Goal: Transaction & Acquisition: Purchase product/service

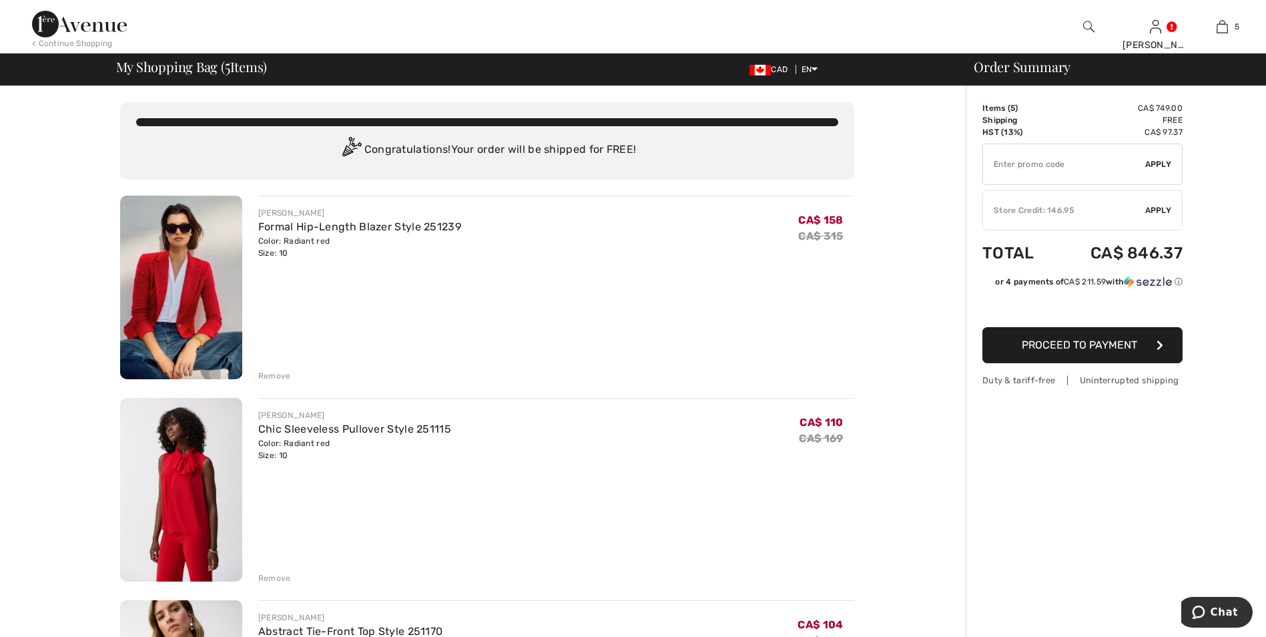
click at [1016, 162] on input "TEXT" at bounding box center [1064, 164] width 162 height 40
type input "EXTRA20"
click at [1162, 161] on span "Apply" at bounding box center [1158, 164] width 27 height 12
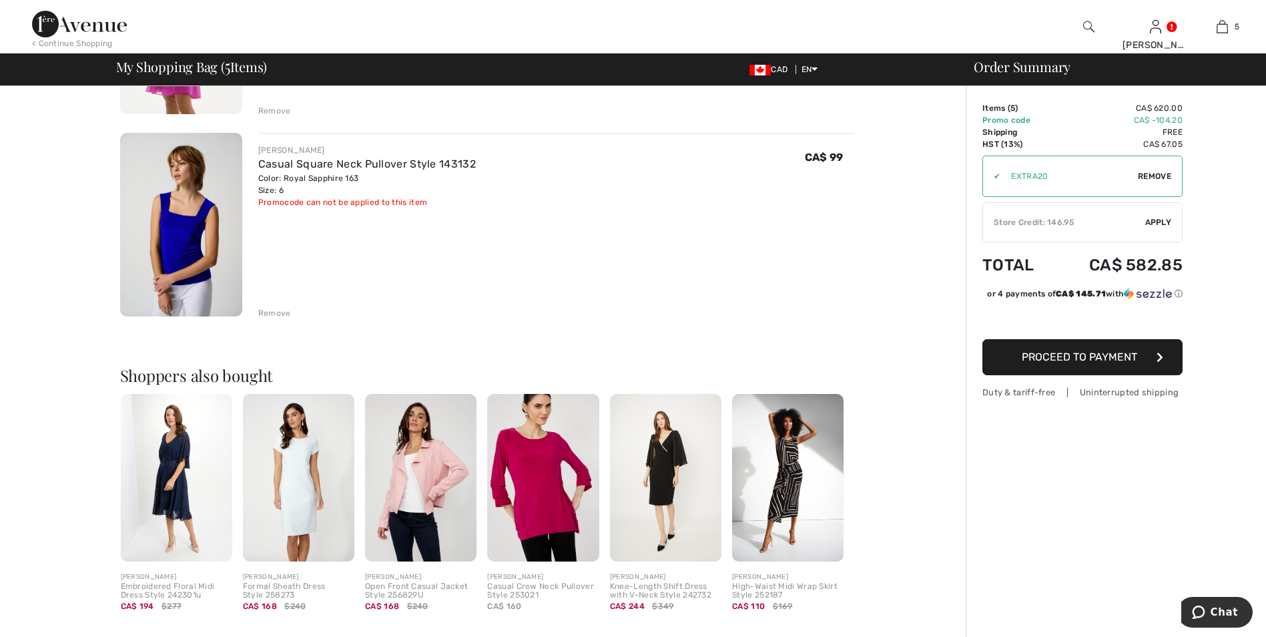
scroll to position [698, 0]
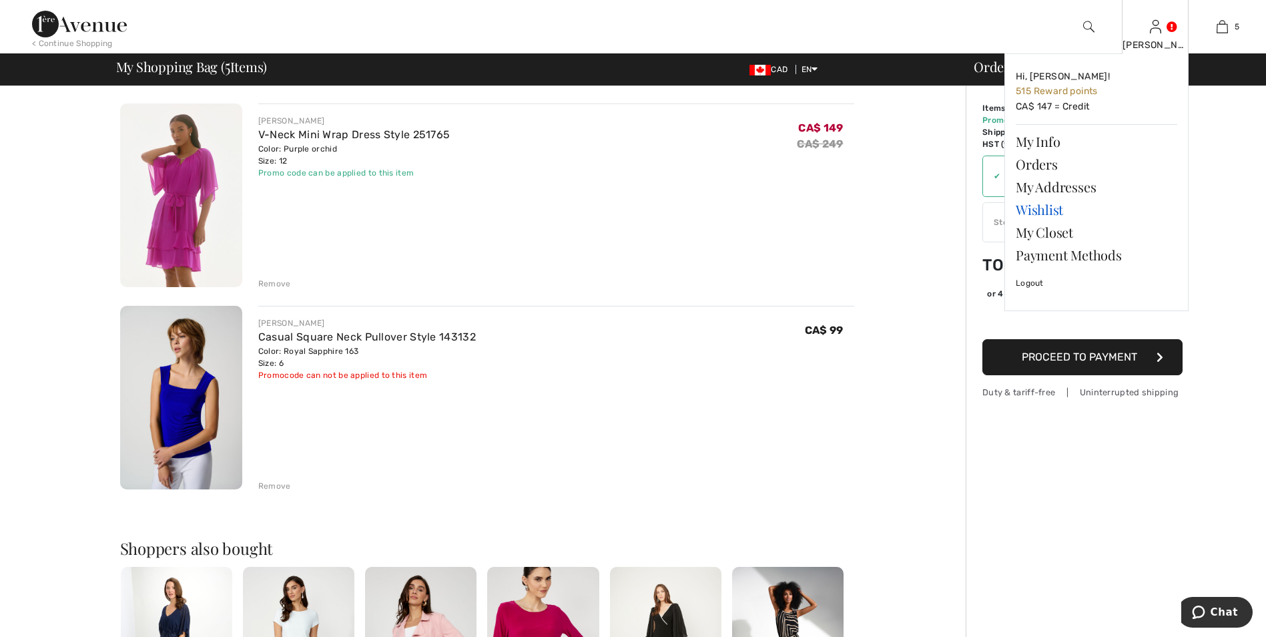
click at [1050, 215] on link "Wishlist" at bounding box center [1096, 209] width 161 height 23
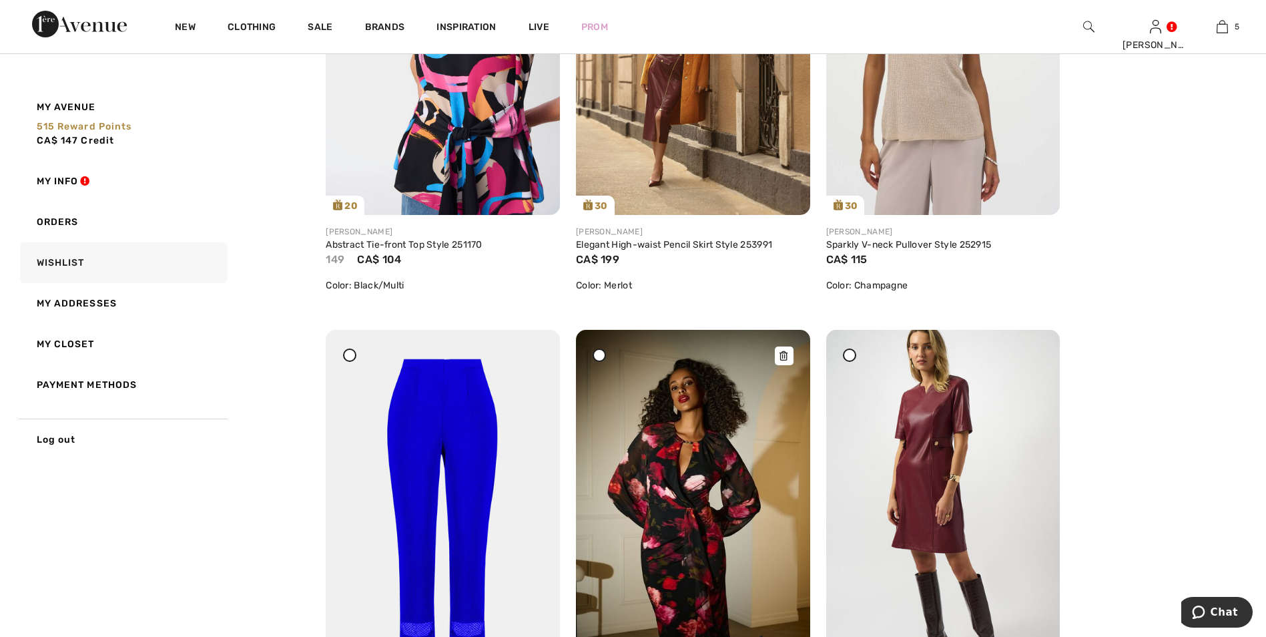
scroll to position [3003, 0]
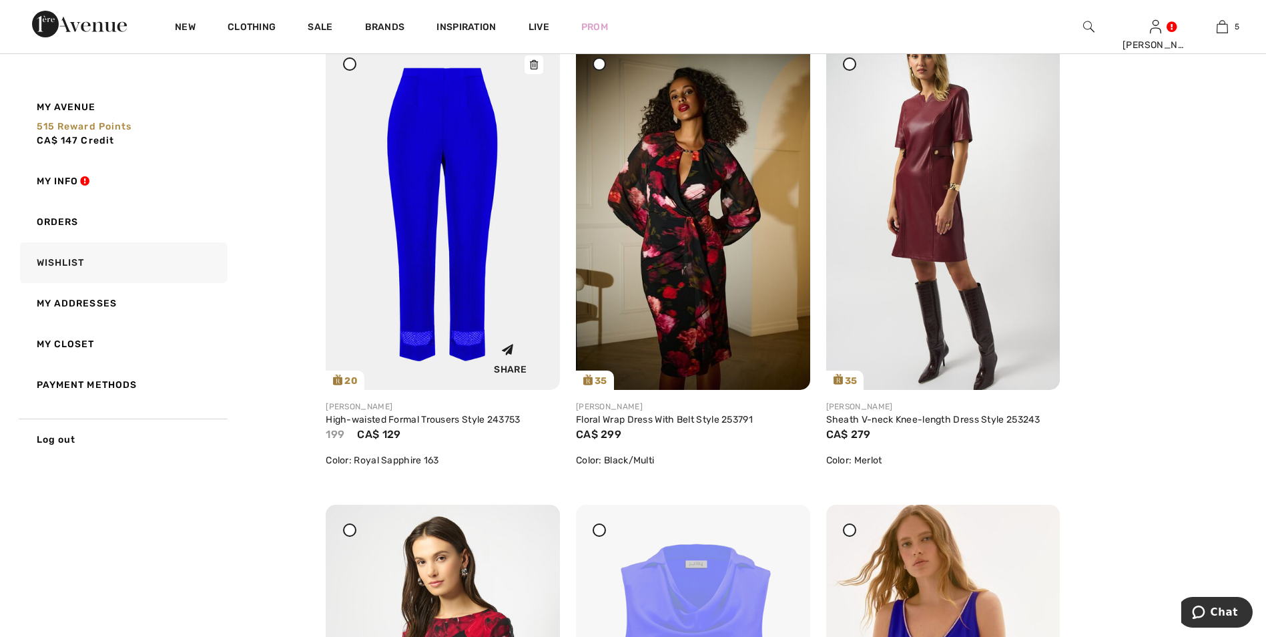
click at [481, 209] on img at bounding box center [443, 214] width 234 height 351
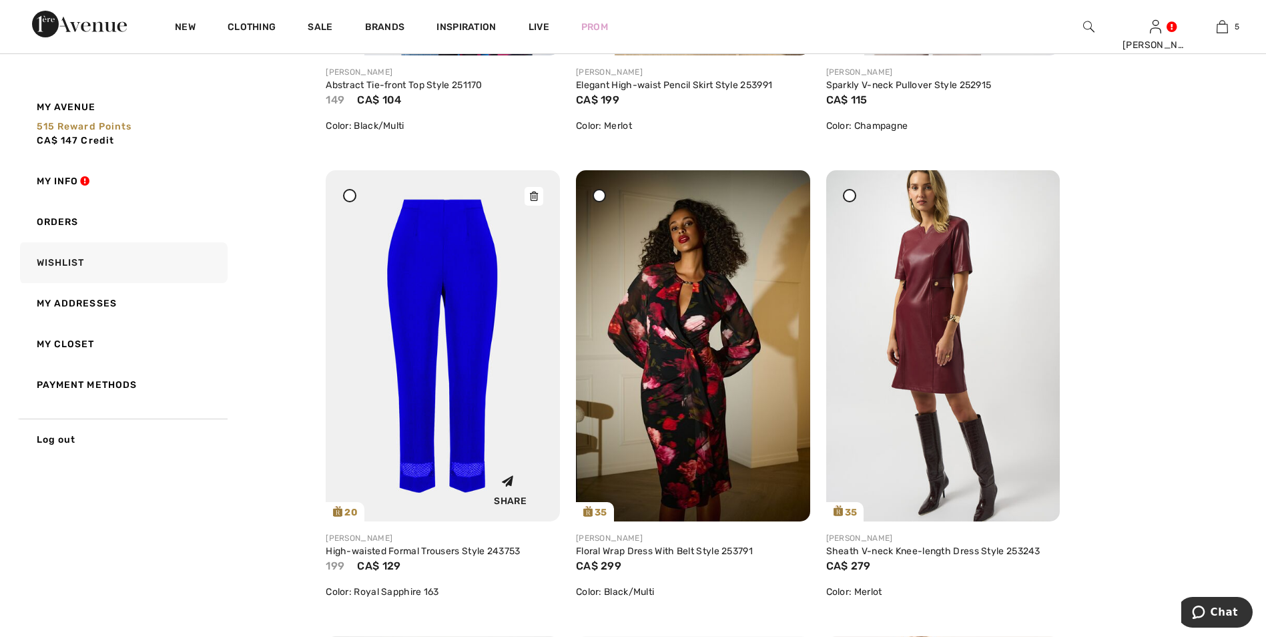
scroll to position [2869, 0]
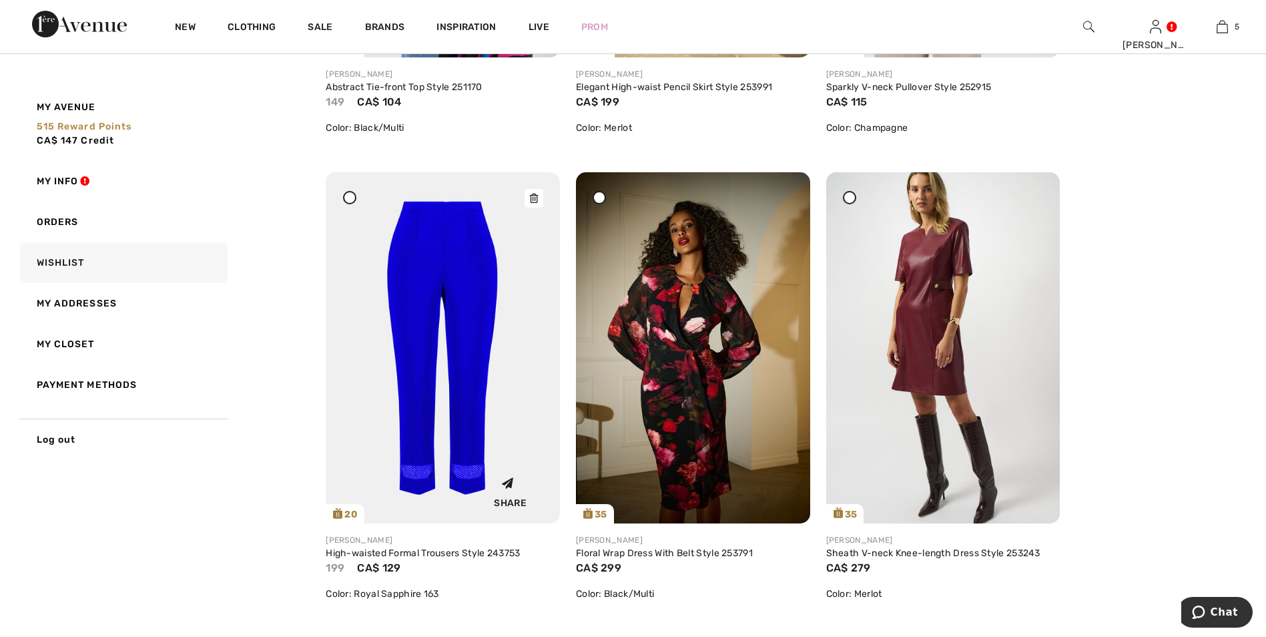
click at [481, 266] on img at bounding box center [443, 347] width 234 height 351
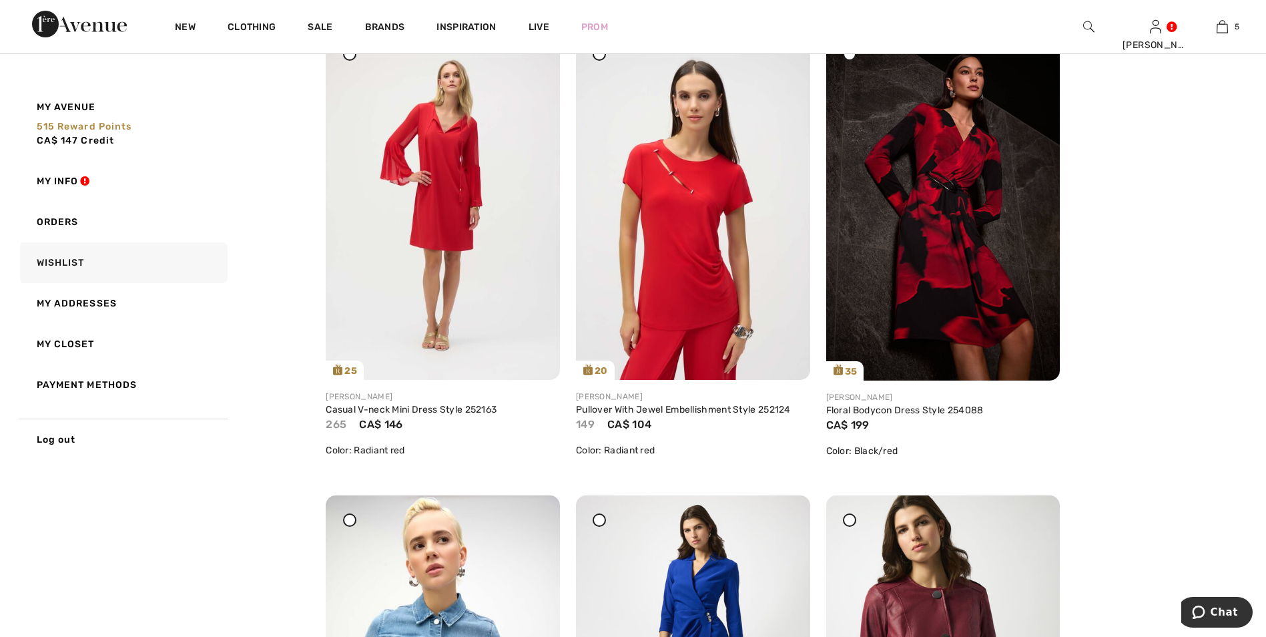
scroll to position [1601, 0]
click at [465, 220] on img at bounding box center [443, 205] width 234 height 350
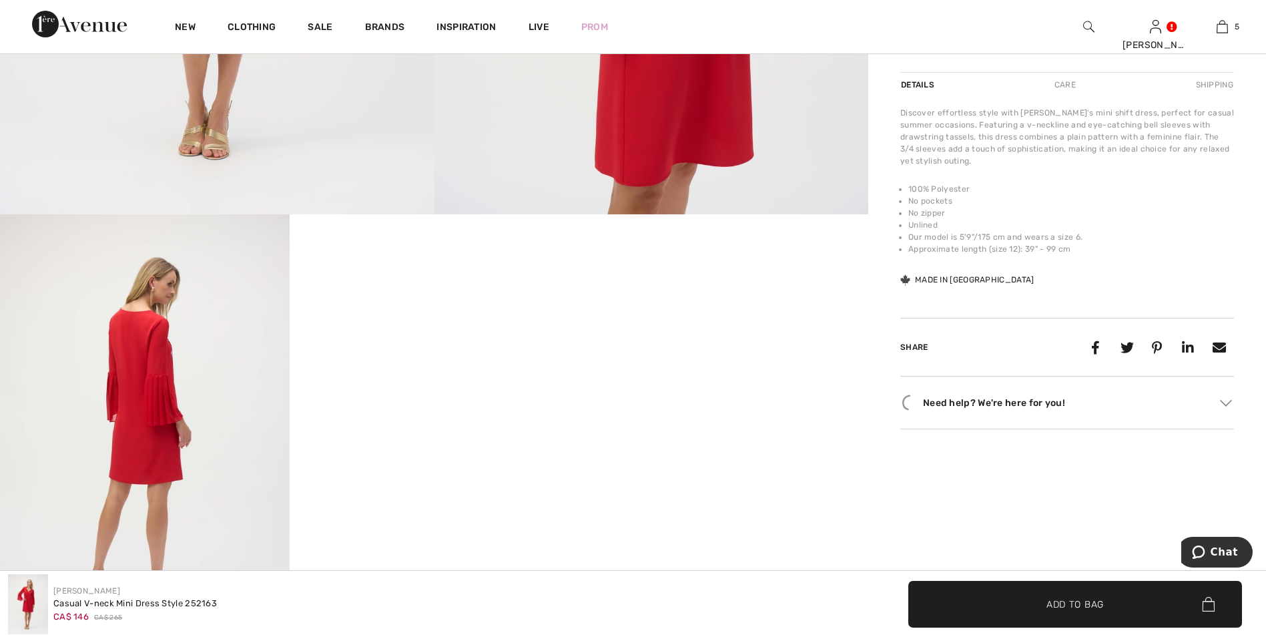
scroll to position [601, 0]
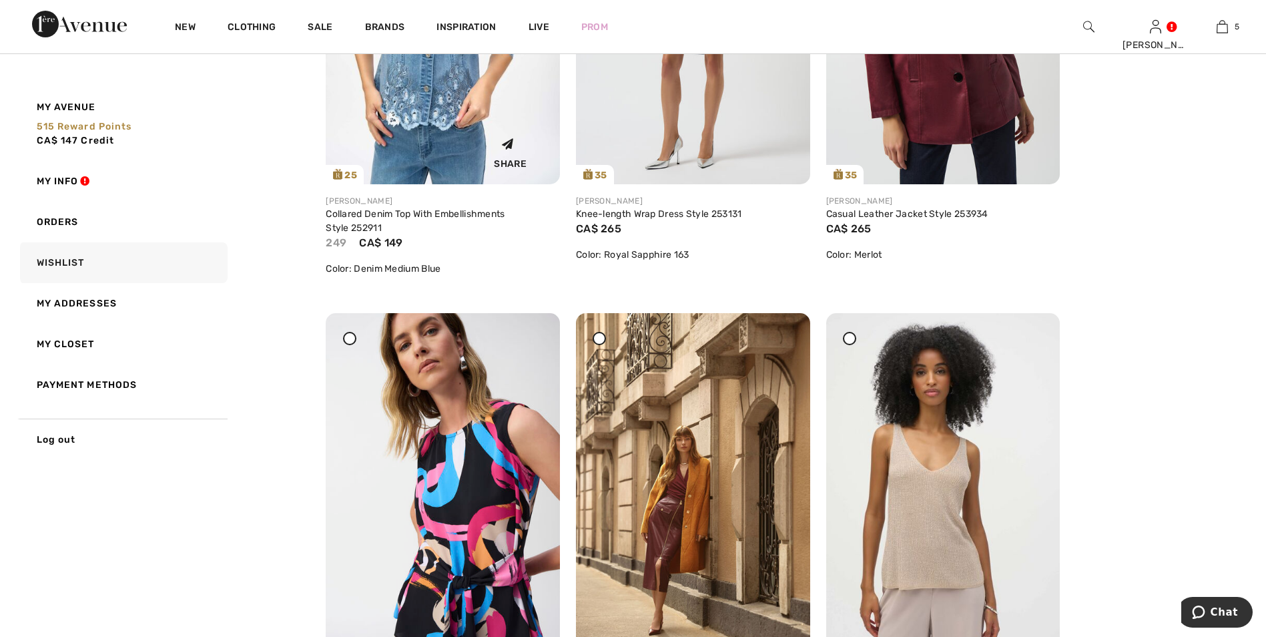
scroll to position [2269, 0]
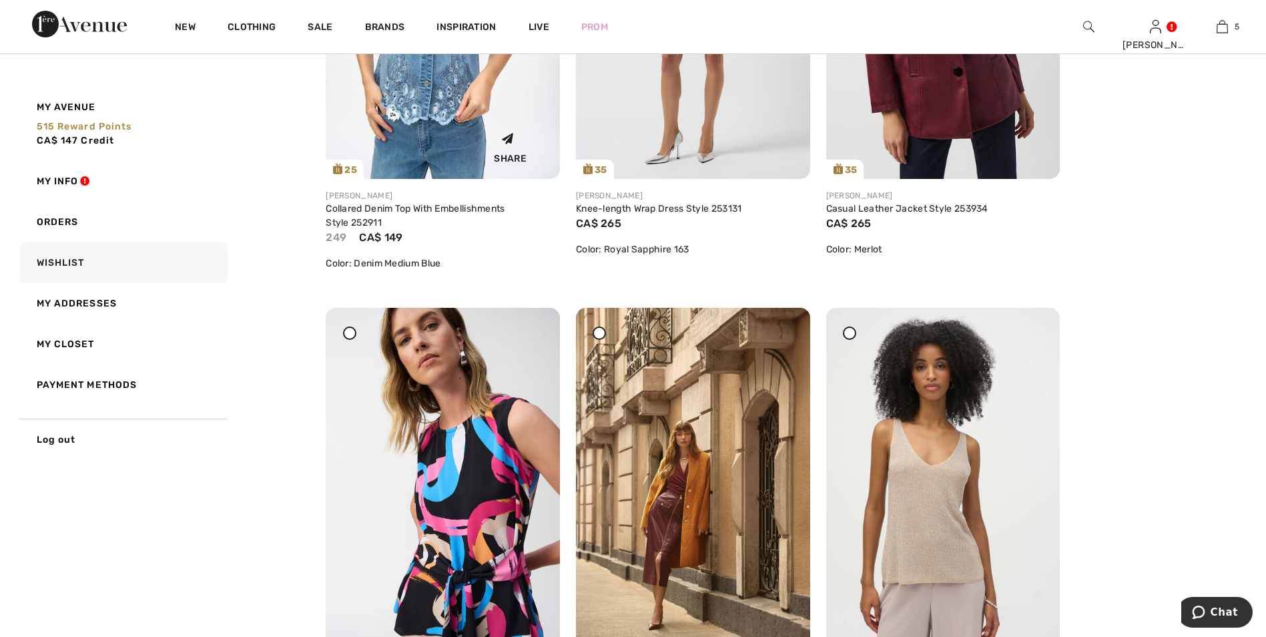
click at [422, 101] on img at bounding box center [443, 4] width 234 height 350
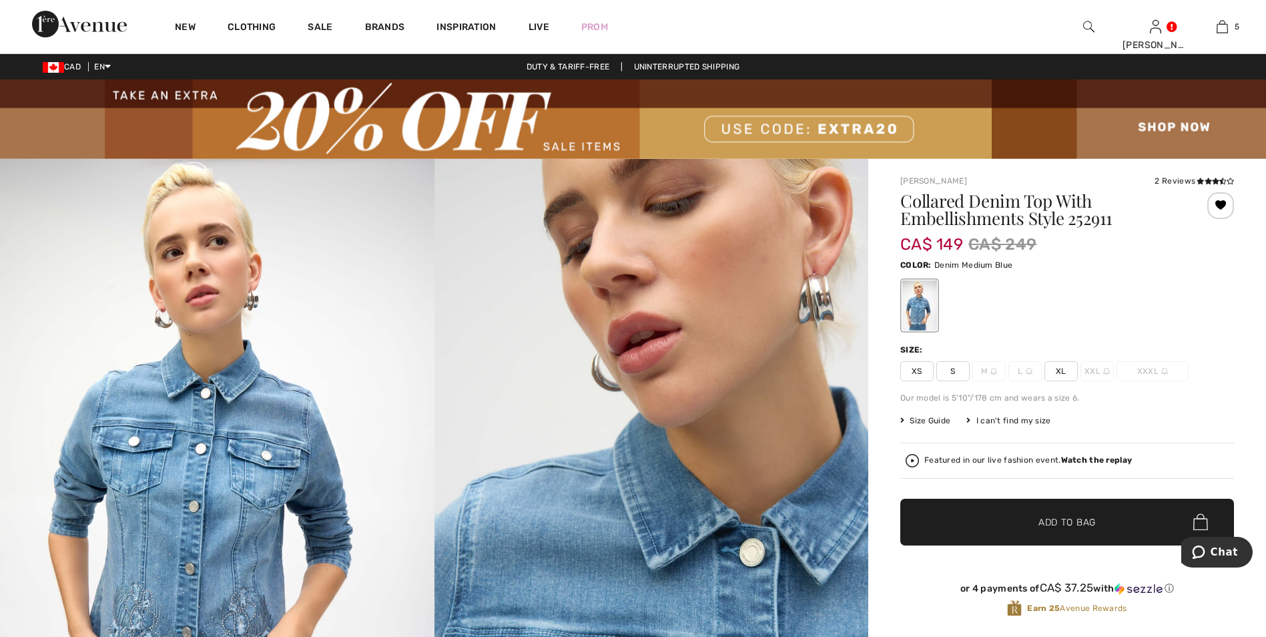
click at [930, 419] on span "Size Guide" at bounding box center [925, 420] width 50 height 12
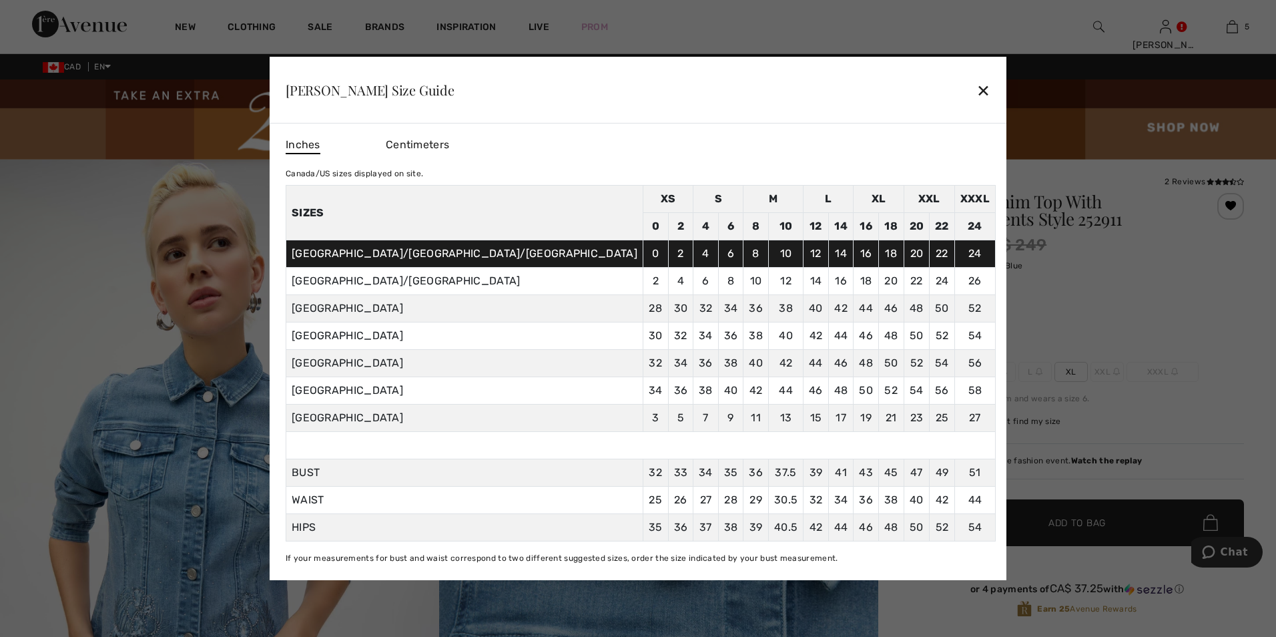
click at [976, 92] on div "✕" at bounding box center [983, 90] width 14 height 28
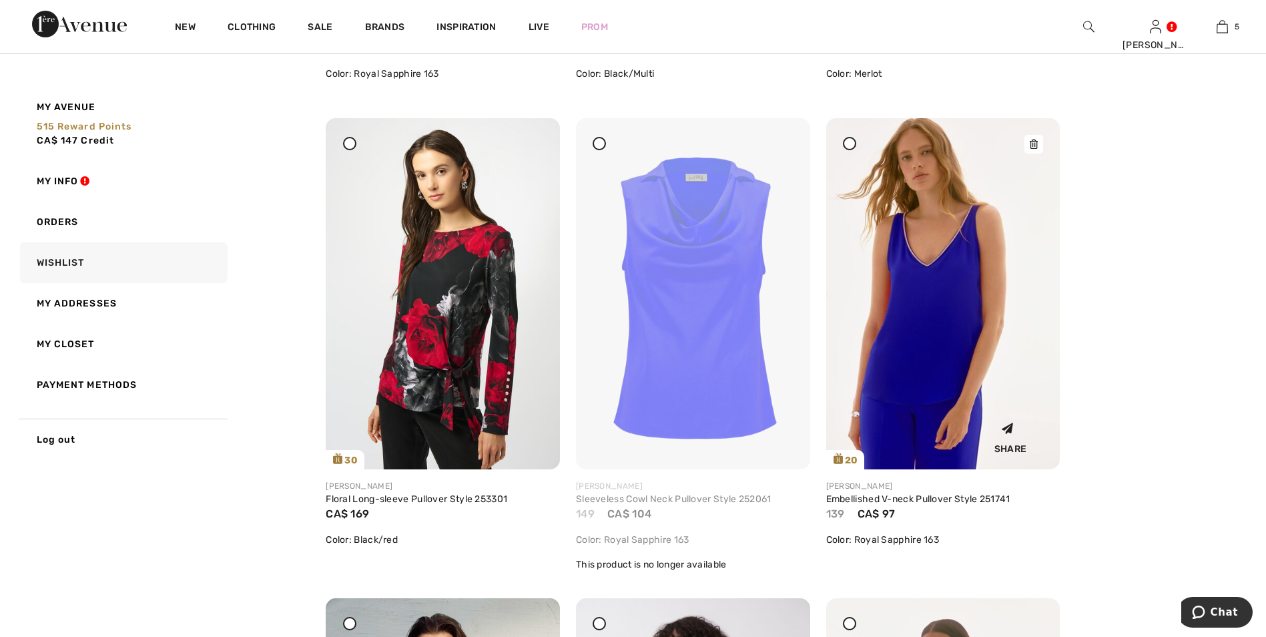
scroll to position [3336, 0]
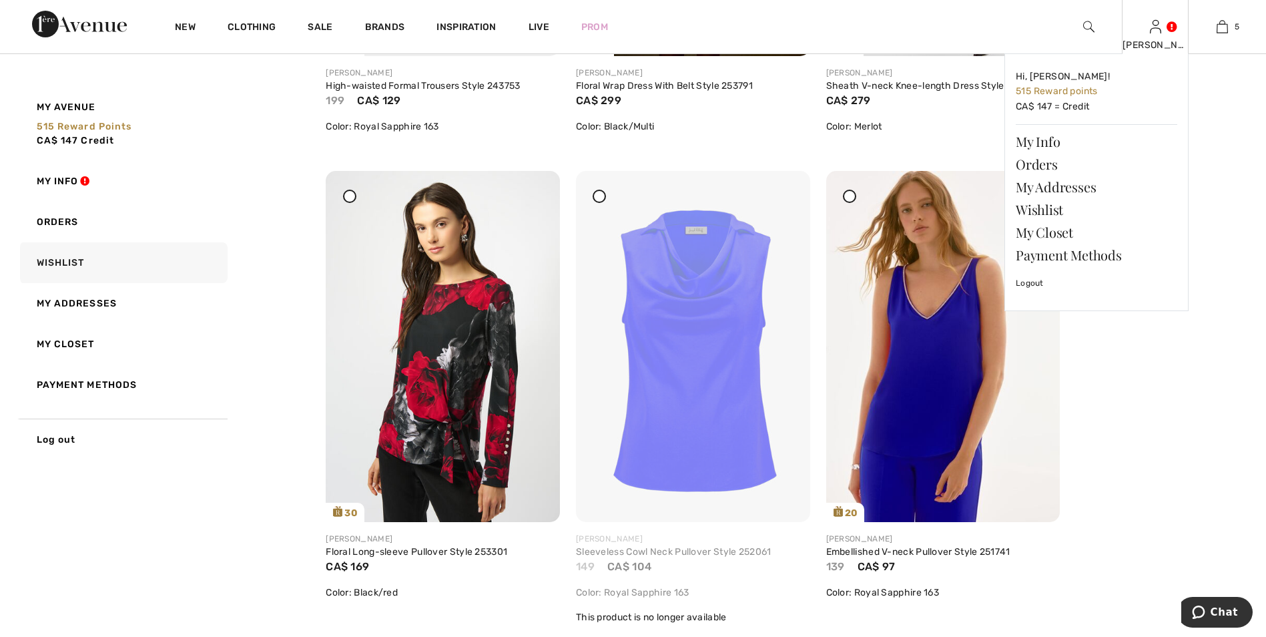
click at [1155, 45] on div "[PERSON_NAME]" at bounding box center [1154, 45] width 65 height 14
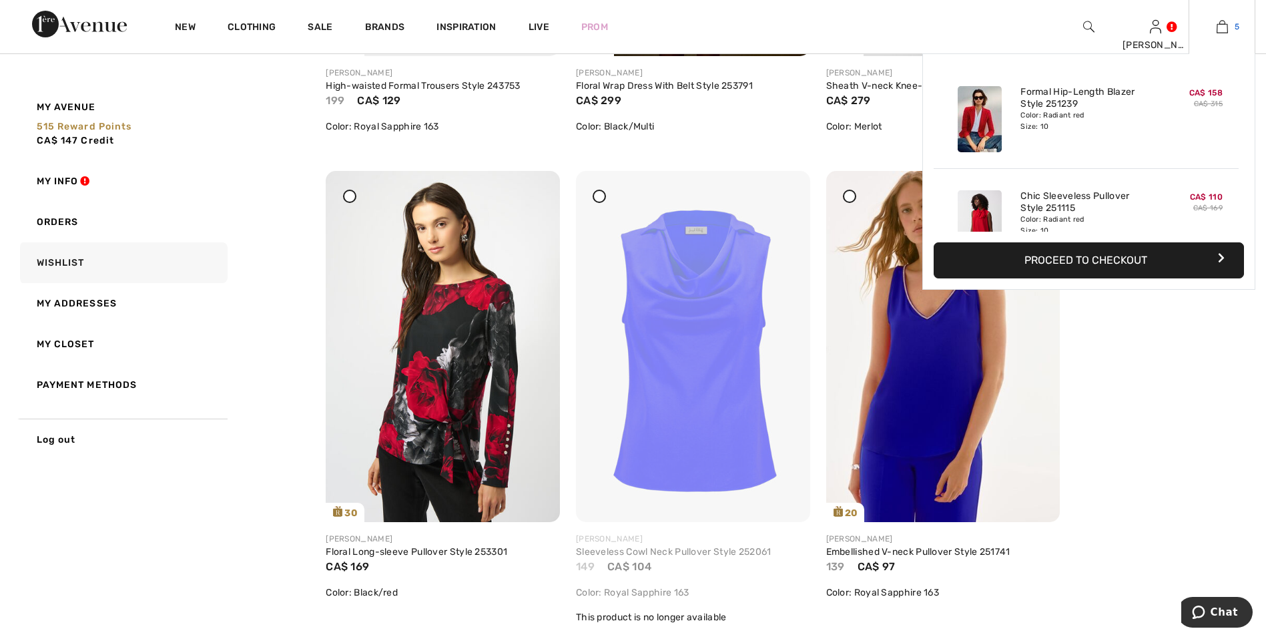
click at [1225, 30] on img at bounding box center [1221, 27] width 11 height 16
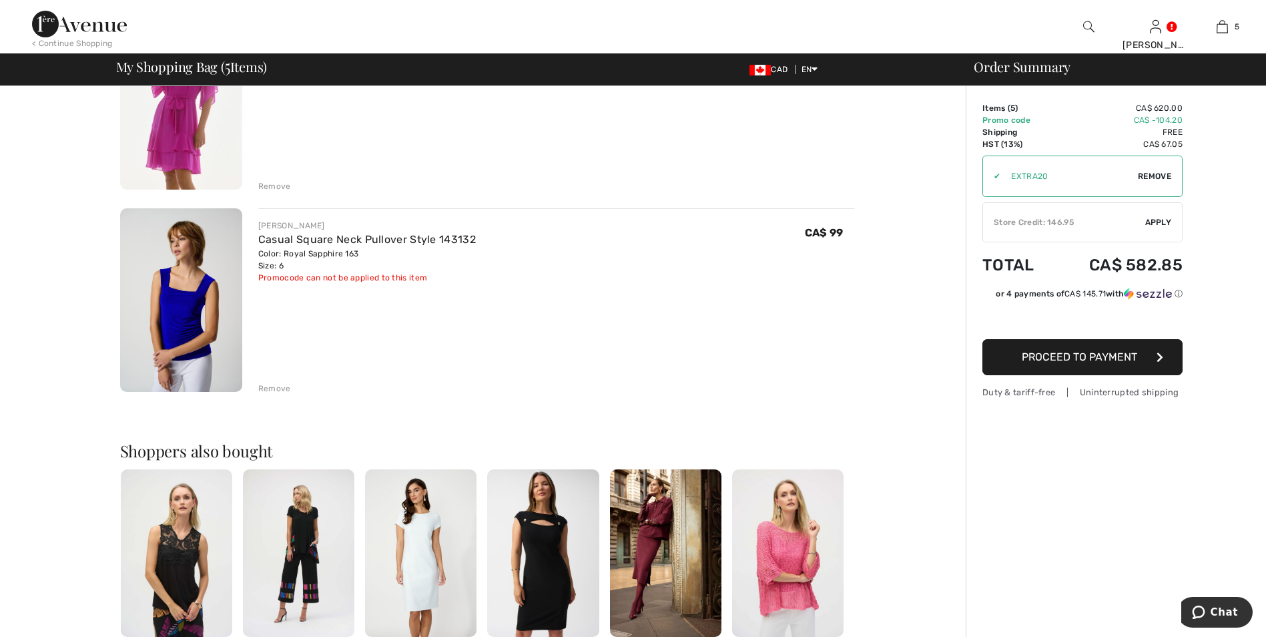
scroll to position [801, 0]
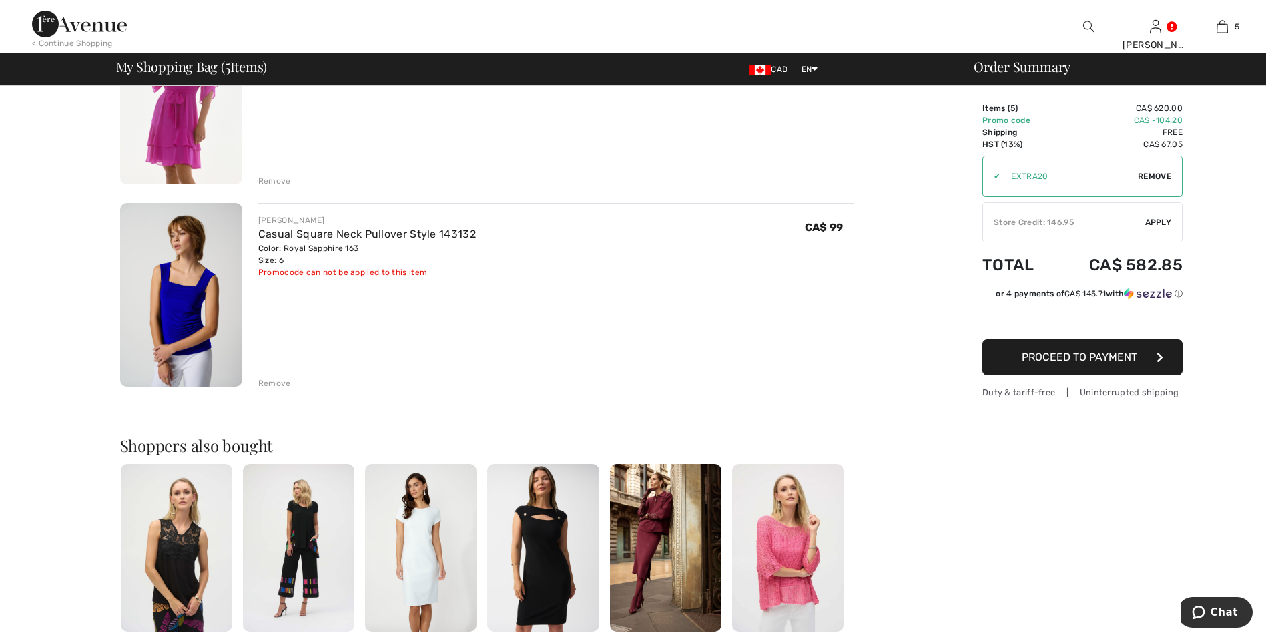
click at [269, 385] on div "Remove" at bounding box center [274, 383] width 33 height 12
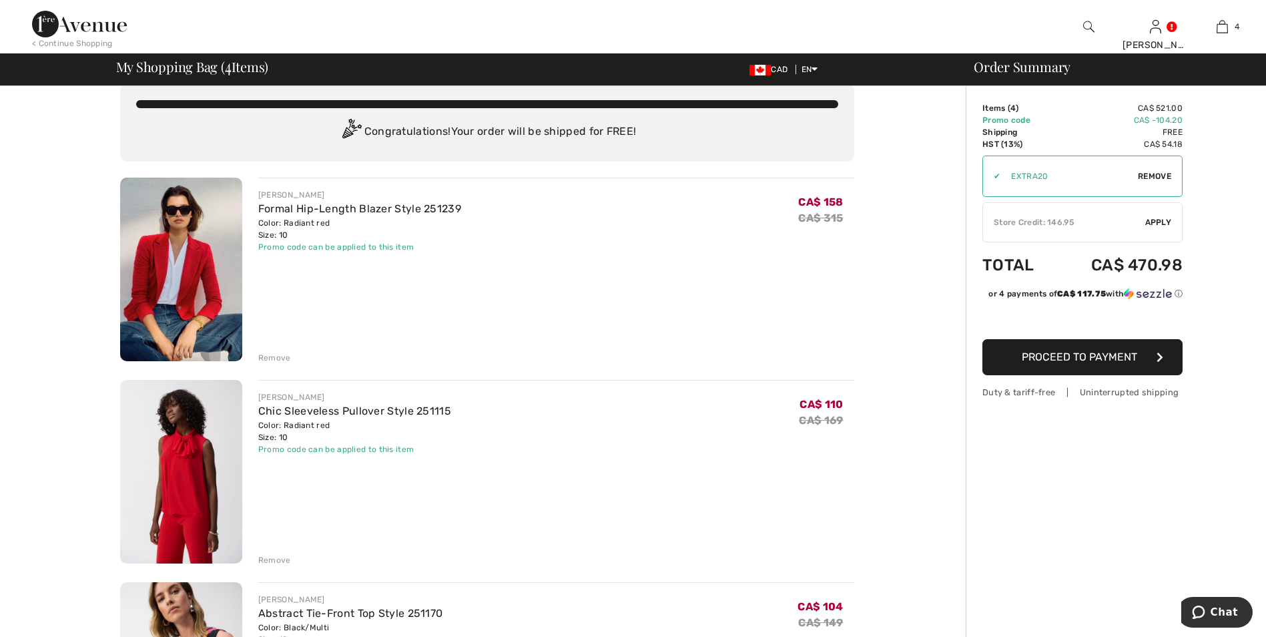
scroll to position [0, 0]
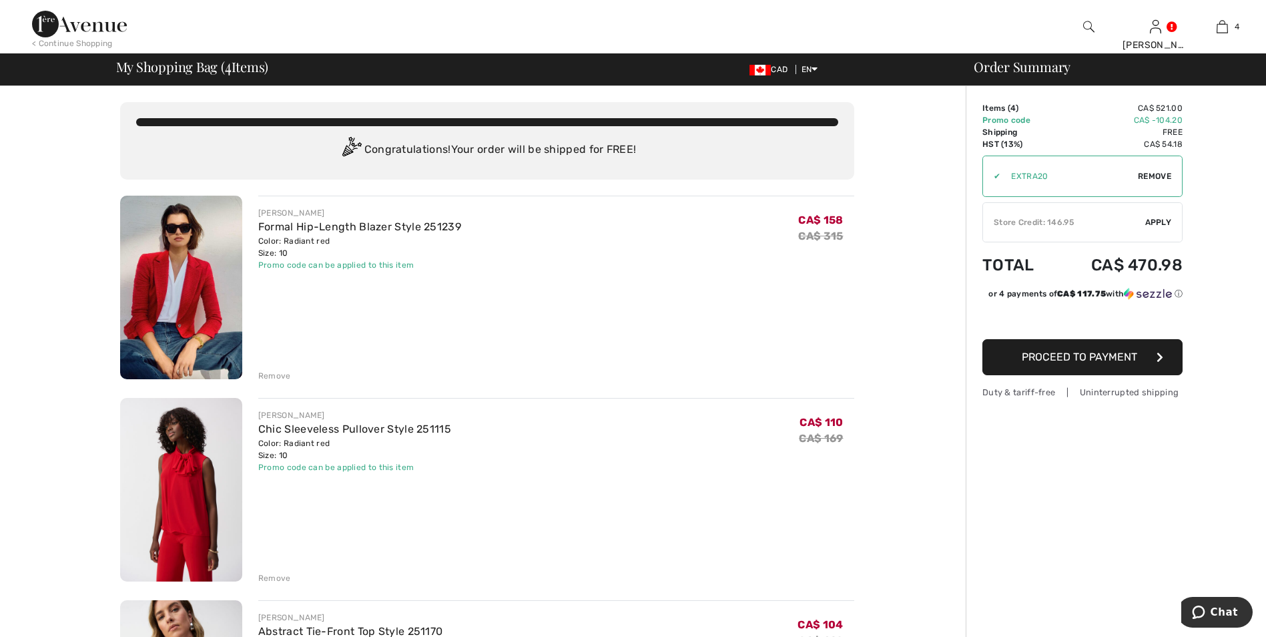
click at [1163, 222] on span "Apply" at bounding box center [1158, 222] width 27 height 12
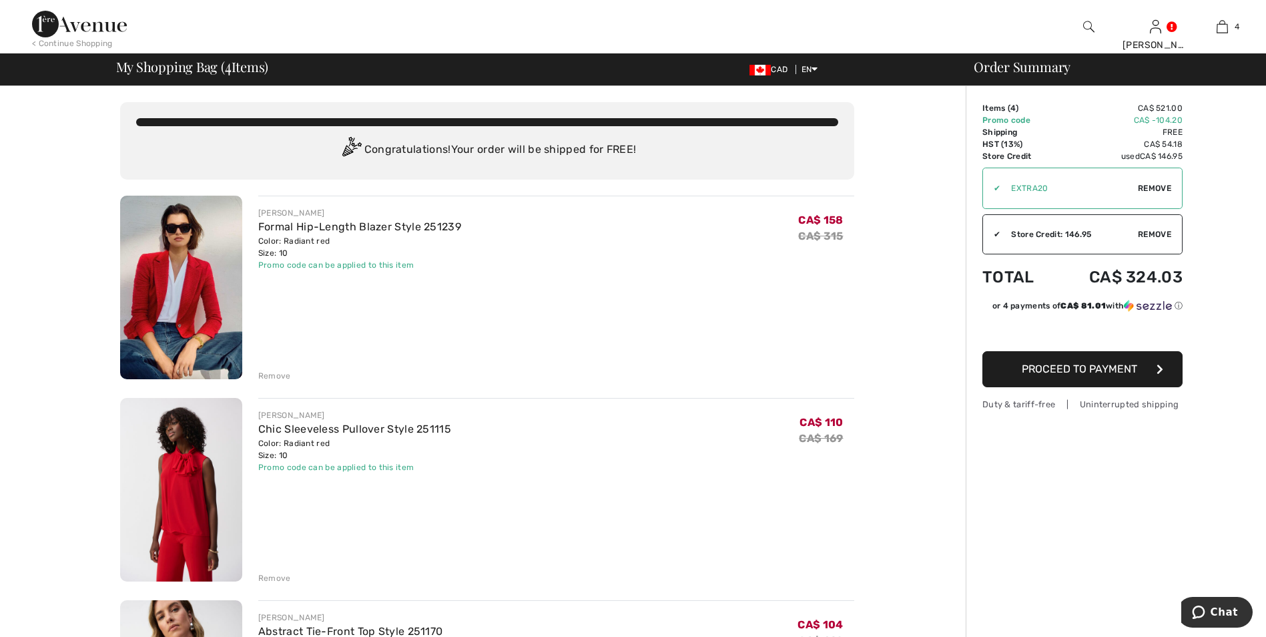
click at [208, 304] on img at bounding box center [181, 288] width 122 height 184
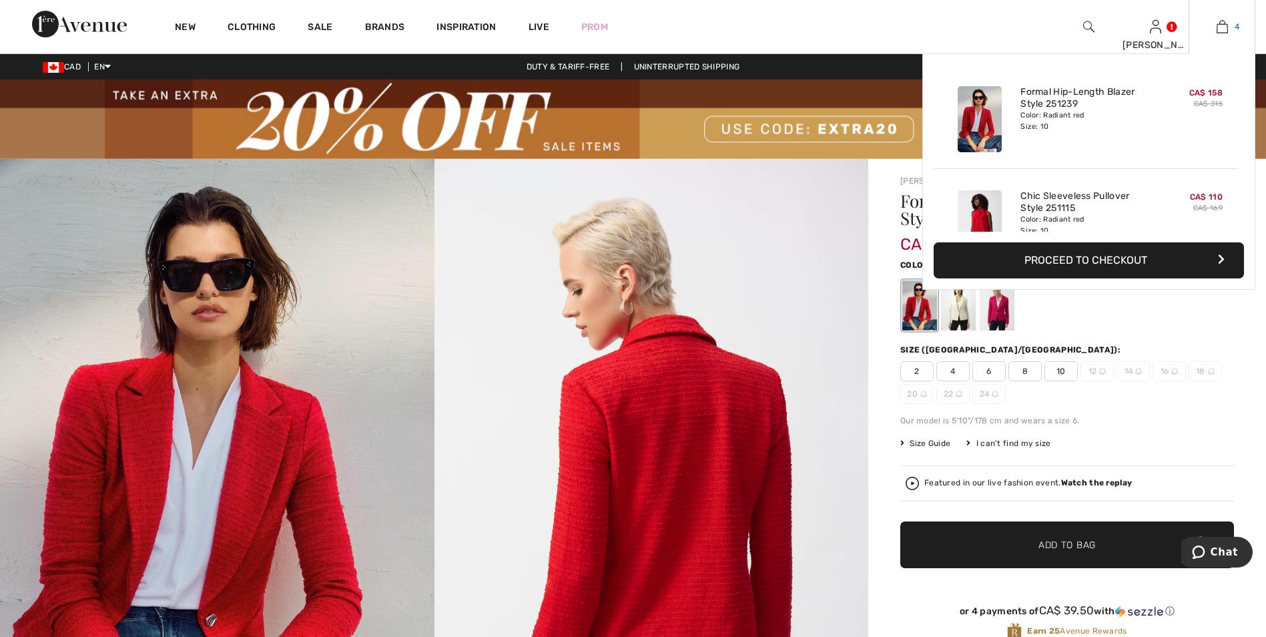
click at [1222, 31] on img at bounding box center [1221, 27] width 11 height 16
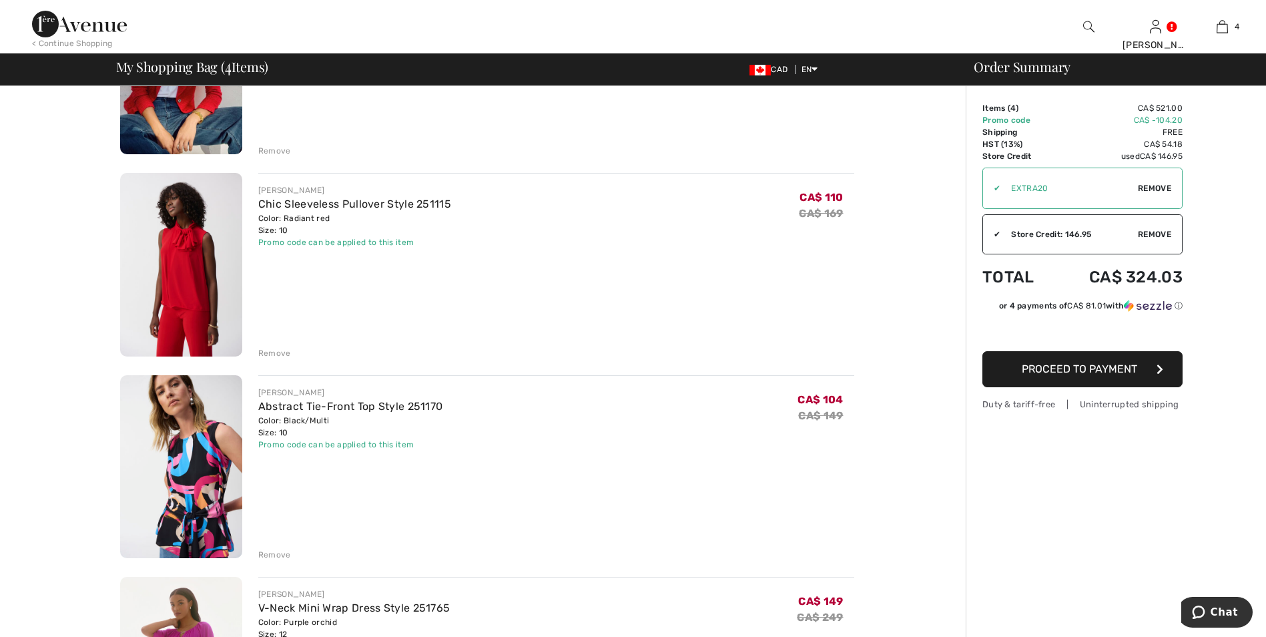
scroll to position [200, 0]
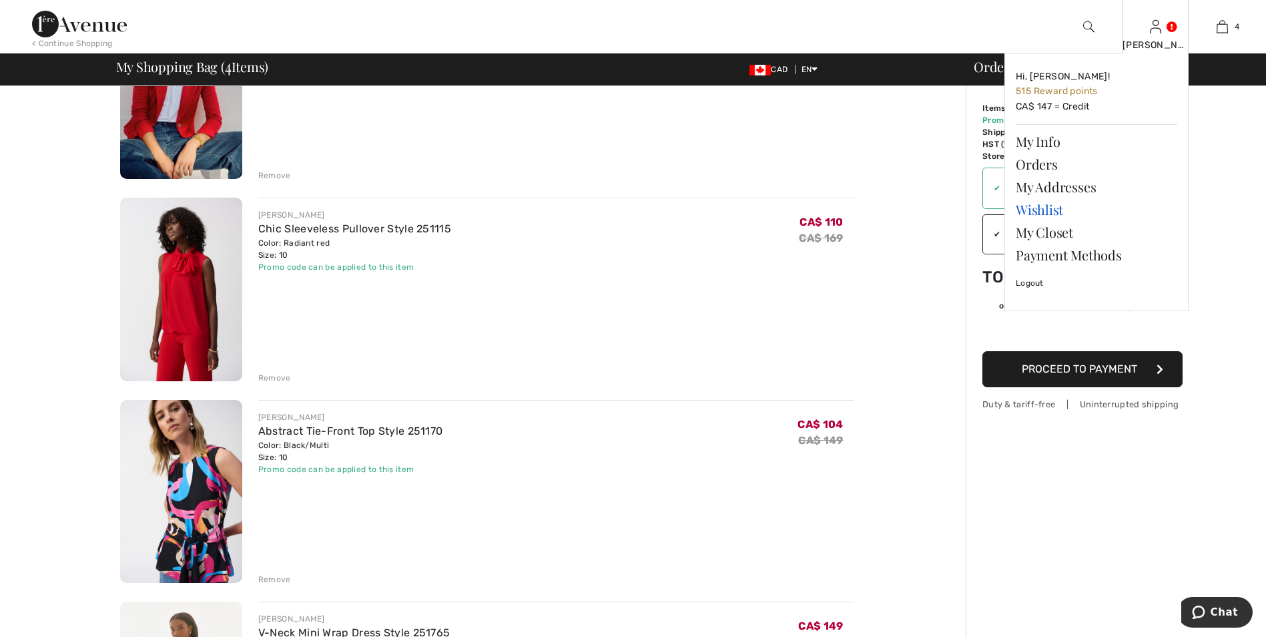
click at [1039, 213] on link "Wishlist" at bounding box center [1096, 209] width 161 height 23
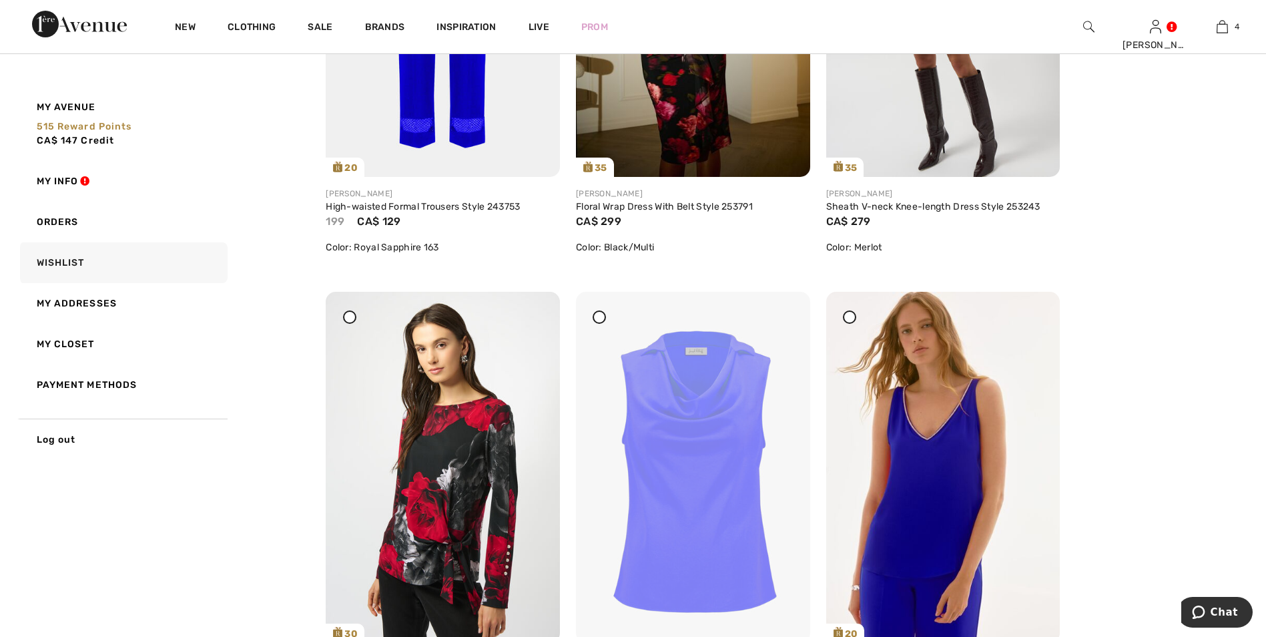
scroll to position [3336, 0]
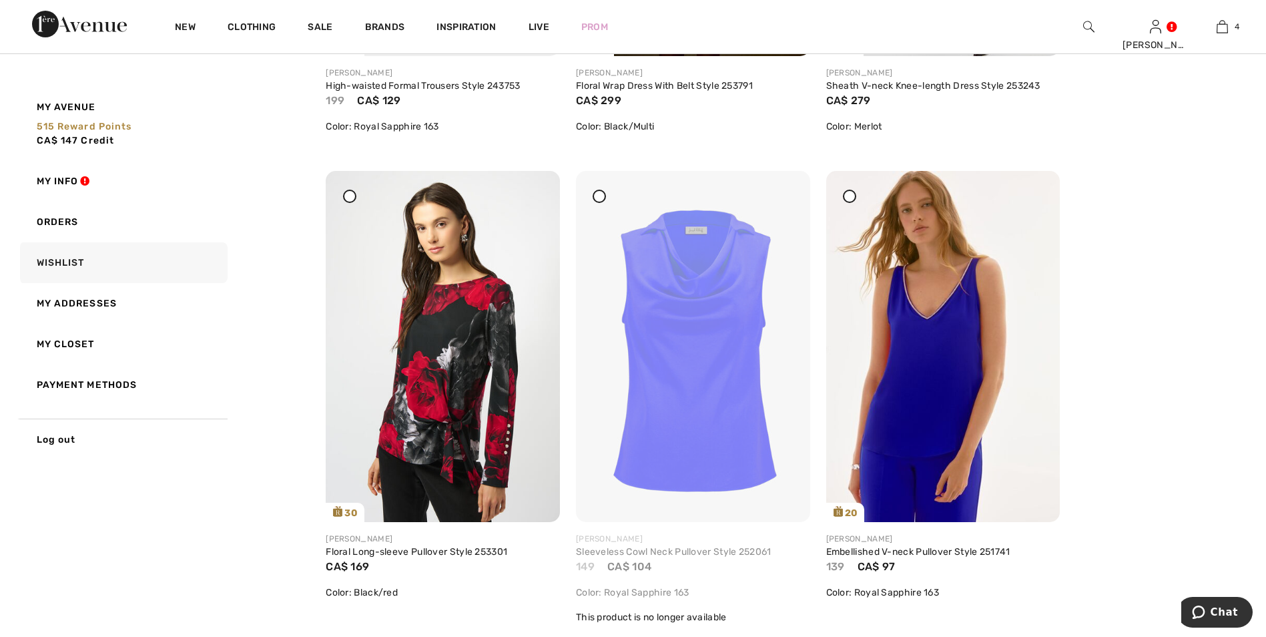
drag, startPoint x: 787, startPoint y: 199, endPoint x: 712, endPoint y: 59, distance: 158.2
click at [787, 185] on icon at bounding box center [783, 179] width 8 height 9
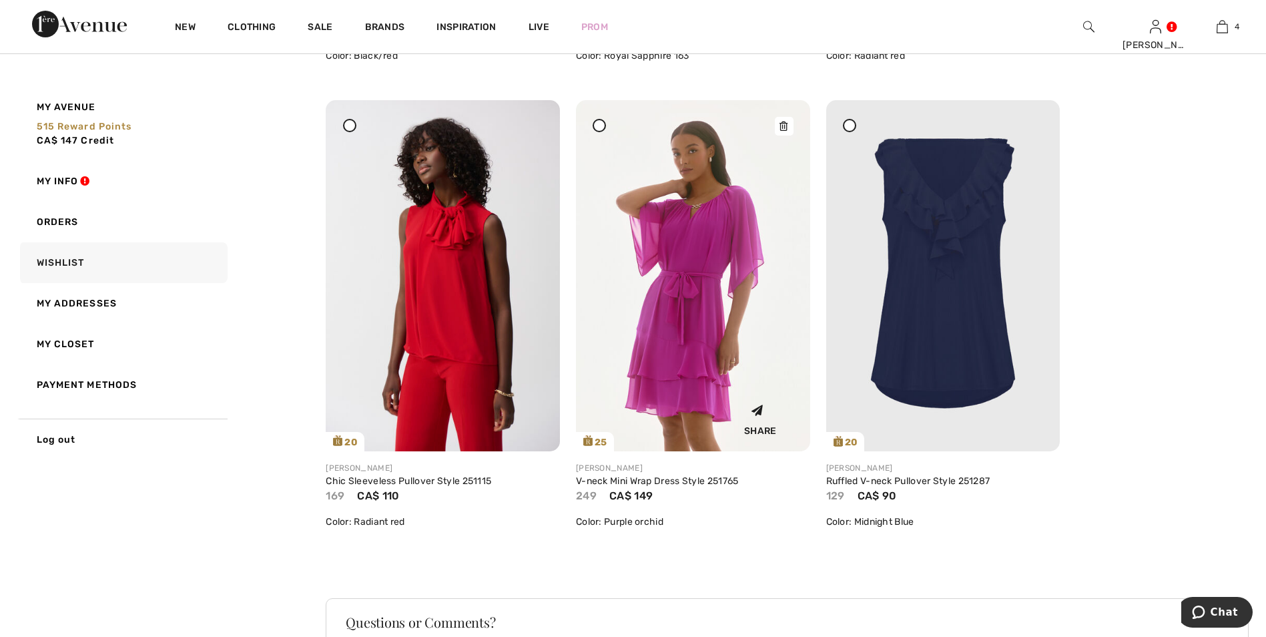
scroll to position [3843, 0]
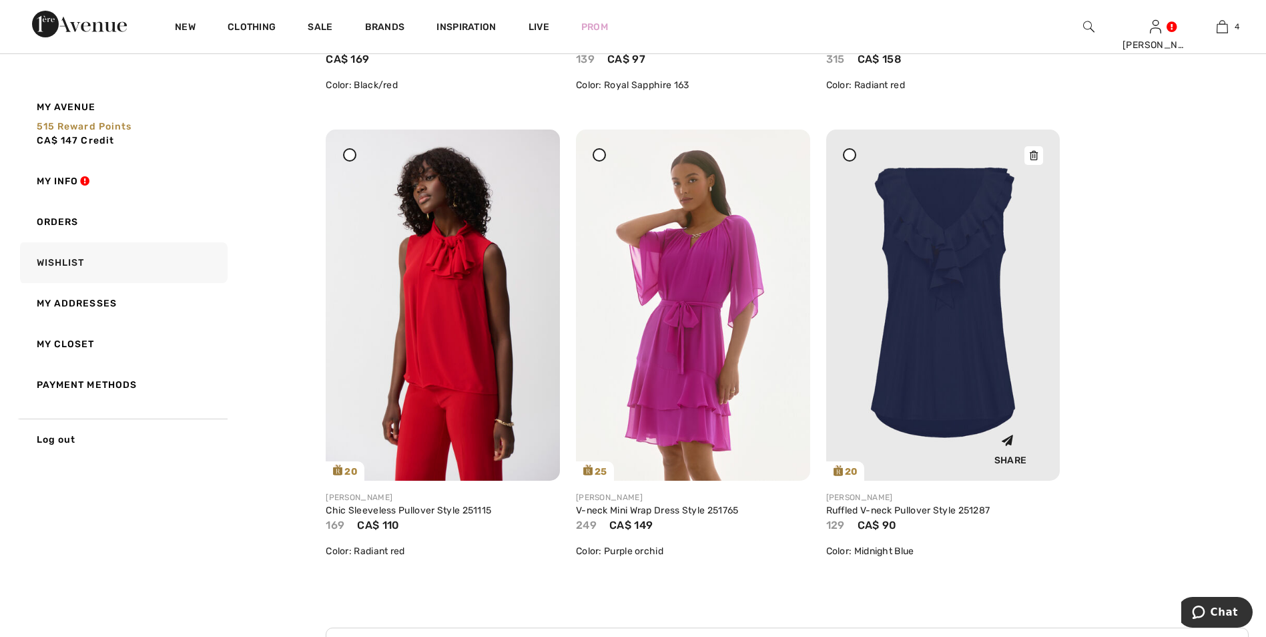
click at [952, 344] on img at bounding box center [943, 304] width 234 height 351
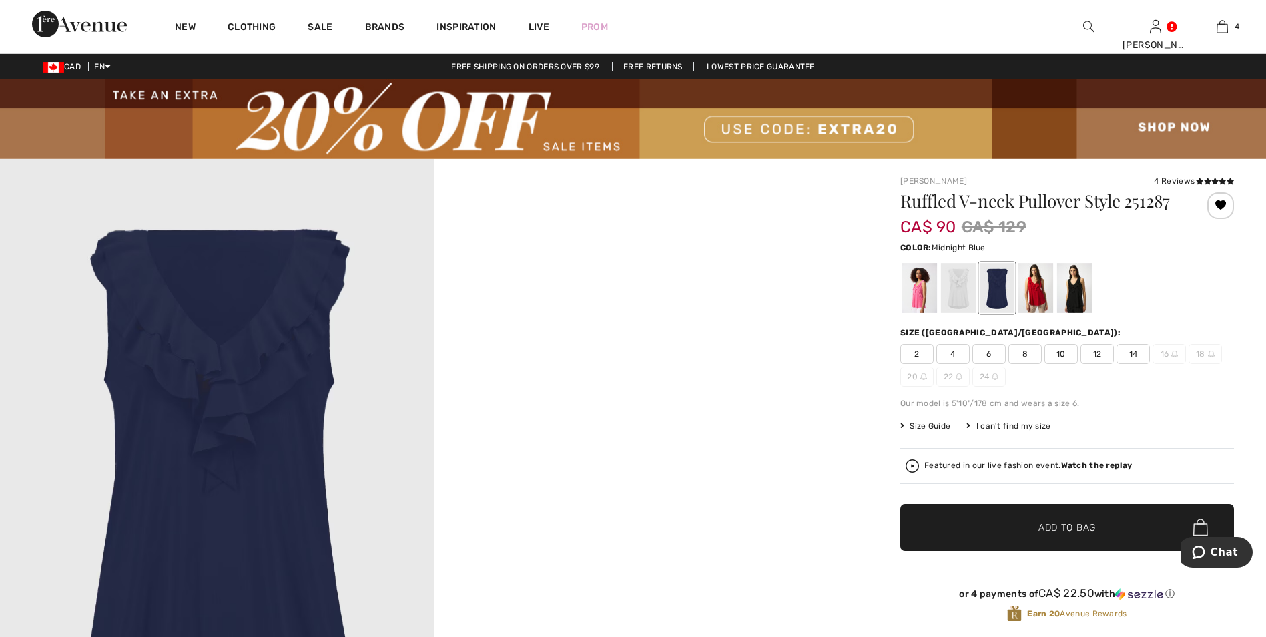
click at [1062, 354] on span "10" at bounding box center [1060, 354] width 33 height 20
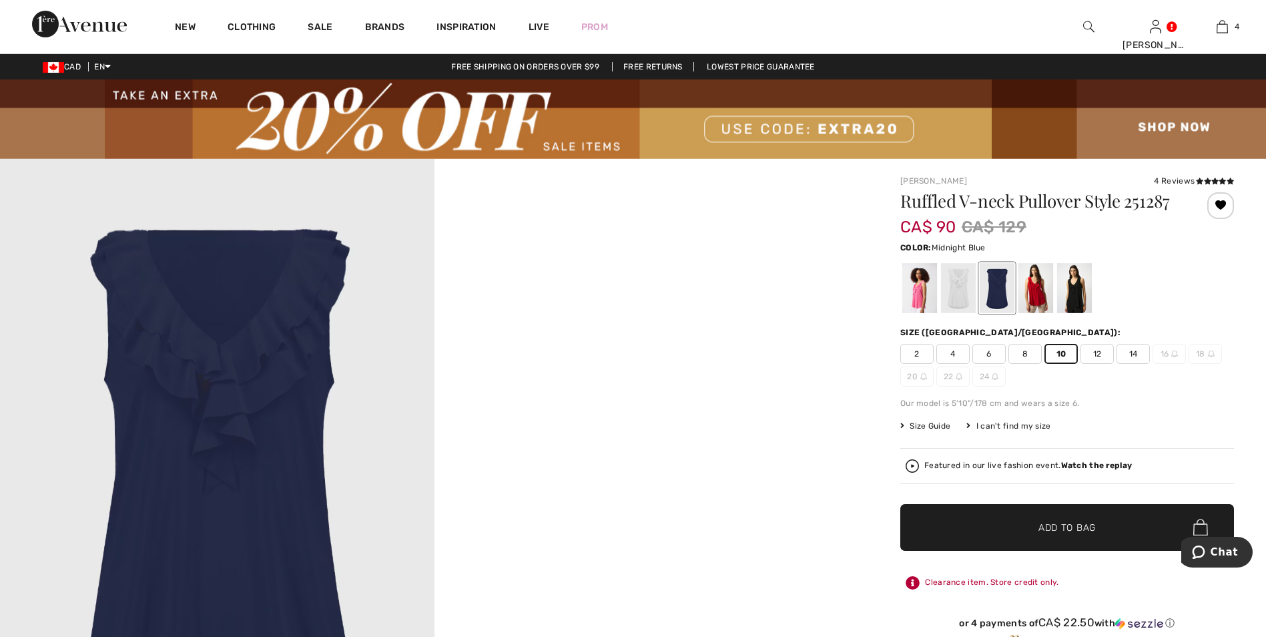
click at [1008, 541] on span "✔ Added to Bag Add to Bag" at bounding box center [1067, 527] width 334 height 47
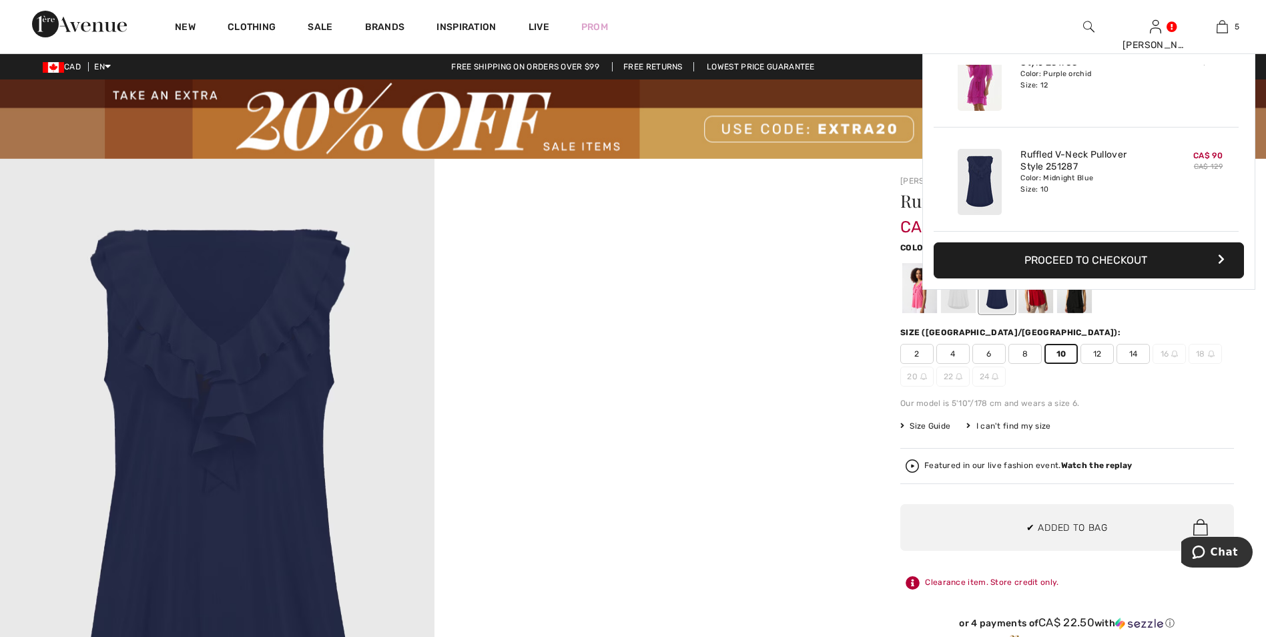
scroll to position [354, 0]
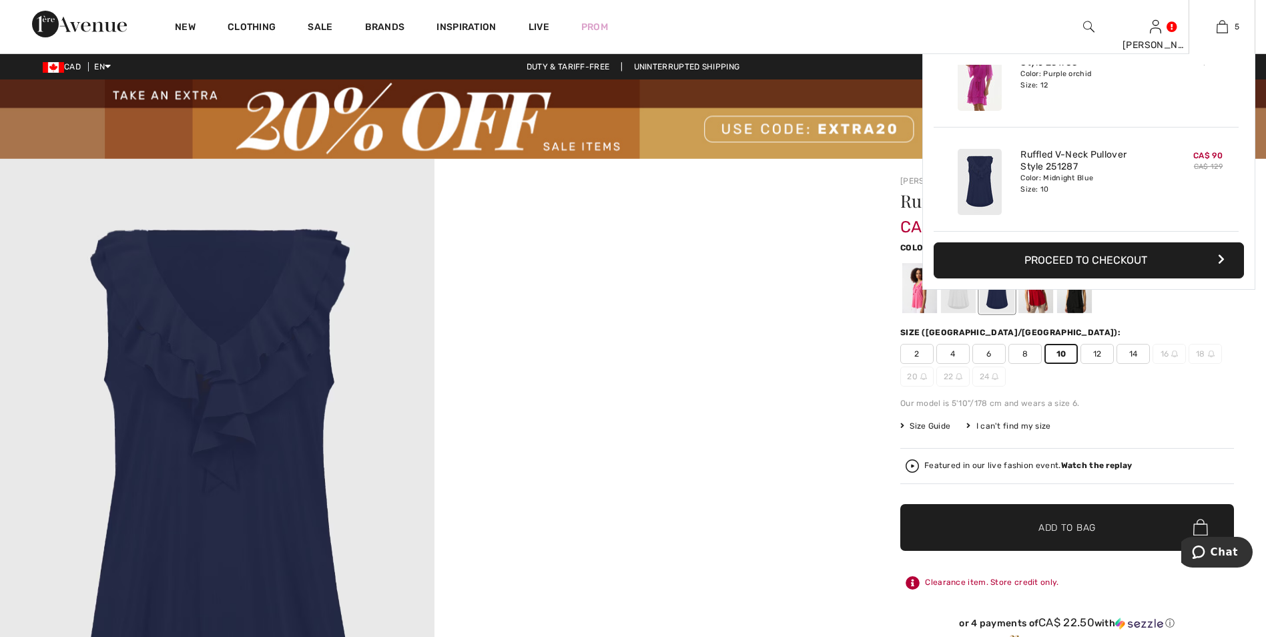
click at [1045, 258] on button "Proceed to Checkout" at bounding box center [1089, 260] width 310 height 36
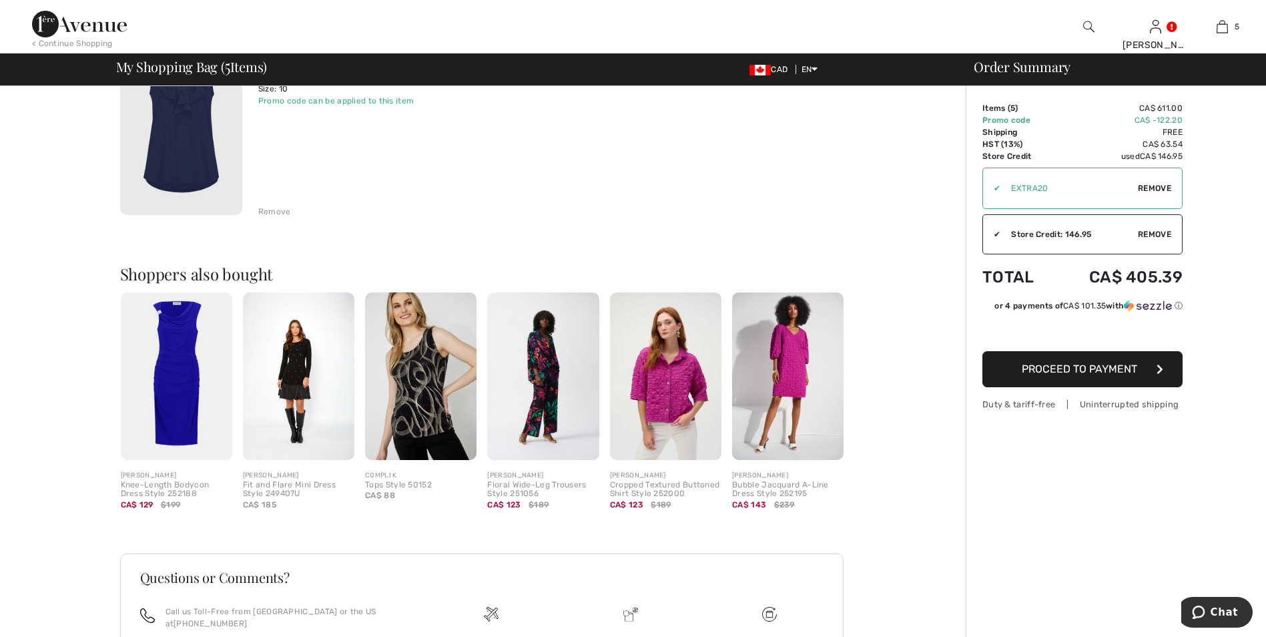
scroll to position [1098, 0]
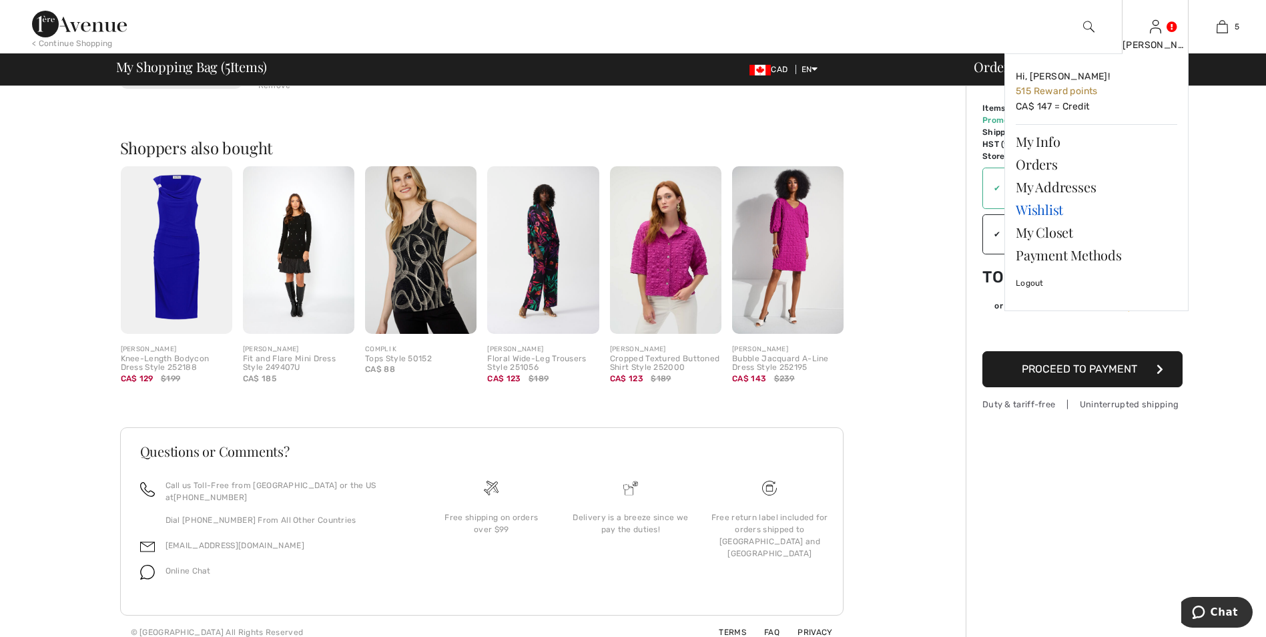
click at [1027, 211] on link "Wishlist" at bounding box center [1096, 209] width 161 height 23
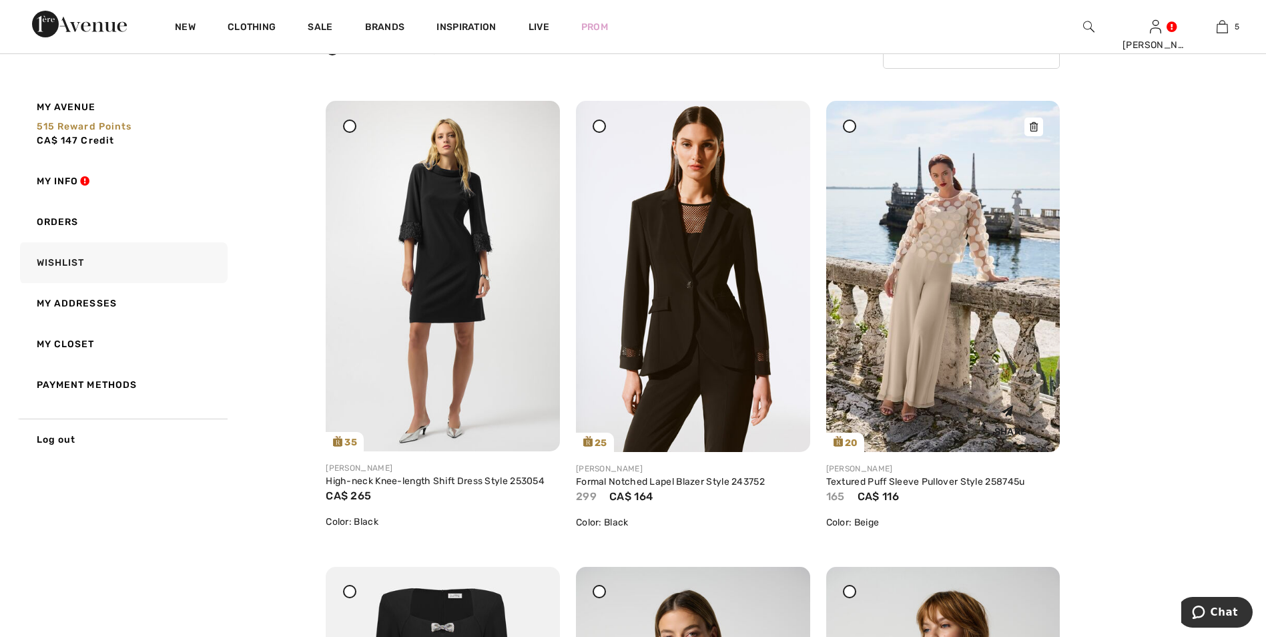
scroll to position [200, 0]
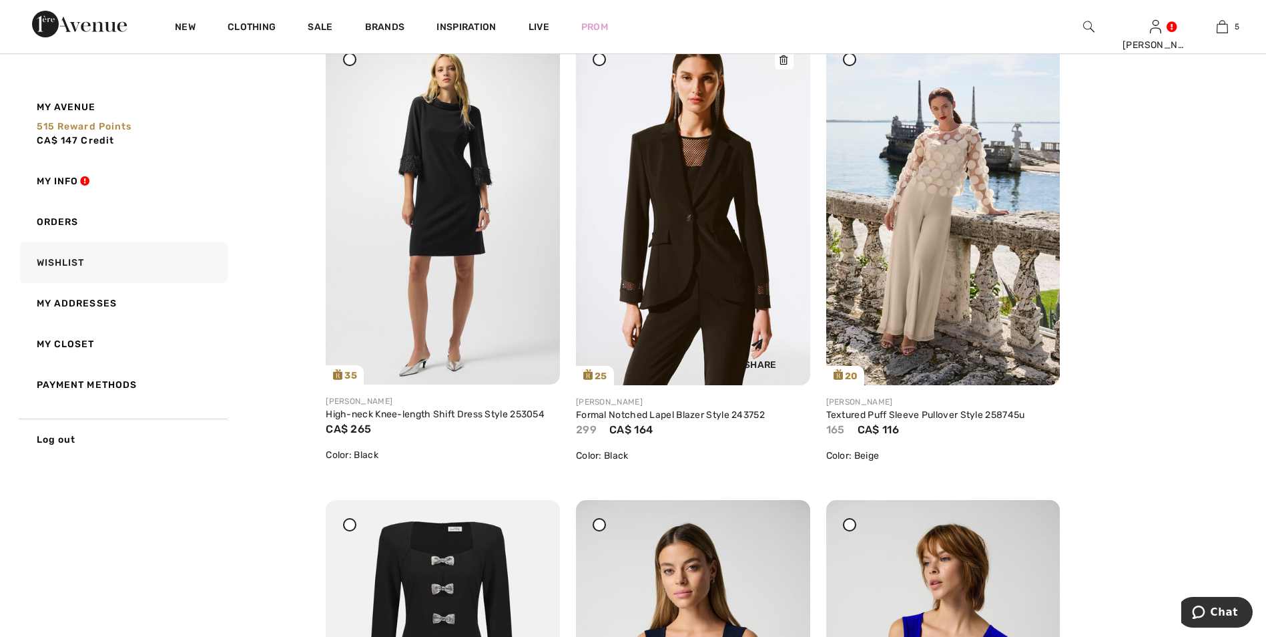
click at [701, 234] on img at bounding box center [693, 209] width 234 height 351
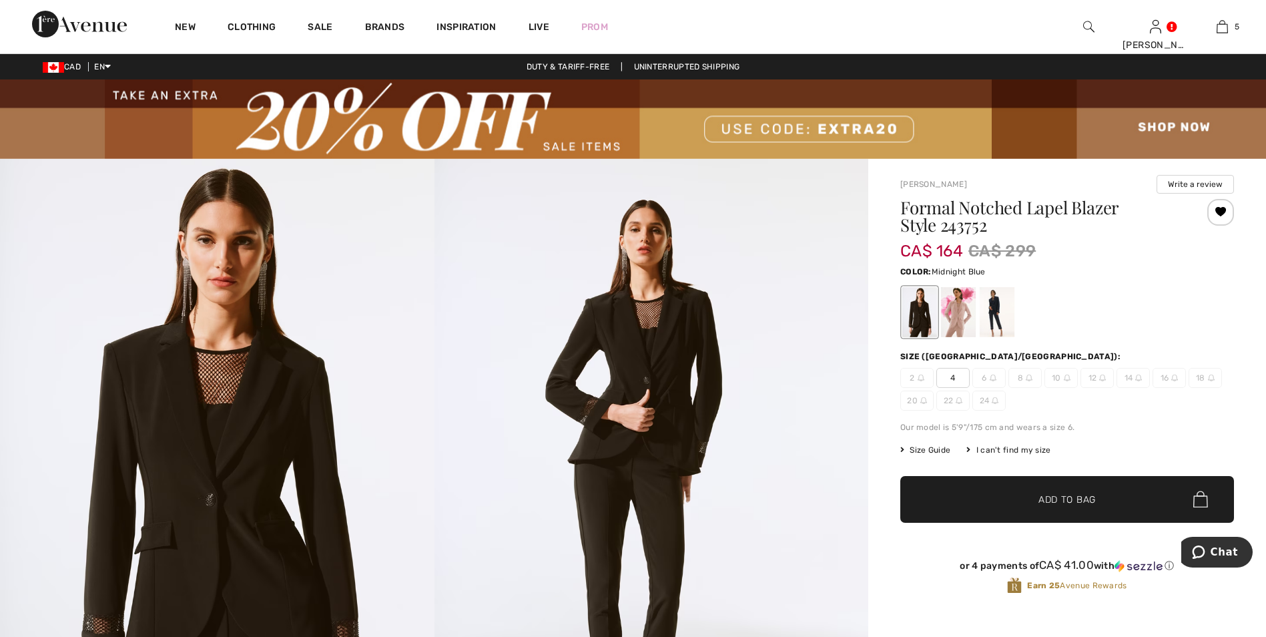
click at [992, 304] on div at bounding box center [997, 312] width 35 height 50
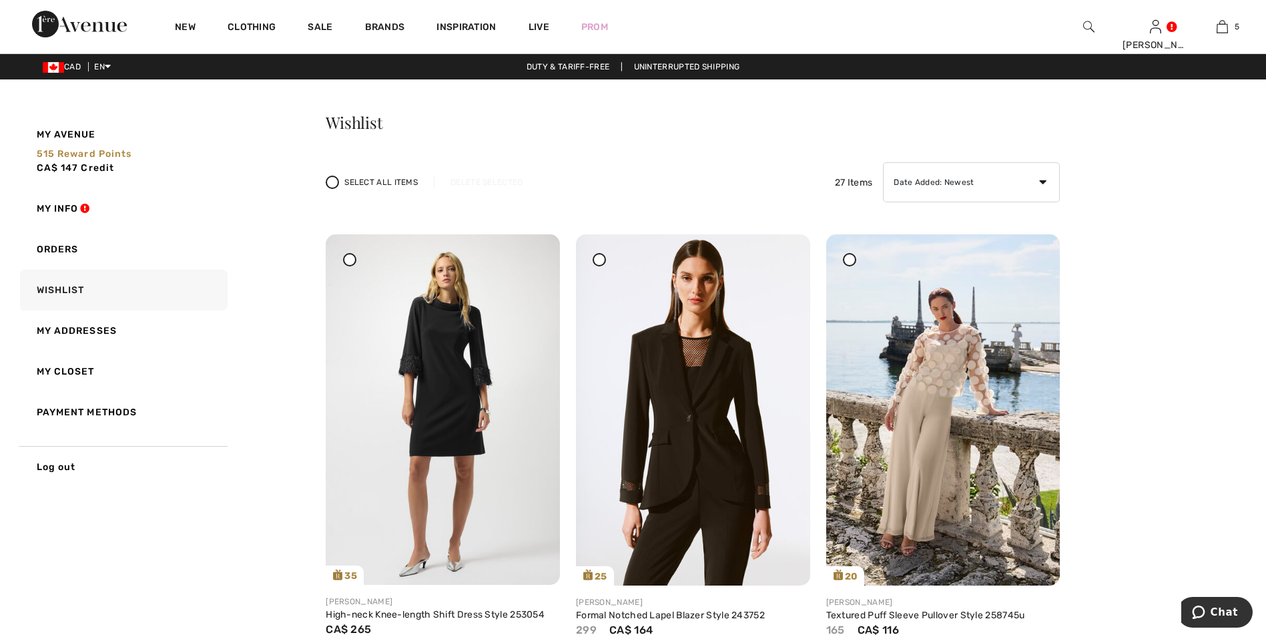
drag, startPoint x: 787, startPoint y: 262, endPoint x: 707, endPoint y: 65, distance: 212.5
click at [787, 248] on icon at bounding box center [783, 243] width 8 height 9
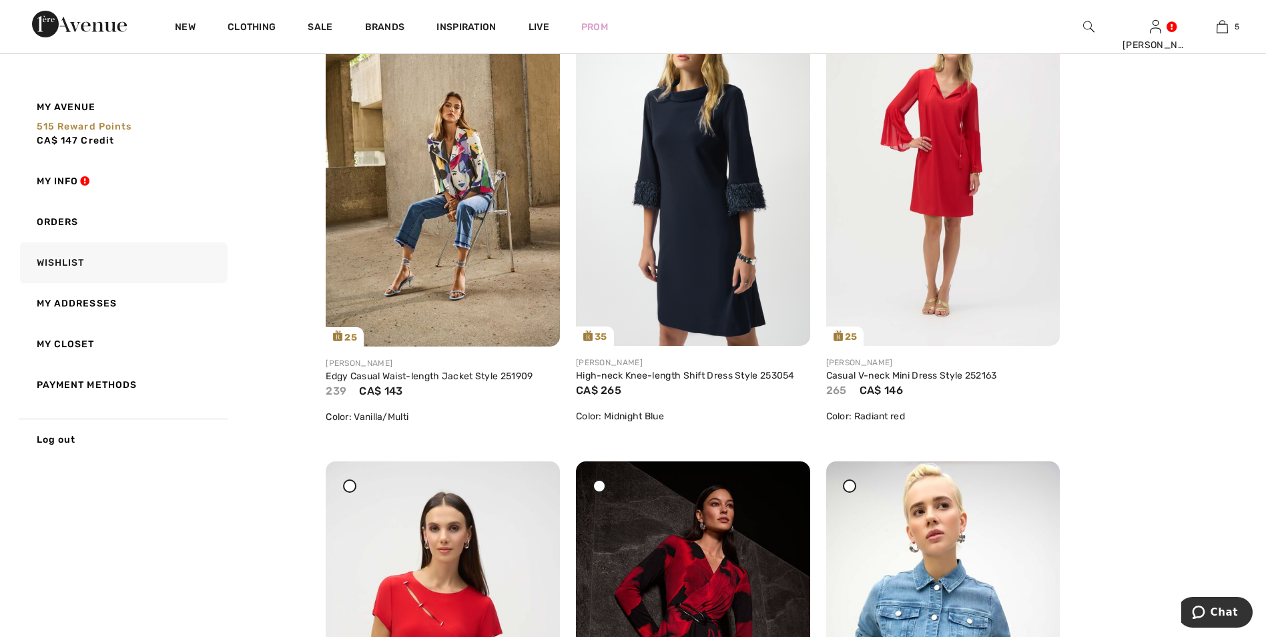
scroll to position [1201, 0]
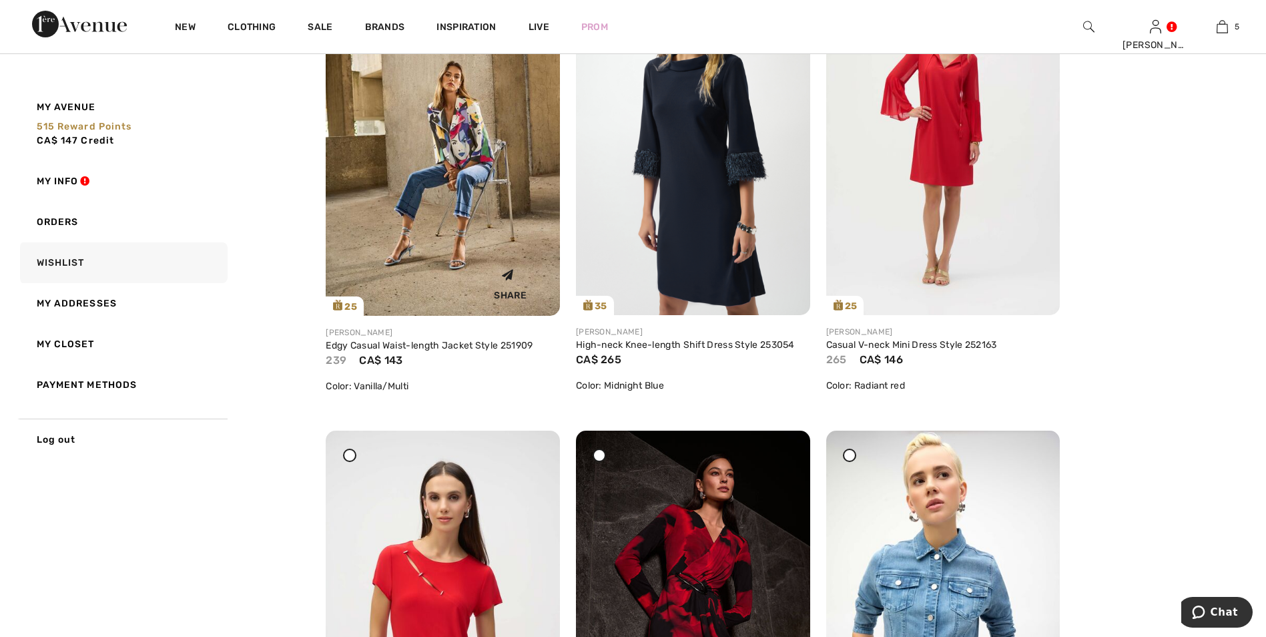
click at [462, 141] on img at bounding box center [443, 140] width 234 height 351
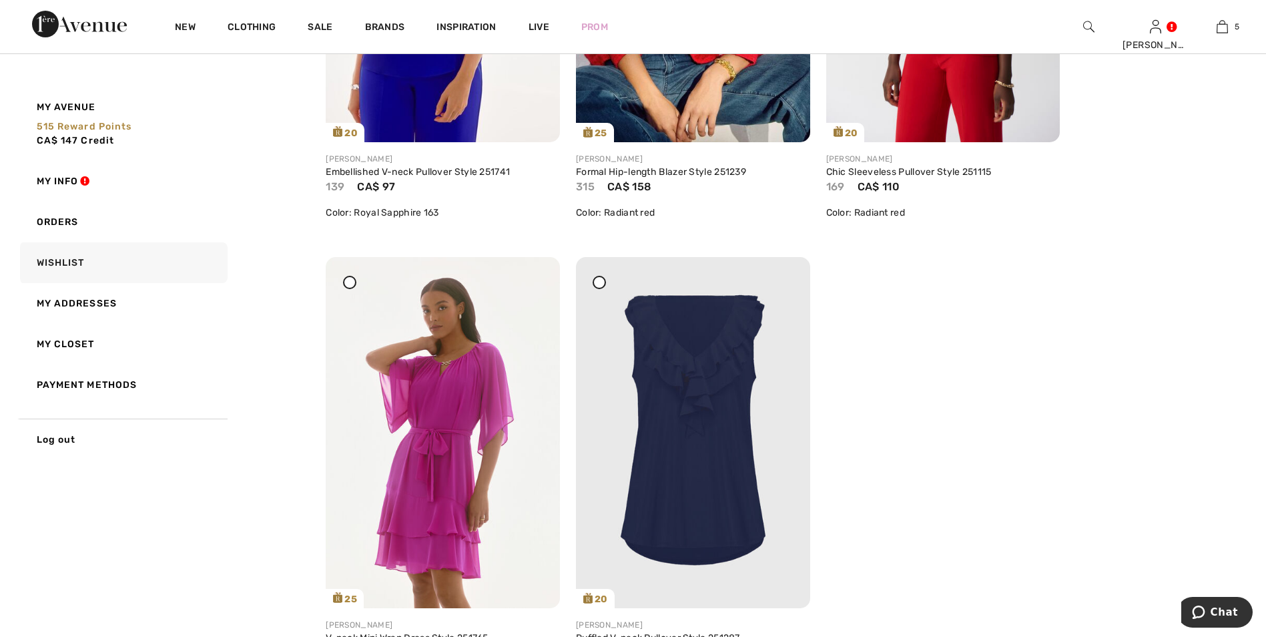
scroll to position [3803, 0]
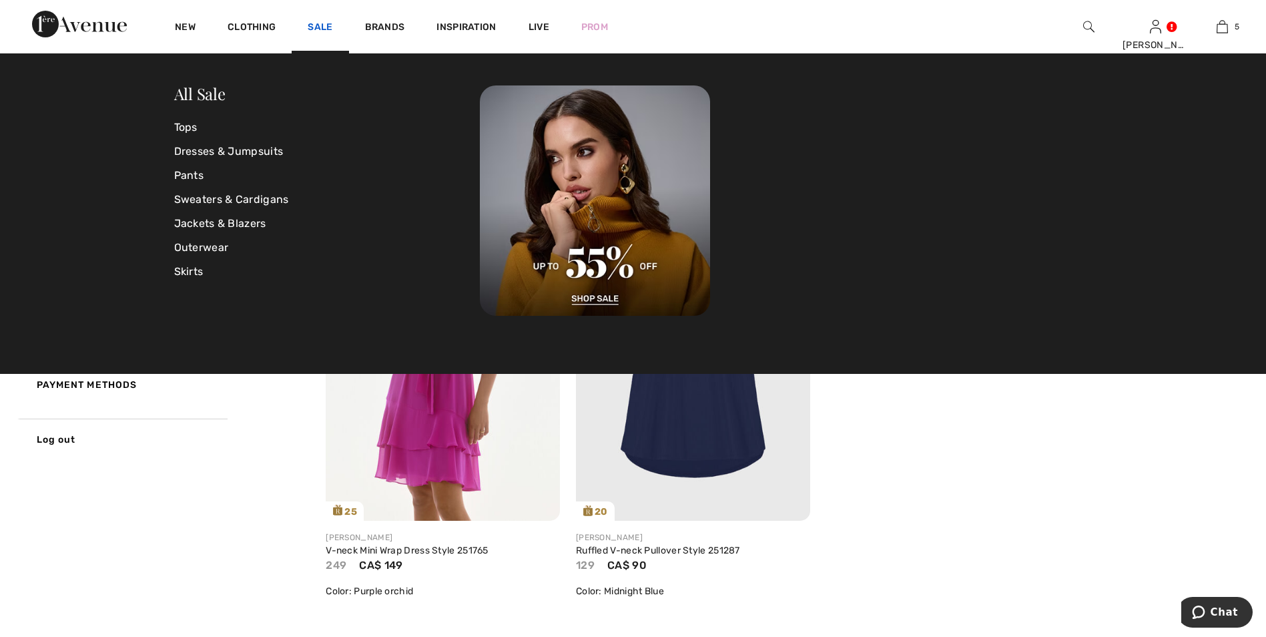
click at [319, 31] on link "Sale" at bounding box center [320, 28] width 25 height 14
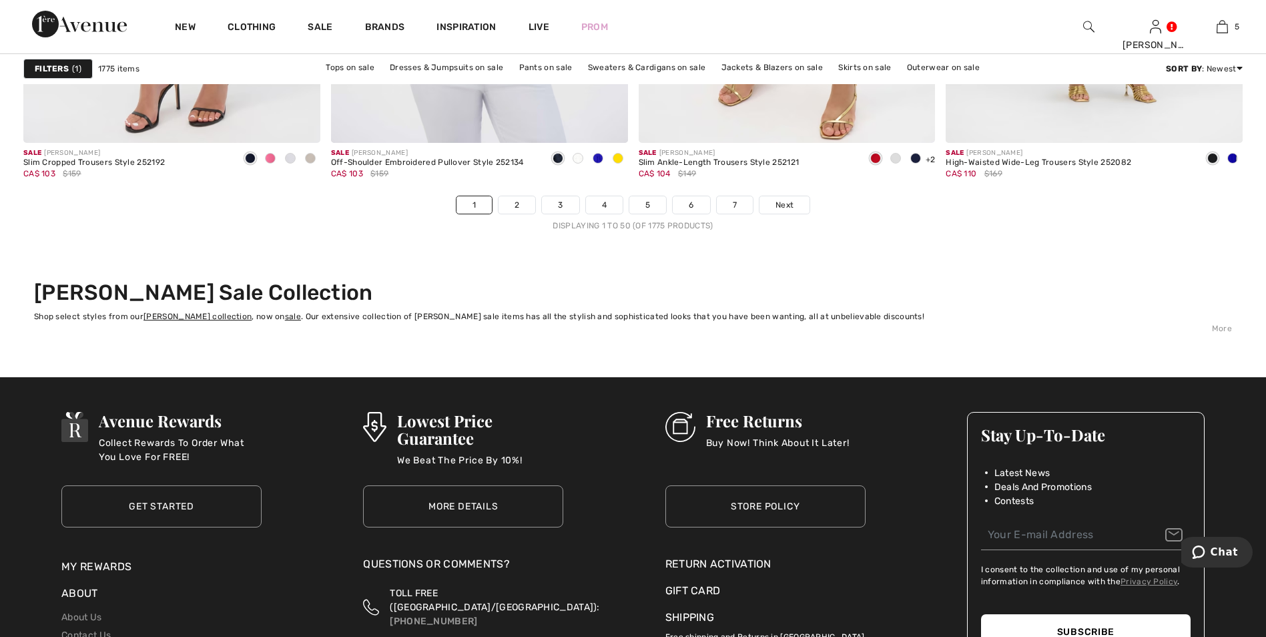
scroll to position [7807, 0]
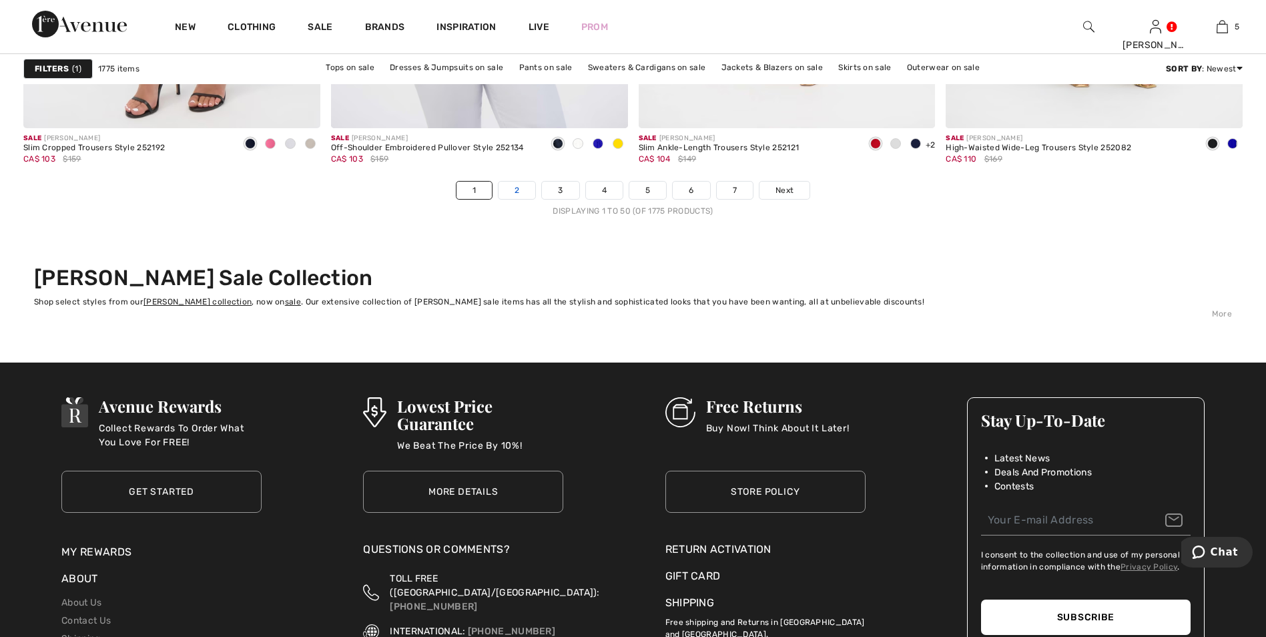
click at [521, 197] on link "2" at bounding box center [516, 189] width 37 height 17
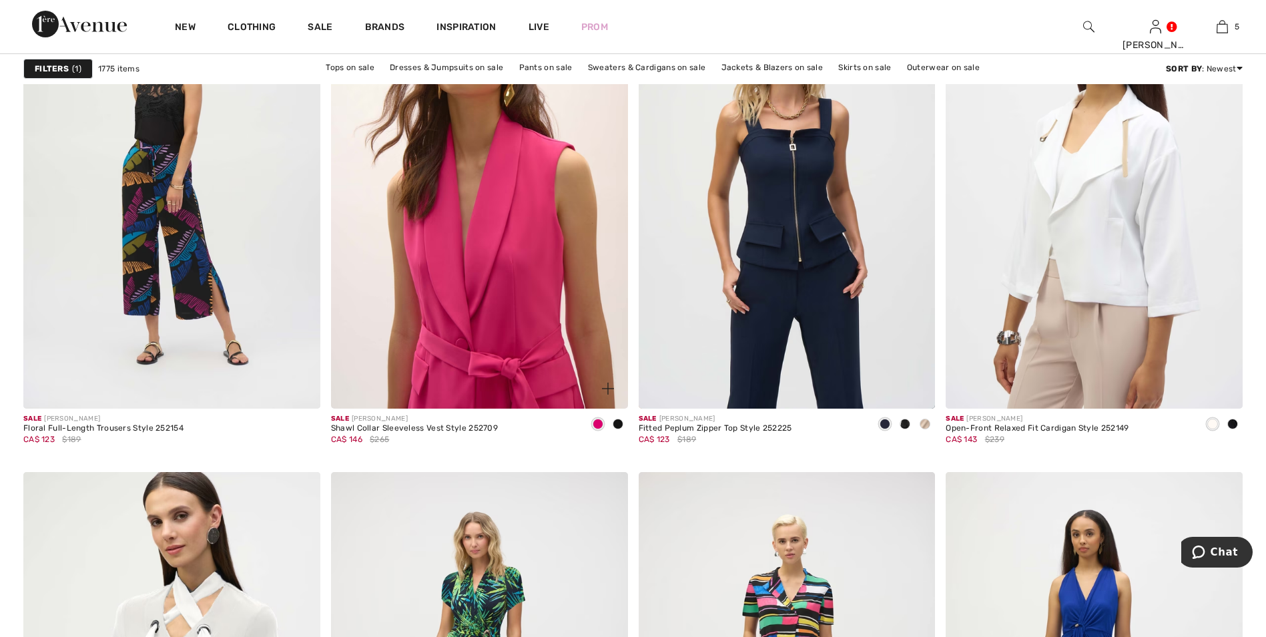
scroll to position [3069, 0]
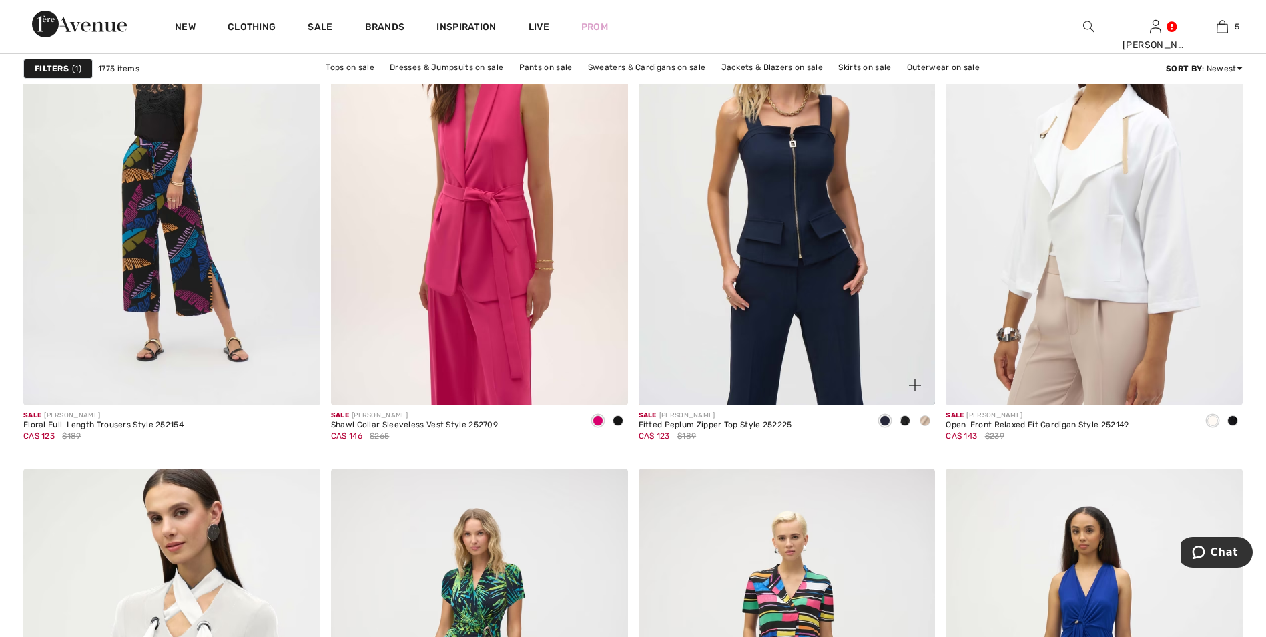
click at [883, 421] on span at bounding box center [884, 420] width 11 height 11
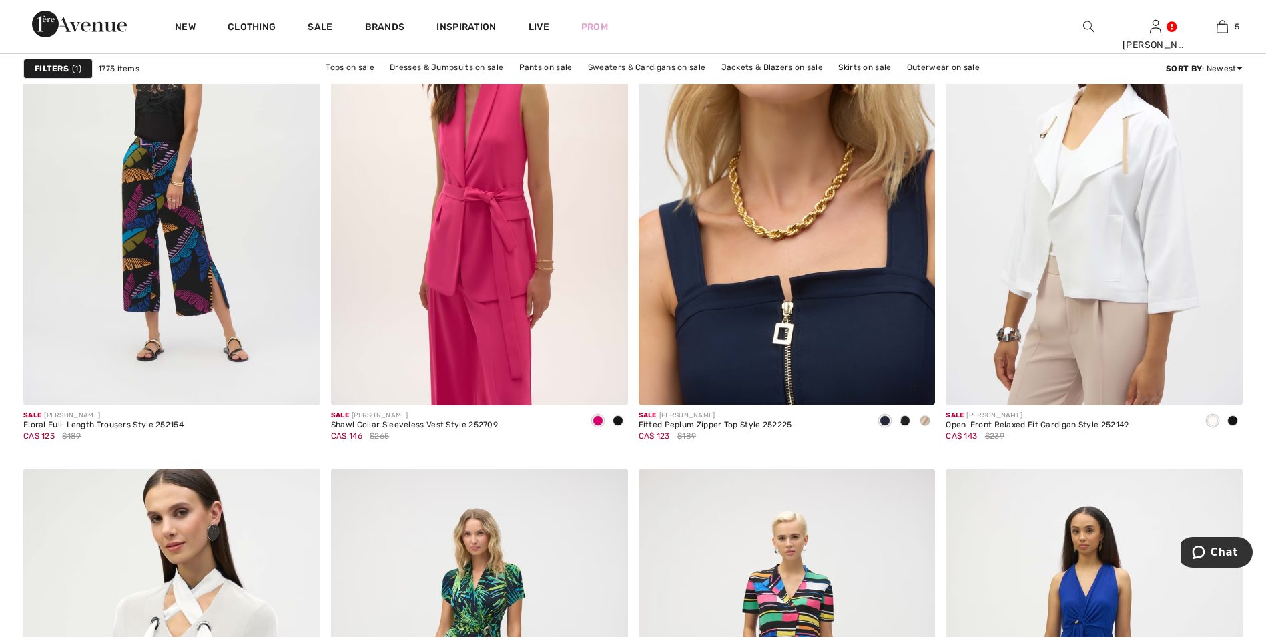
click at [839, 355] on img at bounding box center [787, 182] width 297 height 445
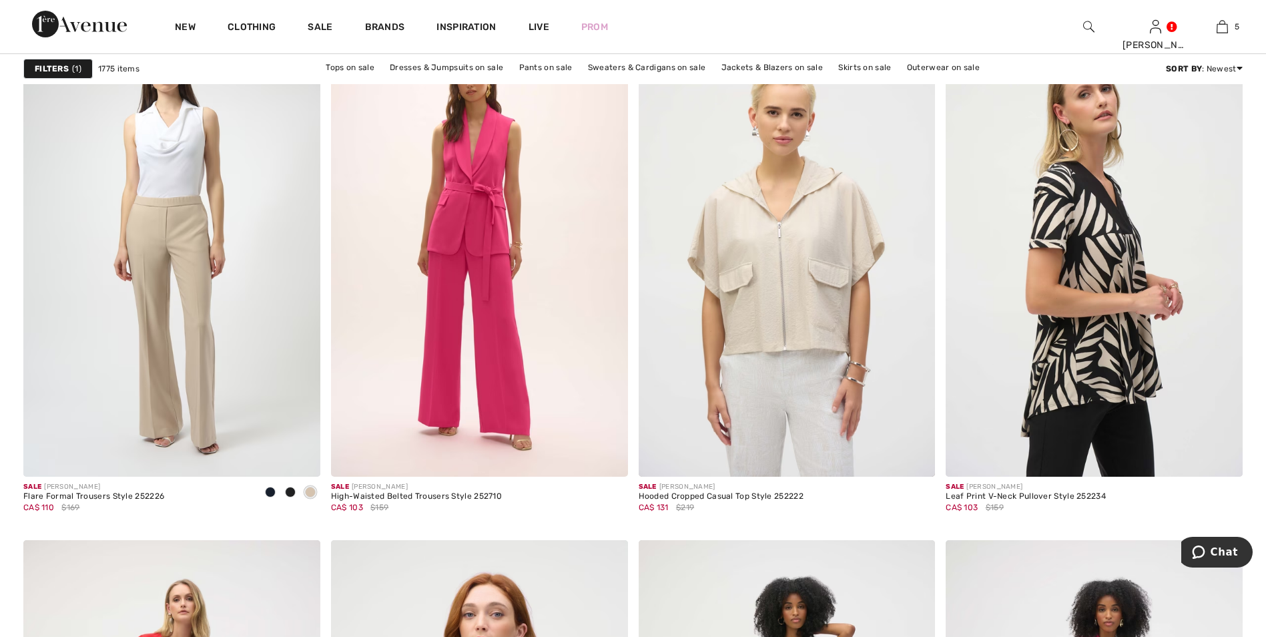
scroll to position [6873, 0]
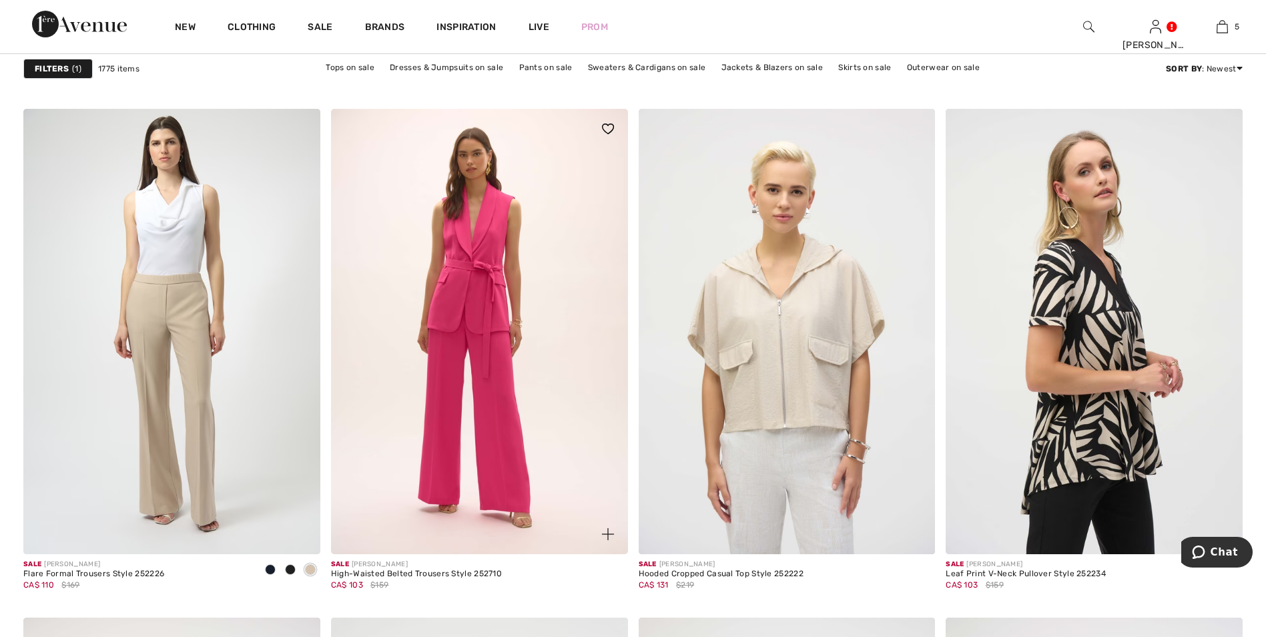
click at [486, 376] on img at bounding box center [479, 331] width 297 height 445
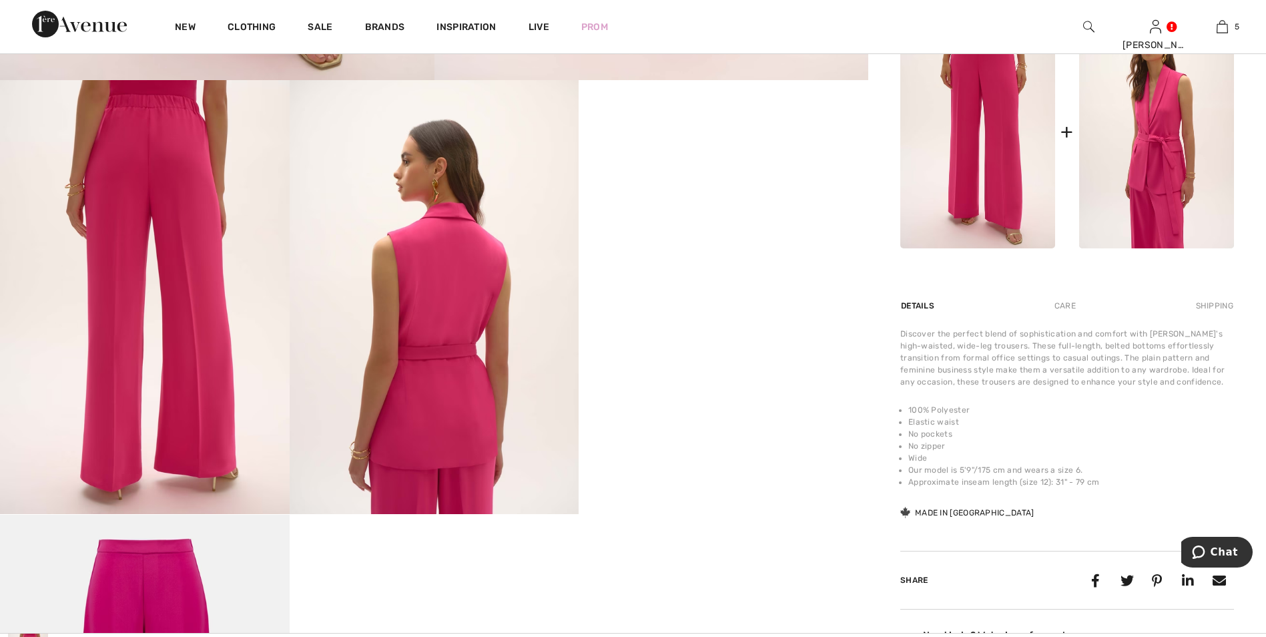
scroll to position [734, 0]
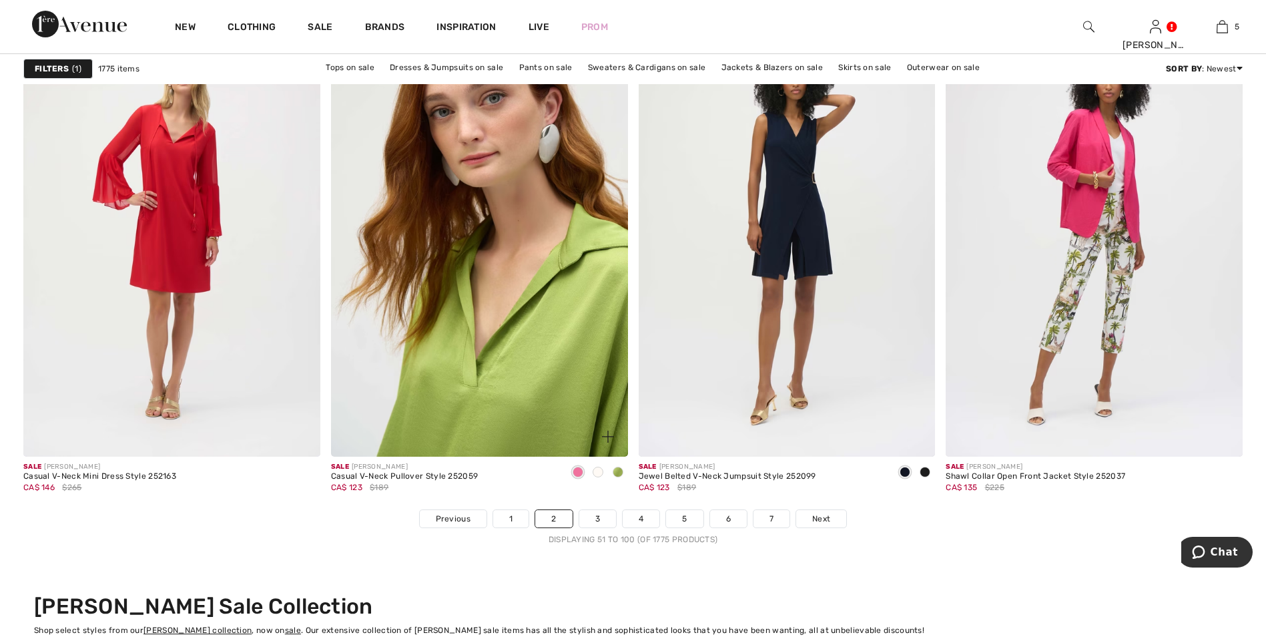
scroll to position [7473, 0]
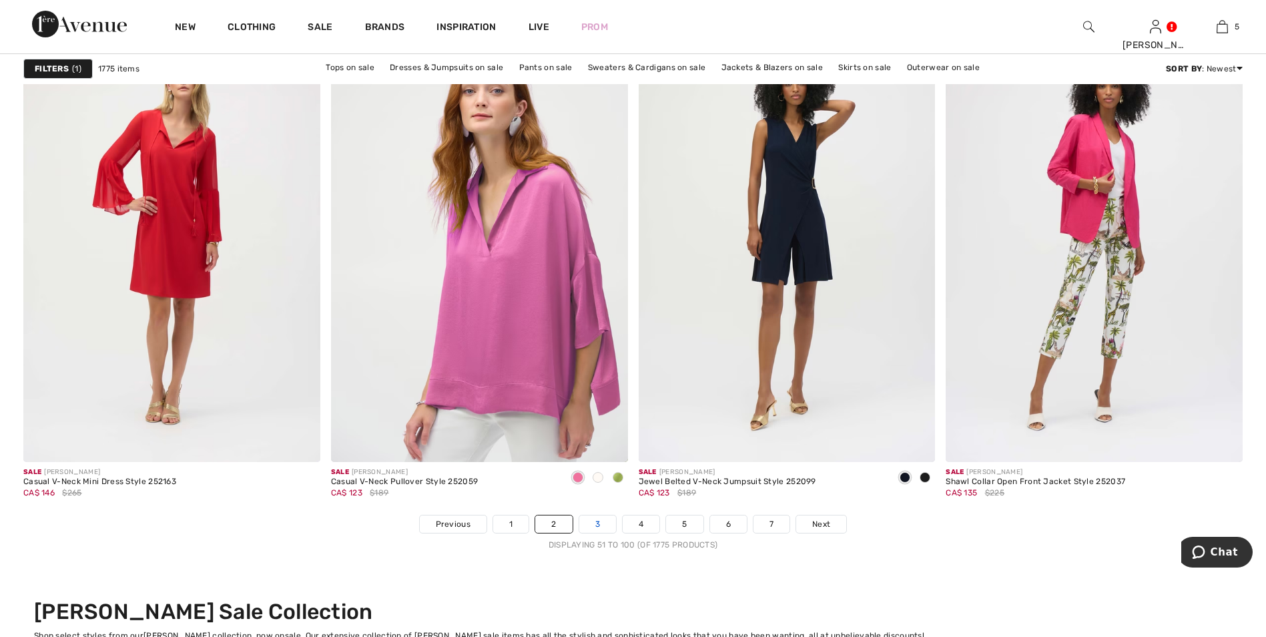
click at [599, 530] on link "3" at bounding box center [597, 523] width 37 height 17
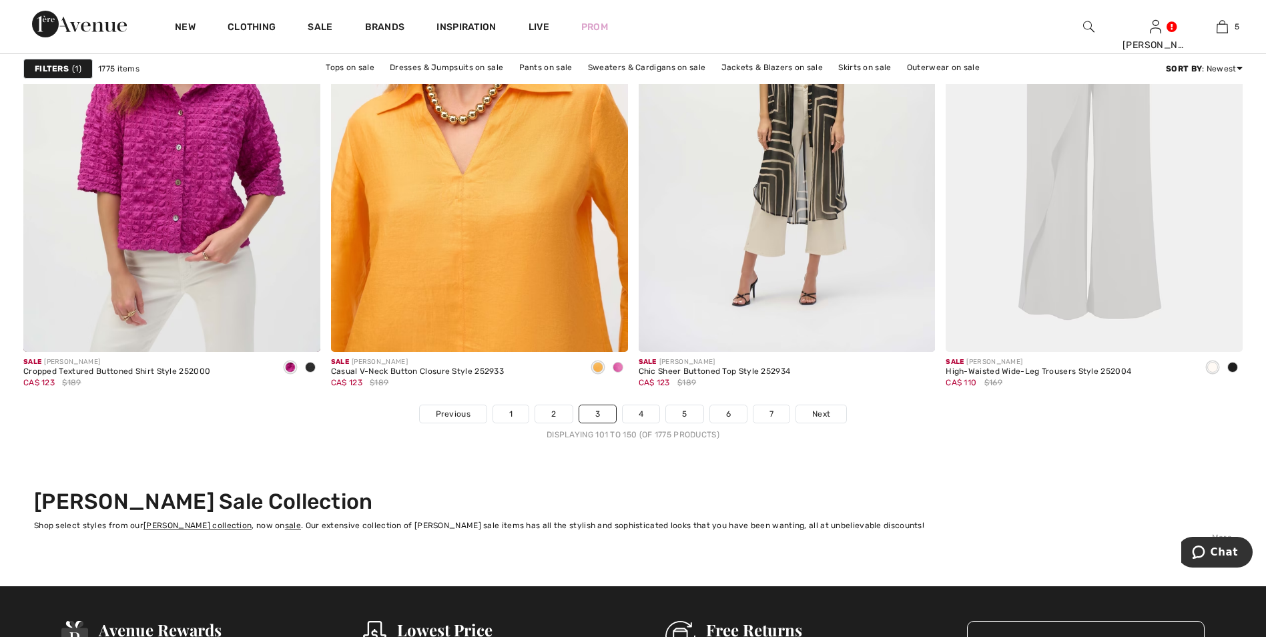
scroll to position [7607, 0]
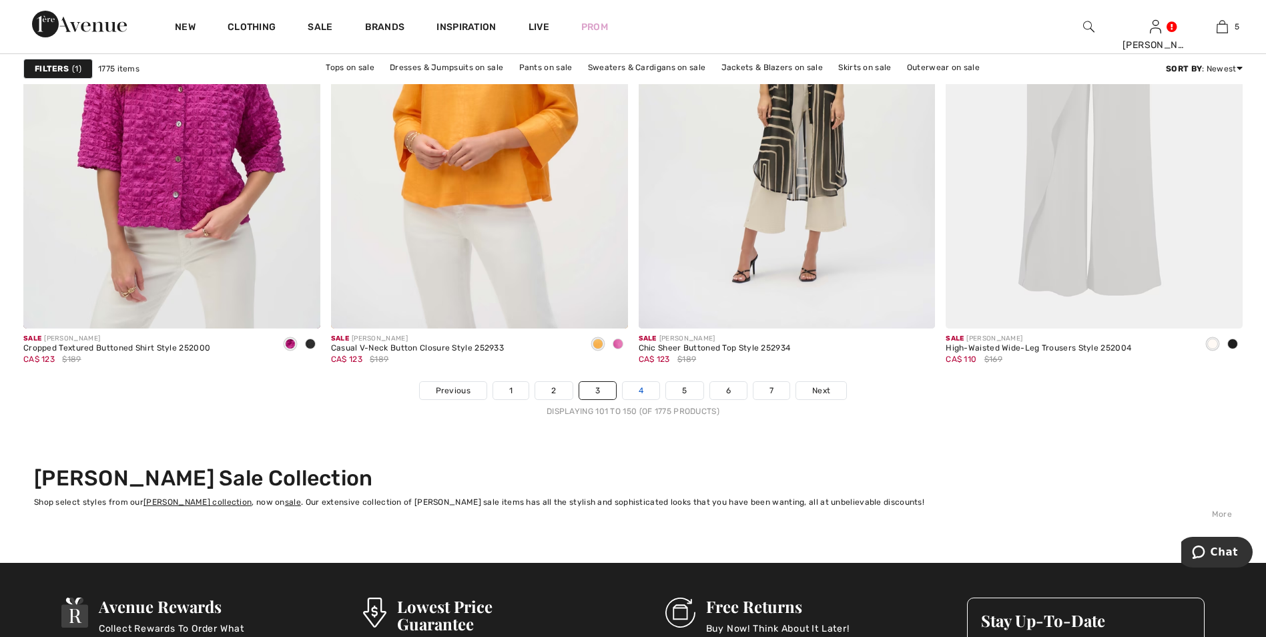
click at [643, 394] on link "4" at bounding box center [641, 390] width 37 height 17
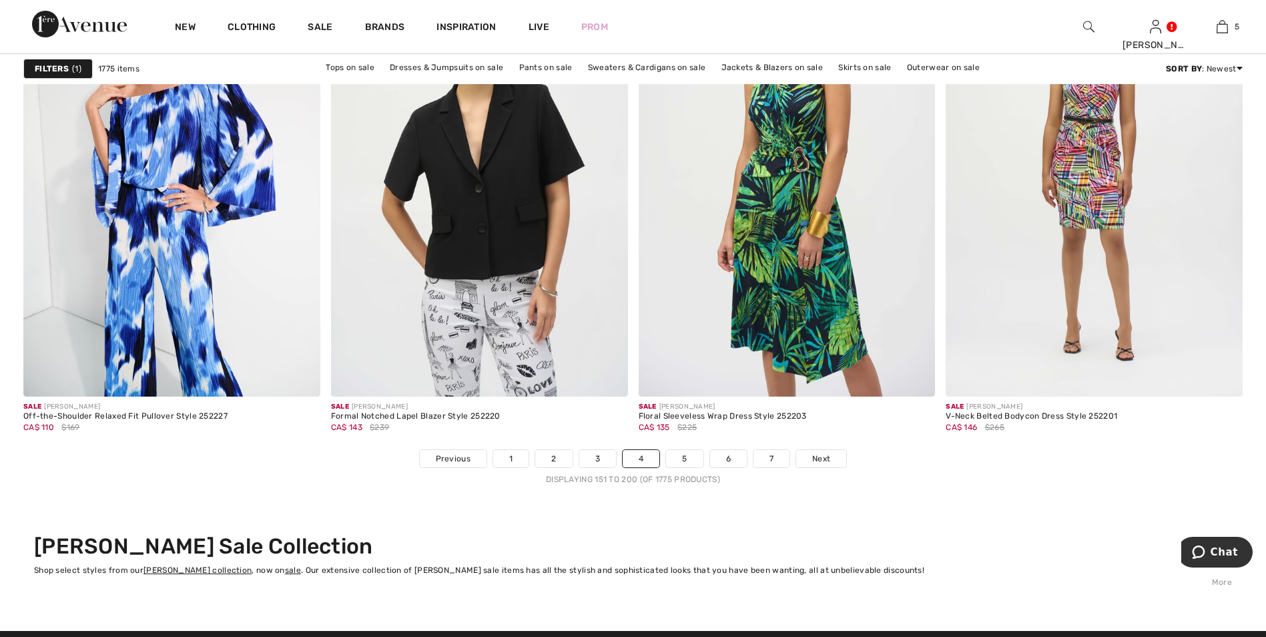
scroll to position [7540, 0]
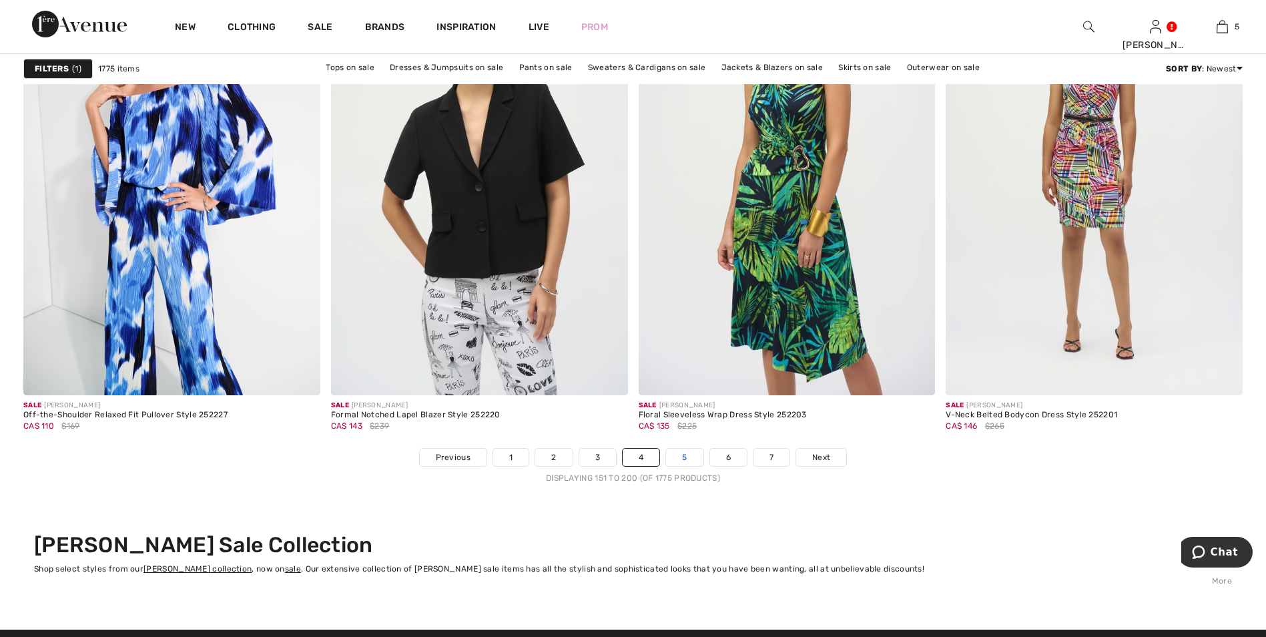
click at [691, 450] on link "5" at bounding box center [684, 456] width 37 height 17
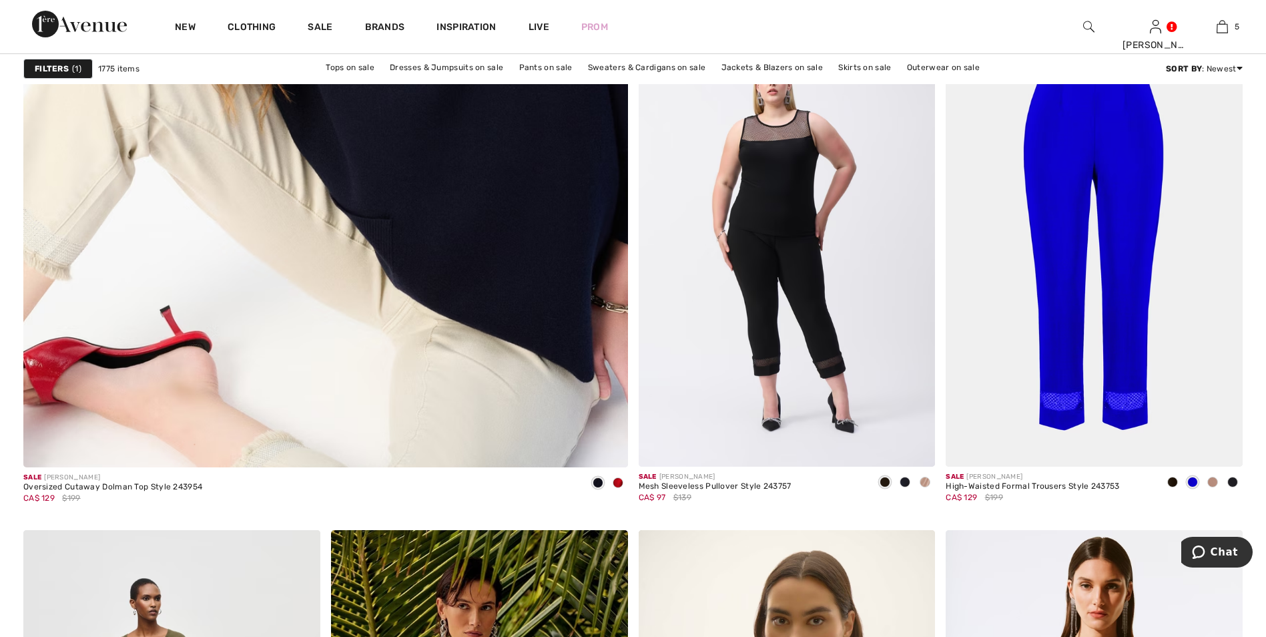
scroll to position [4738, 0]
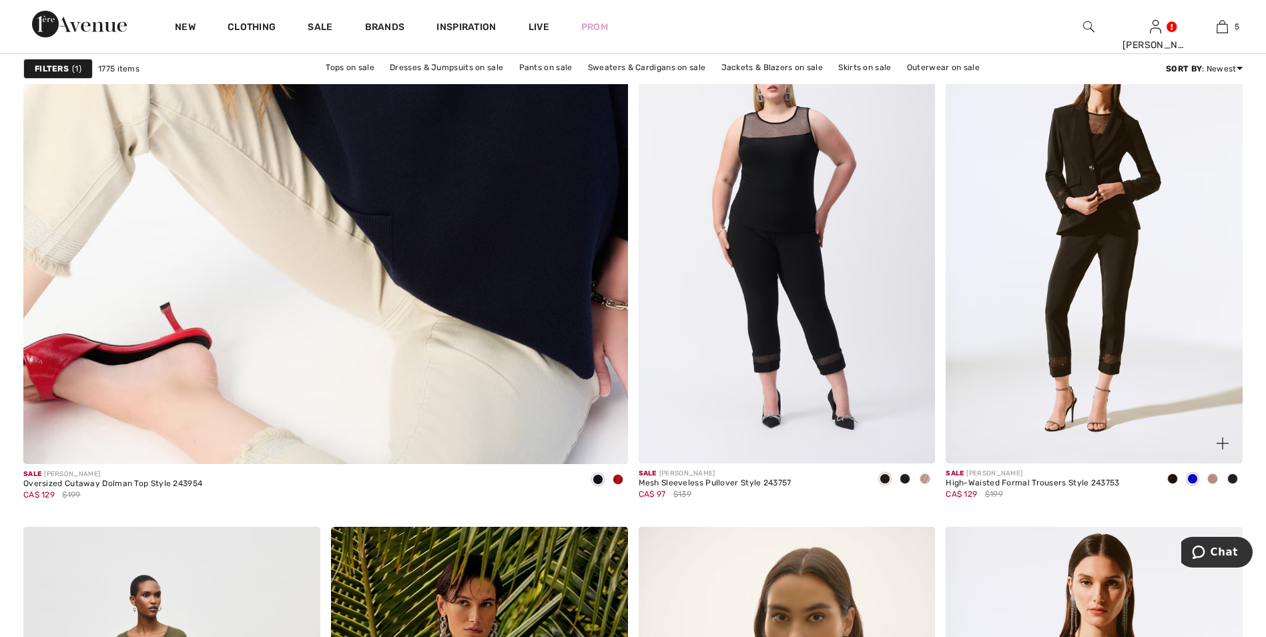
click at [1142, 351] on img at bounding box center [1094, 240] width 297 height 445
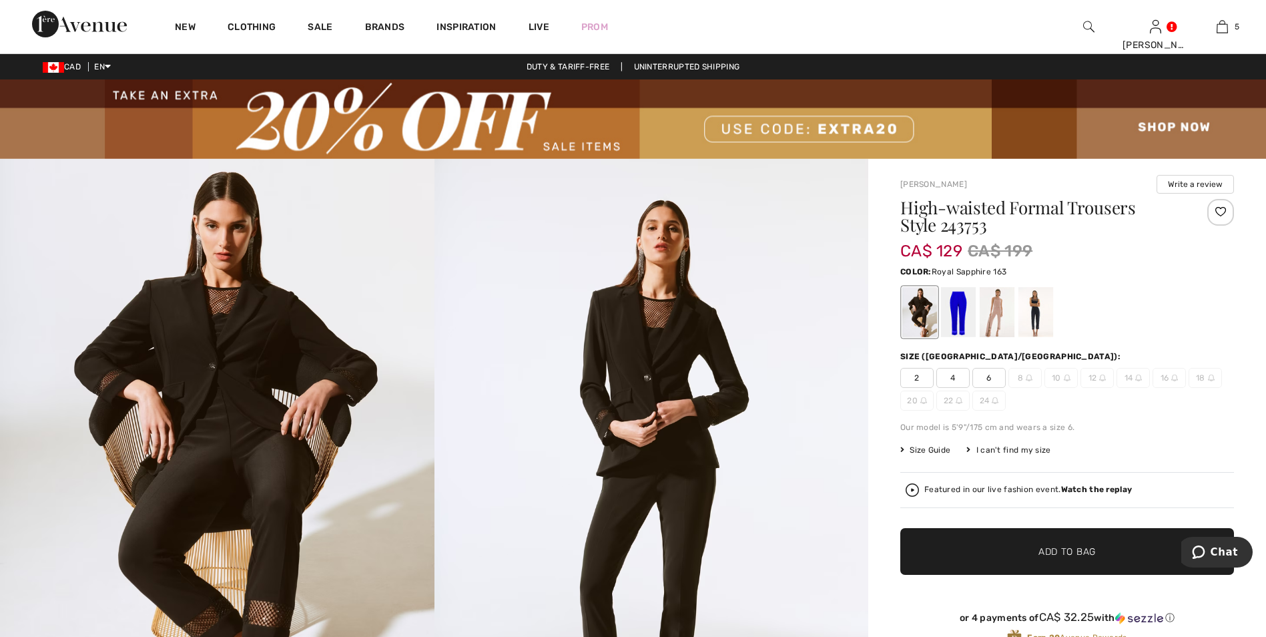
click at [955, 318] on div at bounding box center [958, 312] width 35 height 50
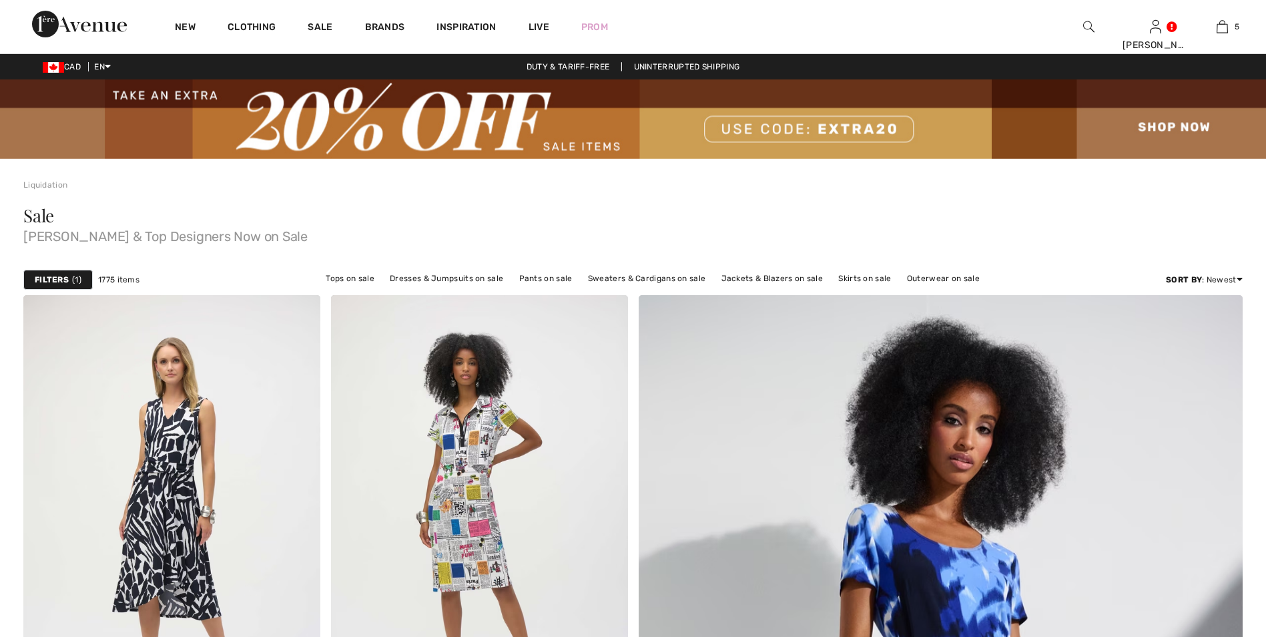
checkbox input "true"
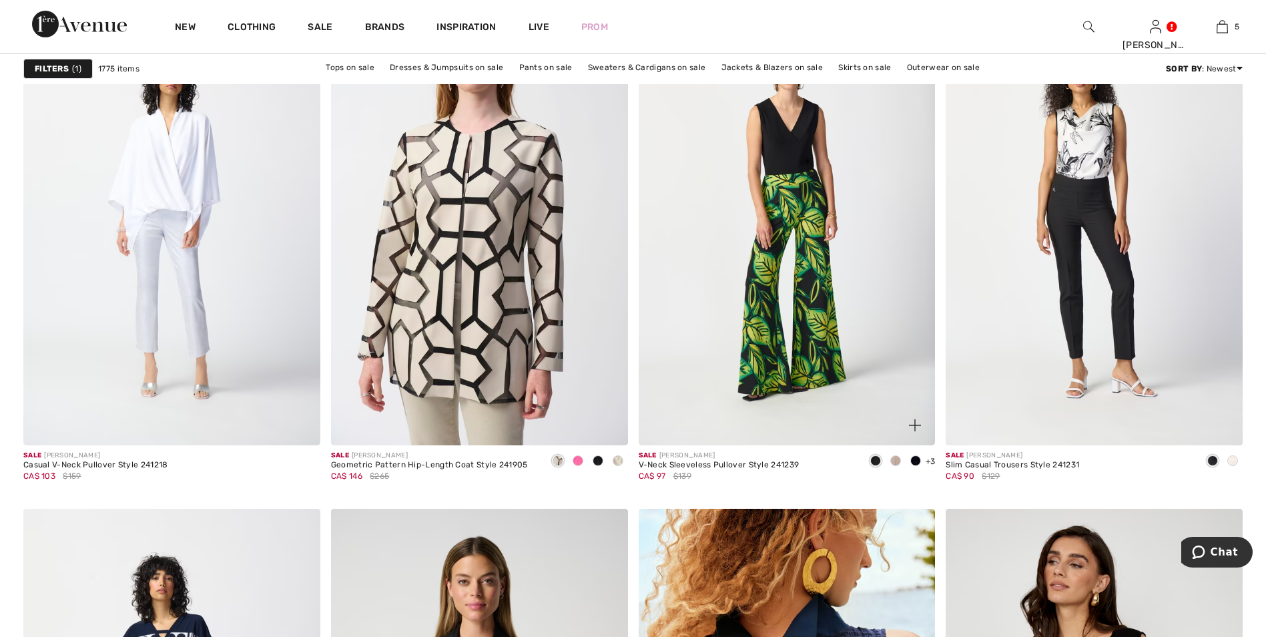
scroll to position [6473, 0]
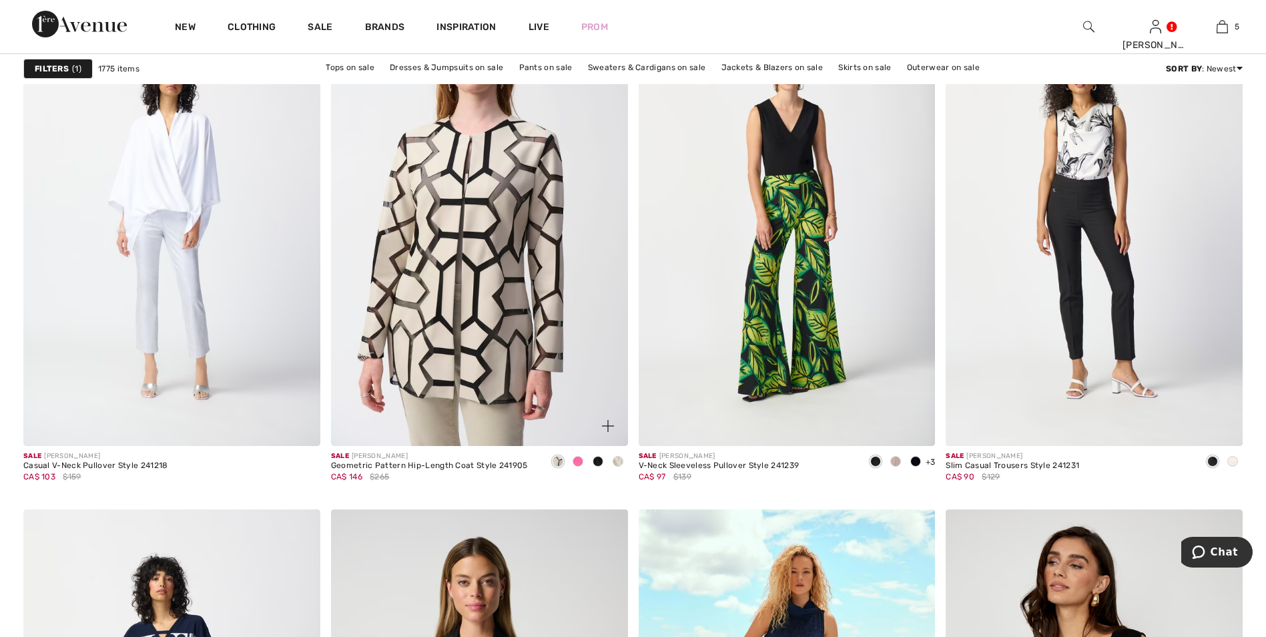
click at [575, 462] on span at bounding box center [578, 461] width 11 height 11
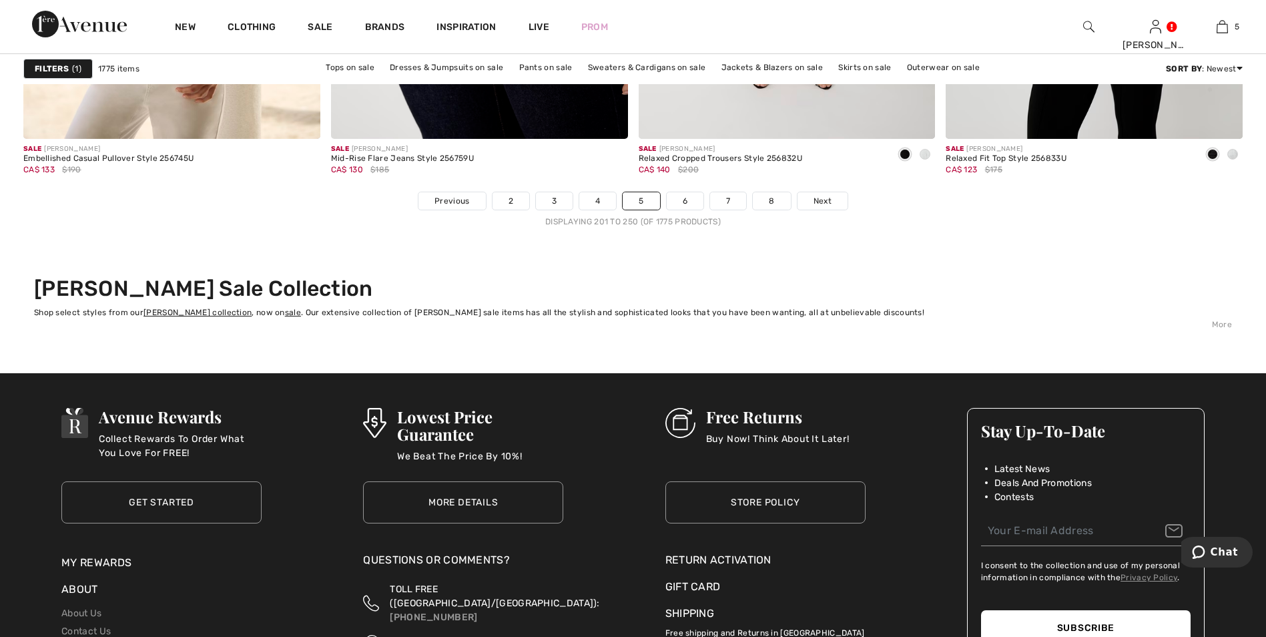
scroll to position [7807, 0]
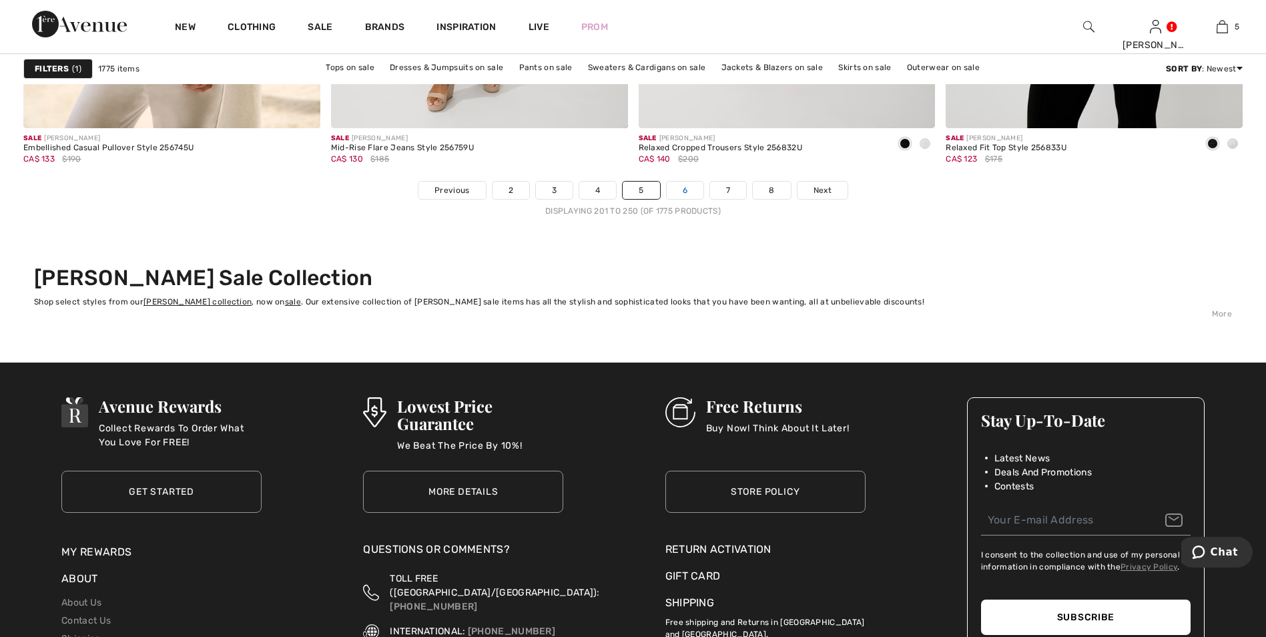
click at [681, 188] on link "6" at bounding box center [685, 189] width 37 height 17
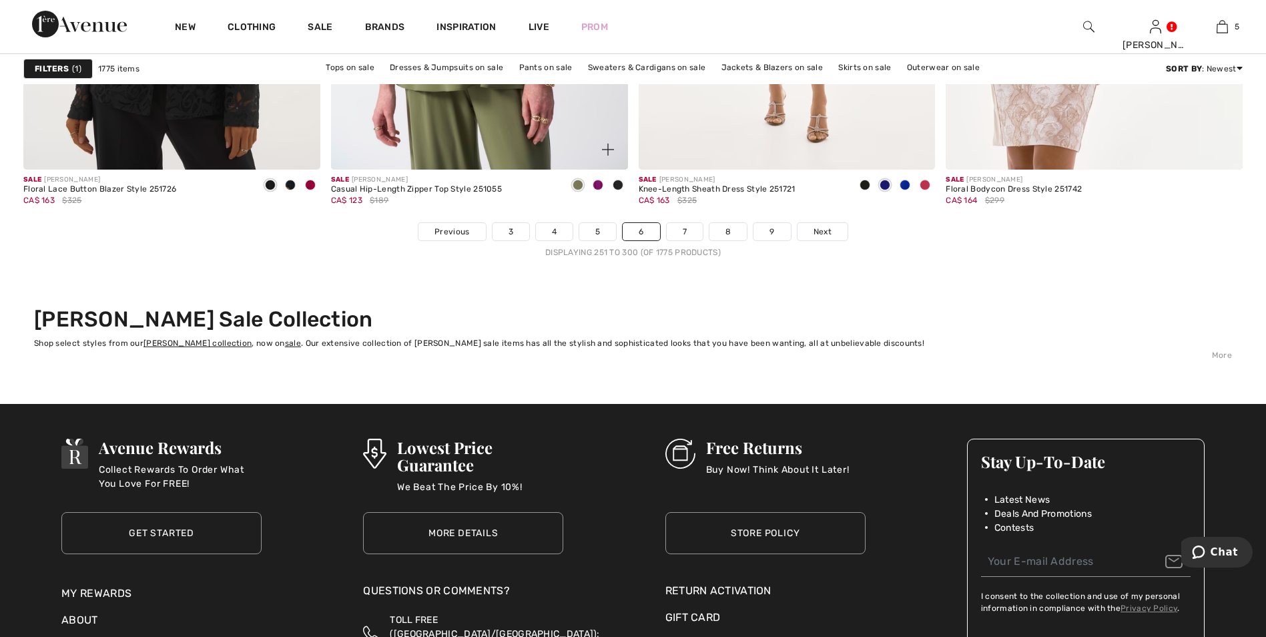
scroll to position [7807, 0]
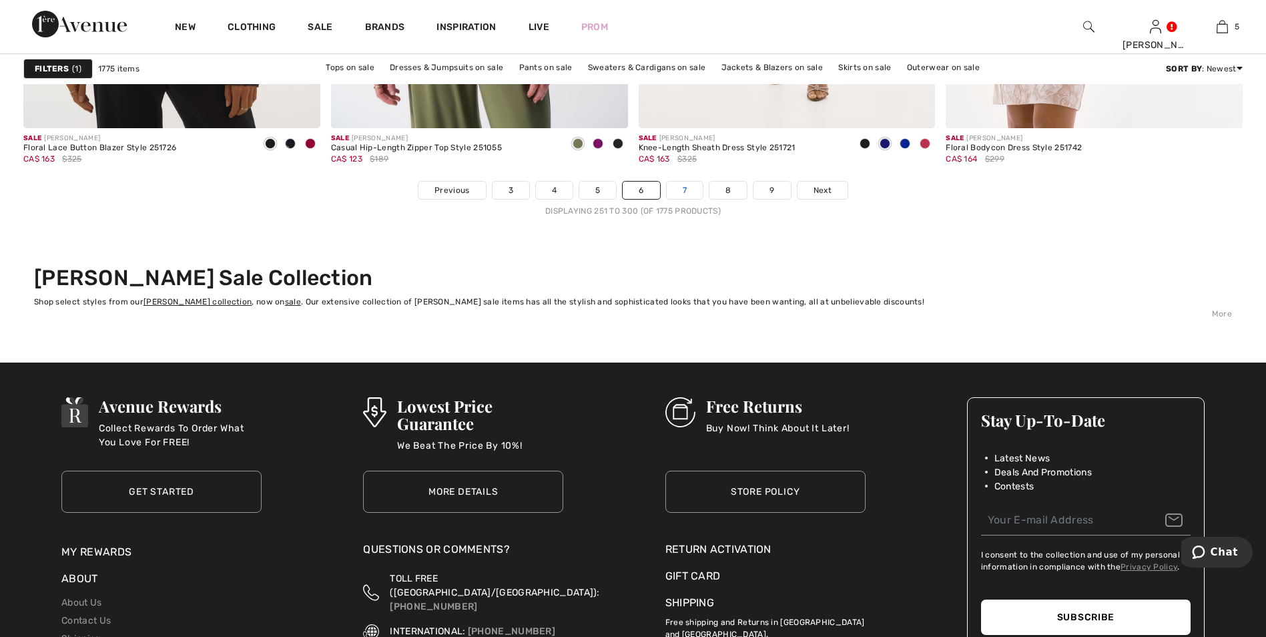
click at [693, 190] on link "7" at bounding box center [685, 189] width 36 height 17
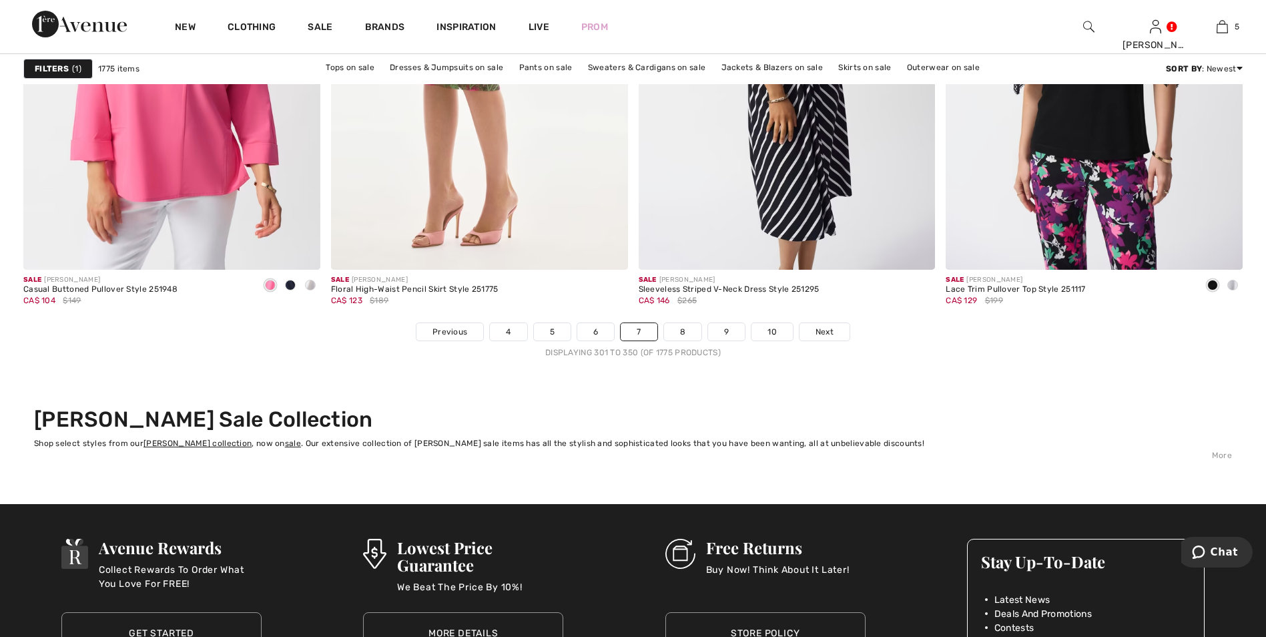
scroll to position [7674, 0]
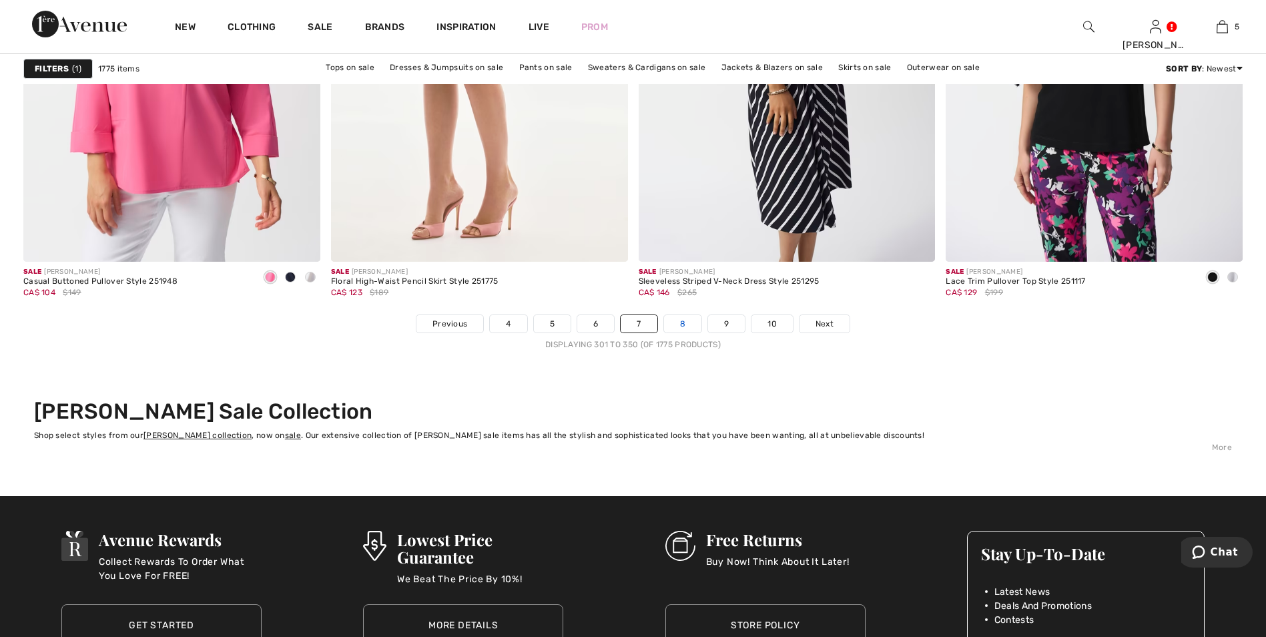
click at [688, 326] on link "8" at bounding box center [682, 323] width 37 height 17
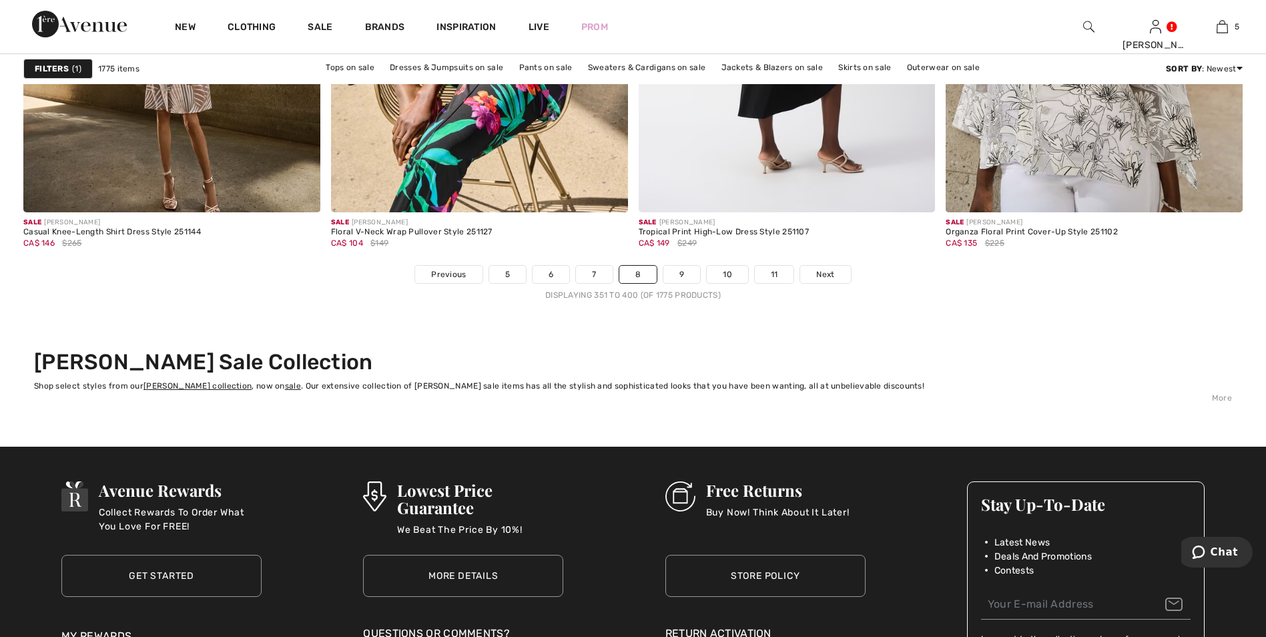
scroll to position [7740, 0]
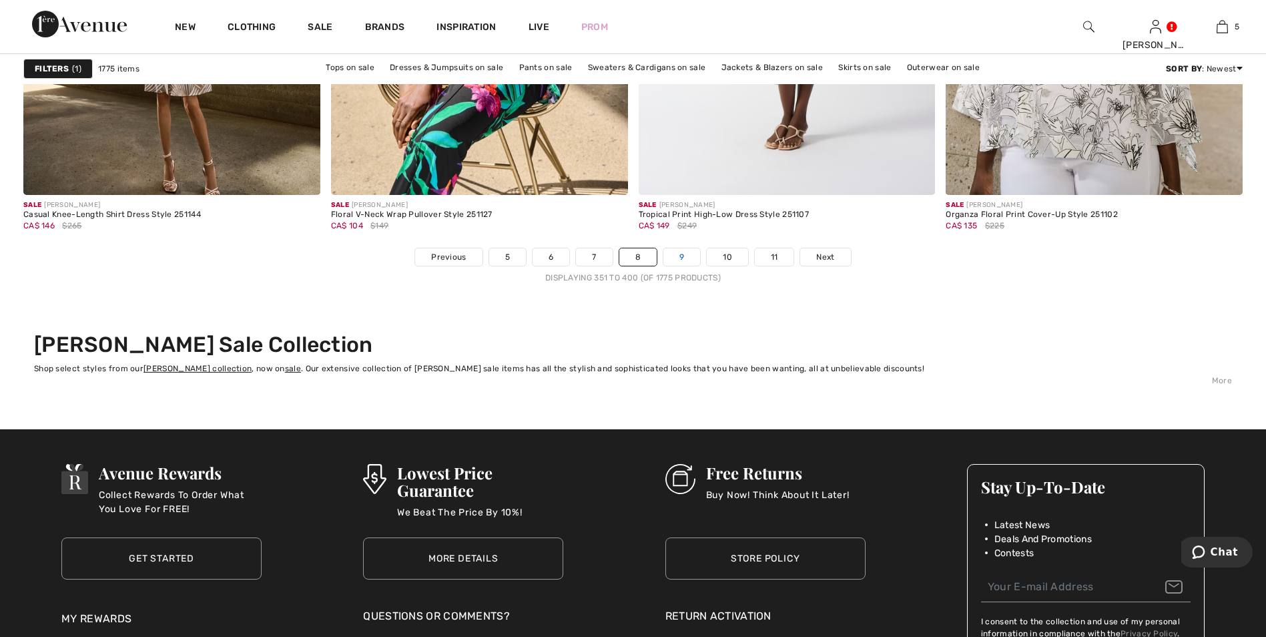
click at [681, 257] on link "9" at bounding box center [681, 256] width 37 height 17
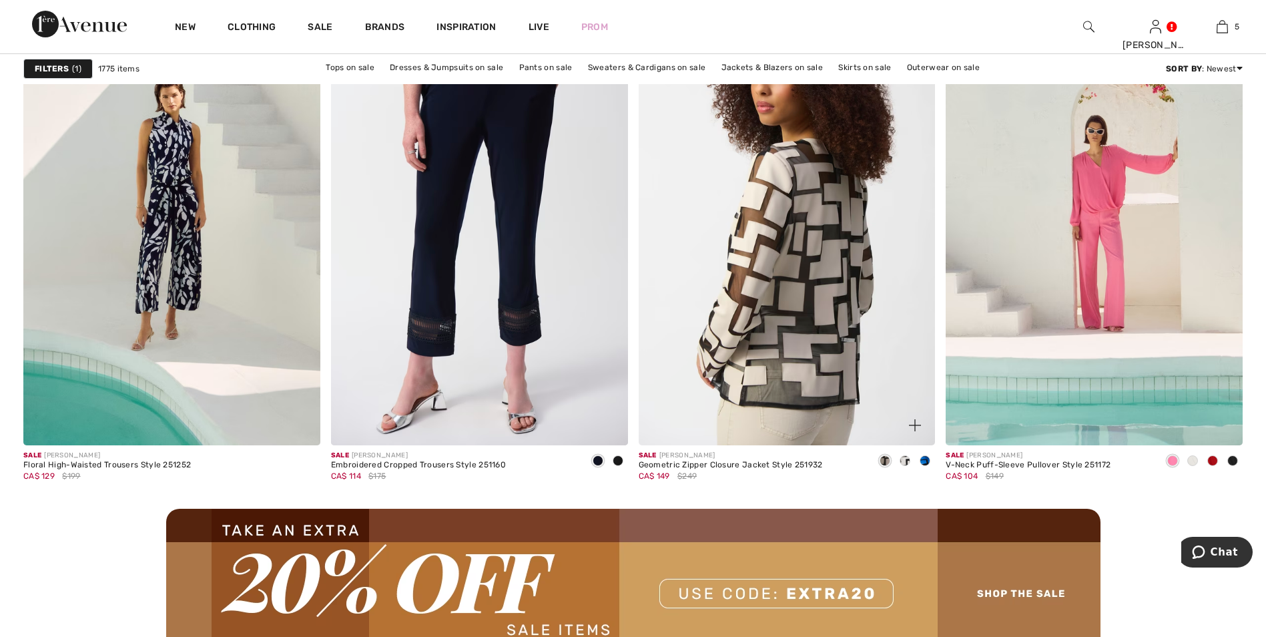
scroll to position [3470, 0]
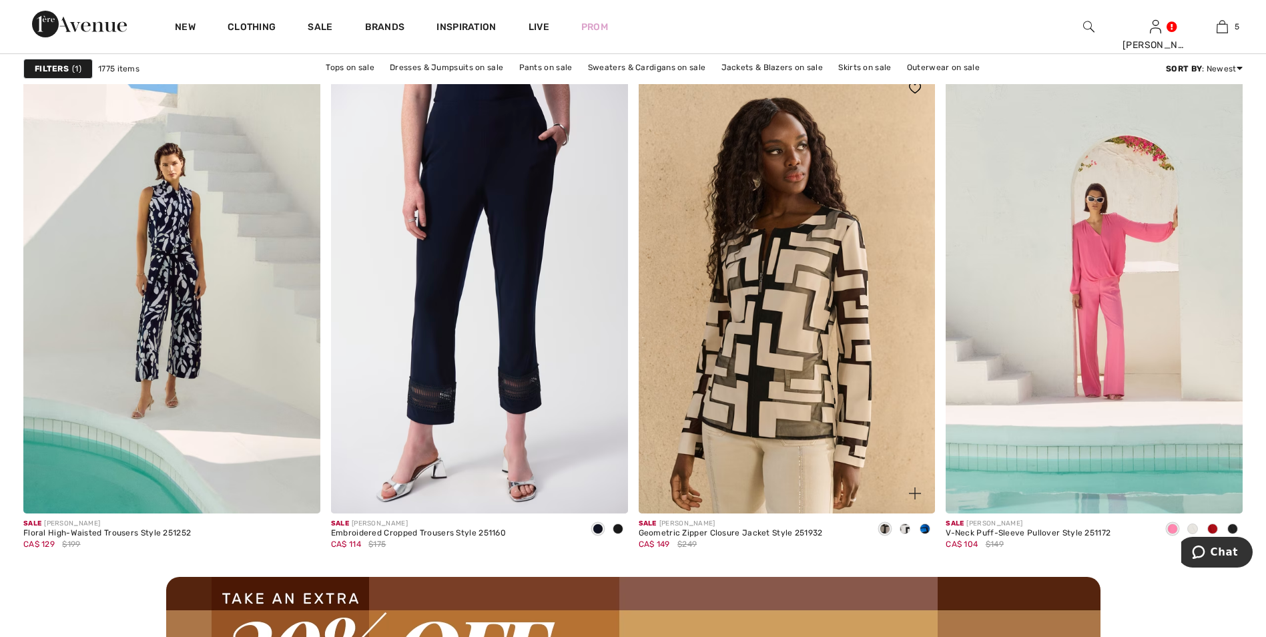
click at [925, 530] on span at bounding box center [925, 528] width 11 height 11
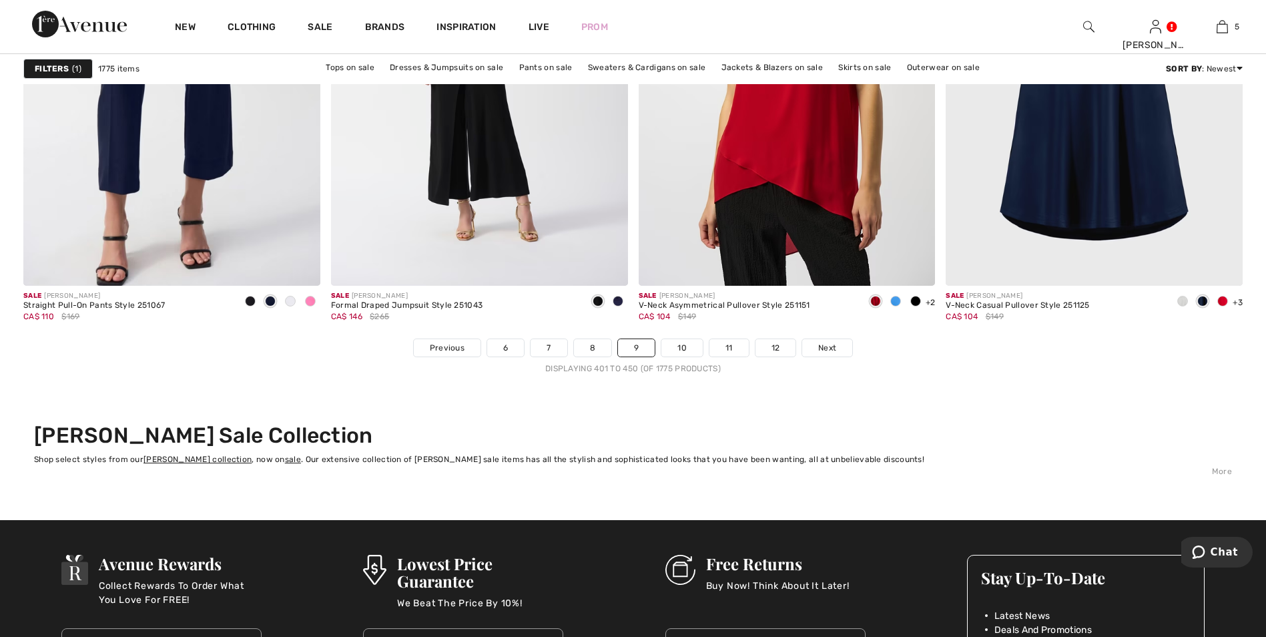
scroll to position [7674, 0]
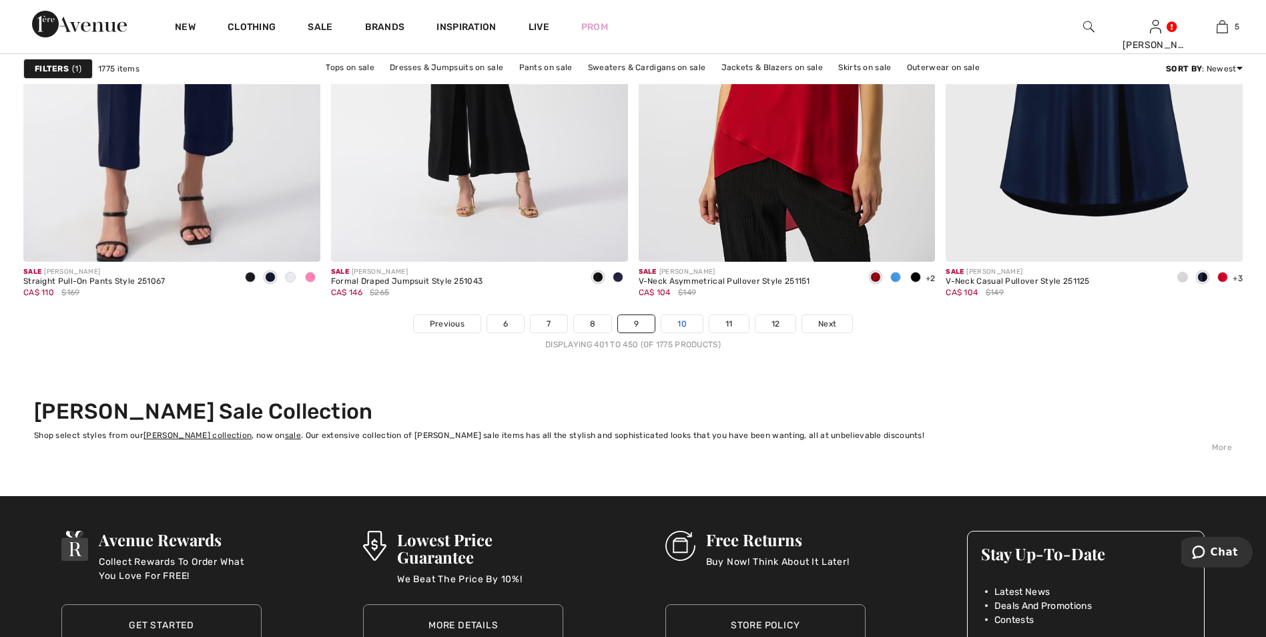
click at [679, 324] on link "10" at bounding box center [681, 323] width 41 height 17
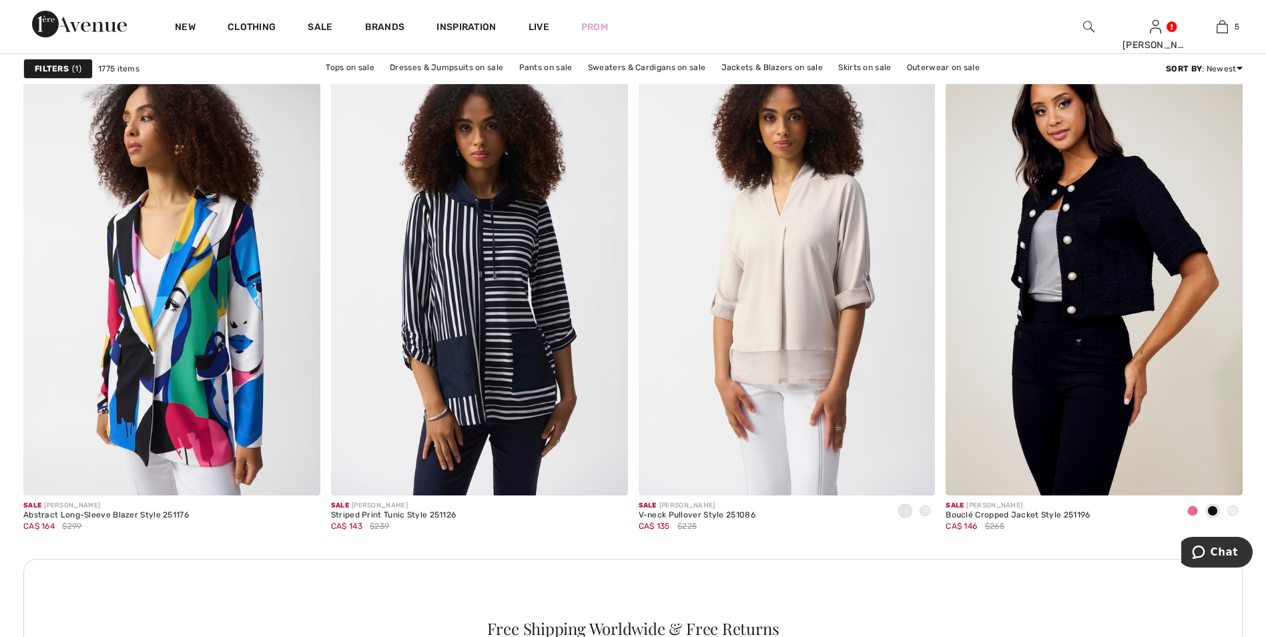
scroll to position [1802, 0]
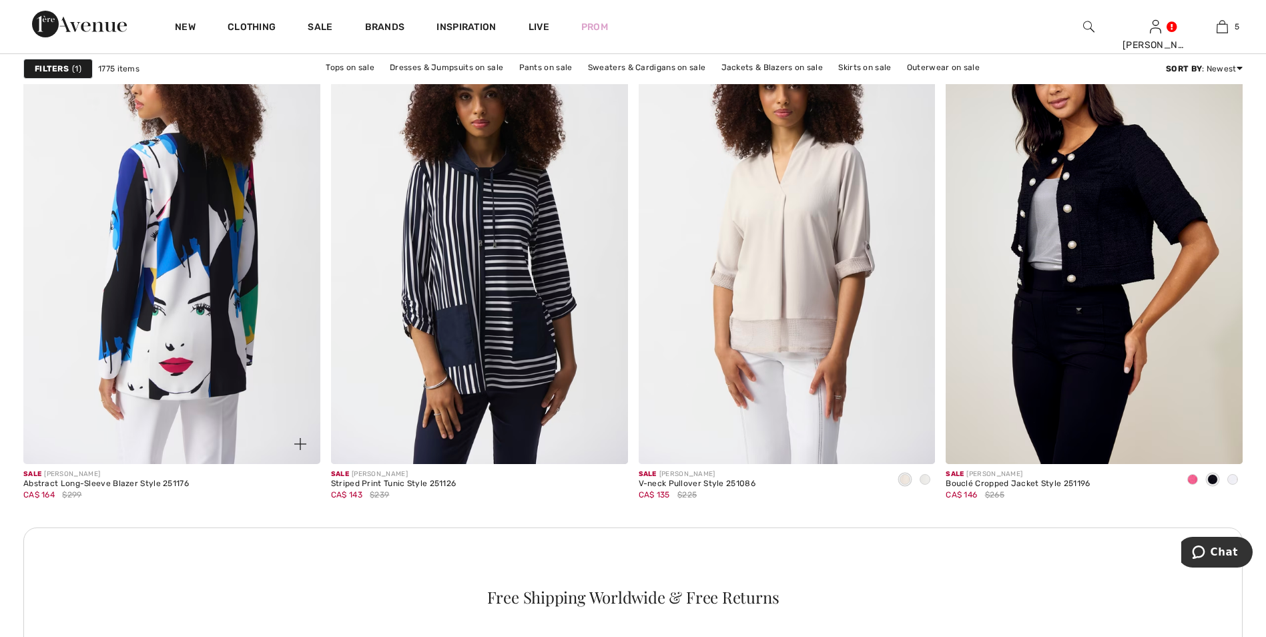
click at [197, 282] on img at bounding box center [171, 241] width 297 height 445
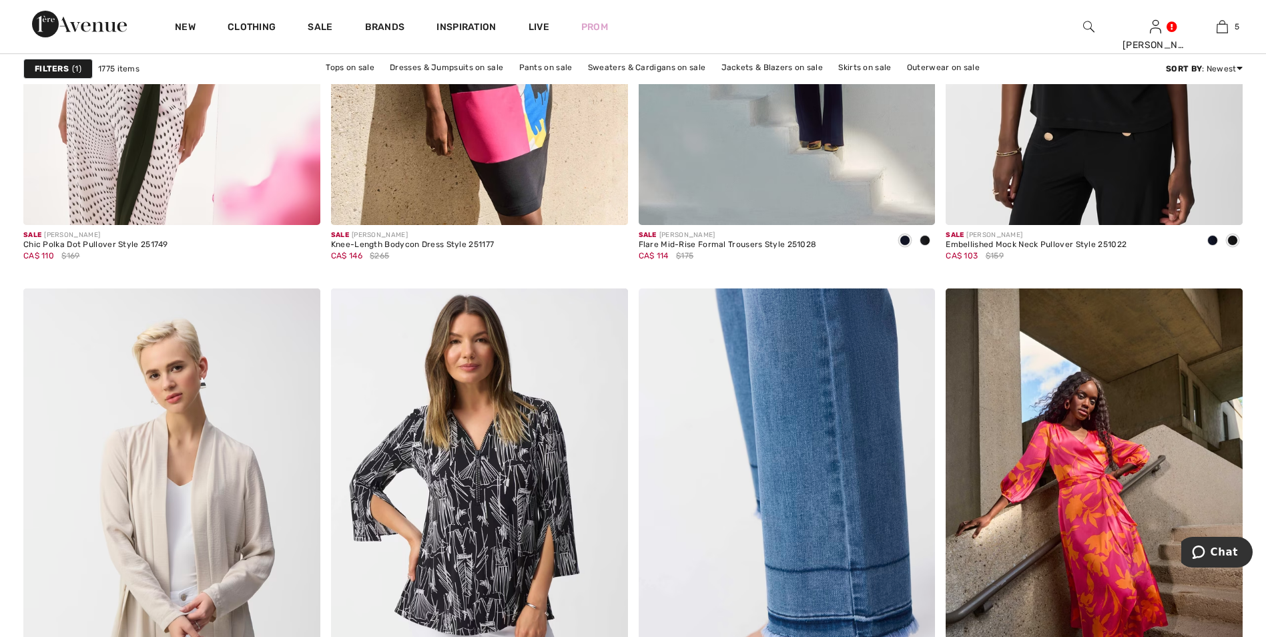
scroll to position [7006, 0]
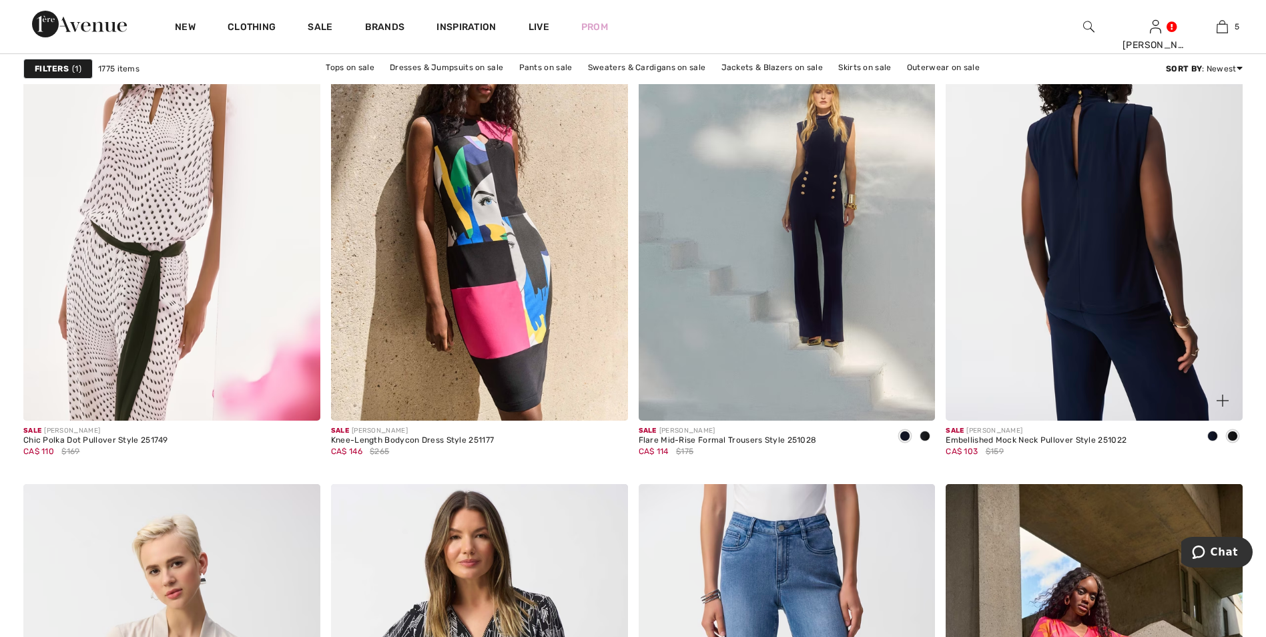
click at [1080, 224] on img at bounding box center [1094, 197] width 297 height 445
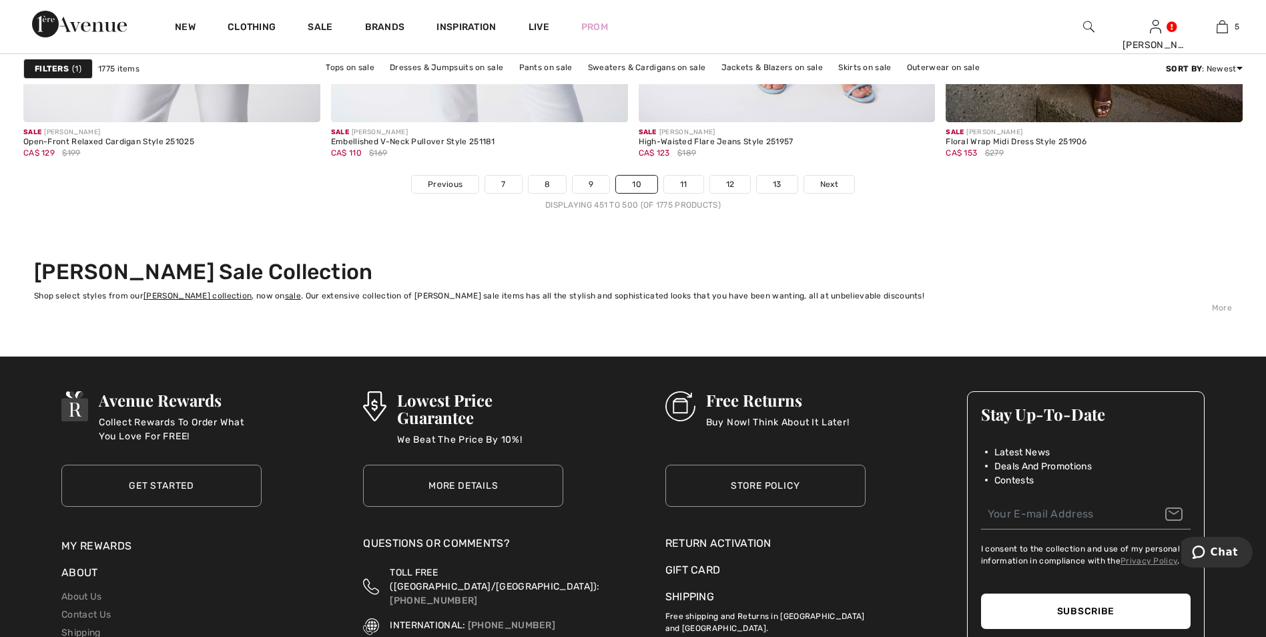
scroll to position [7674, 0]
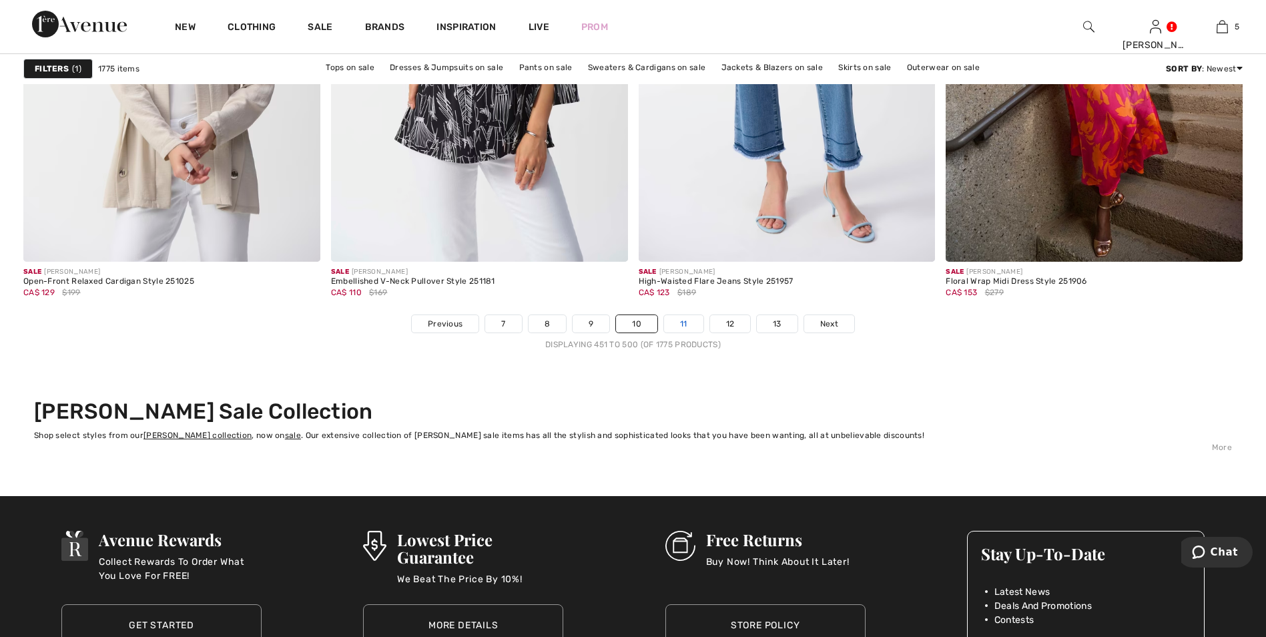
click at [684, 325] on link "11" at bounding box center [683, 323] width 39 height 17
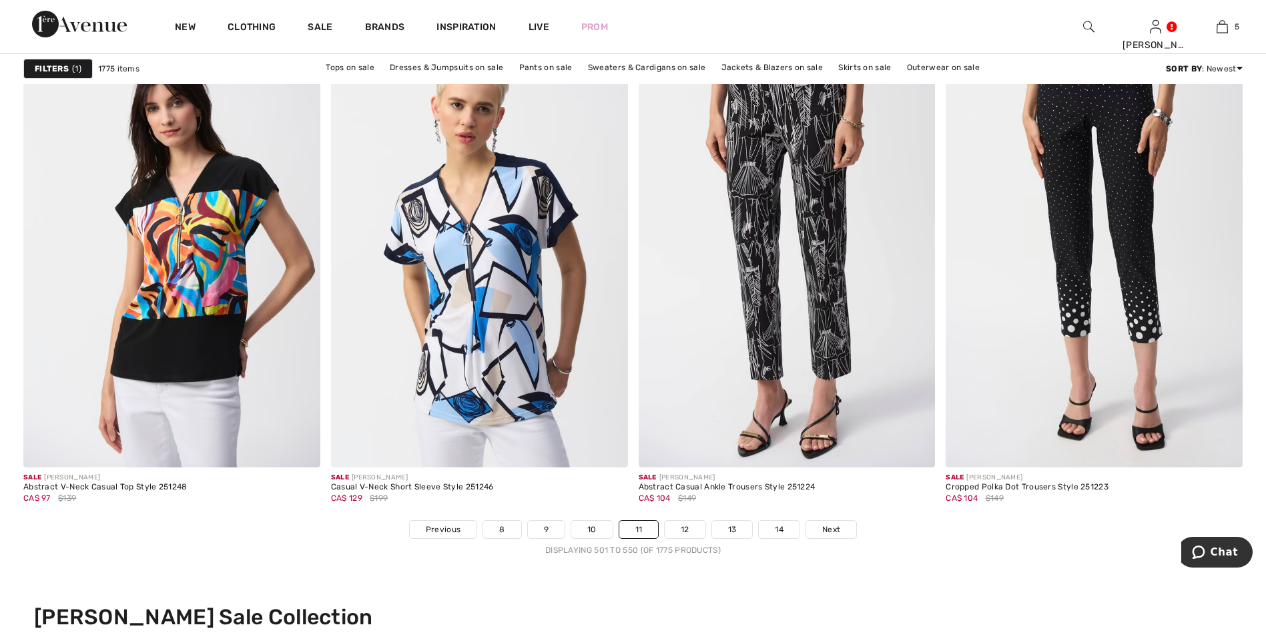
scroll to position [7674, 0]
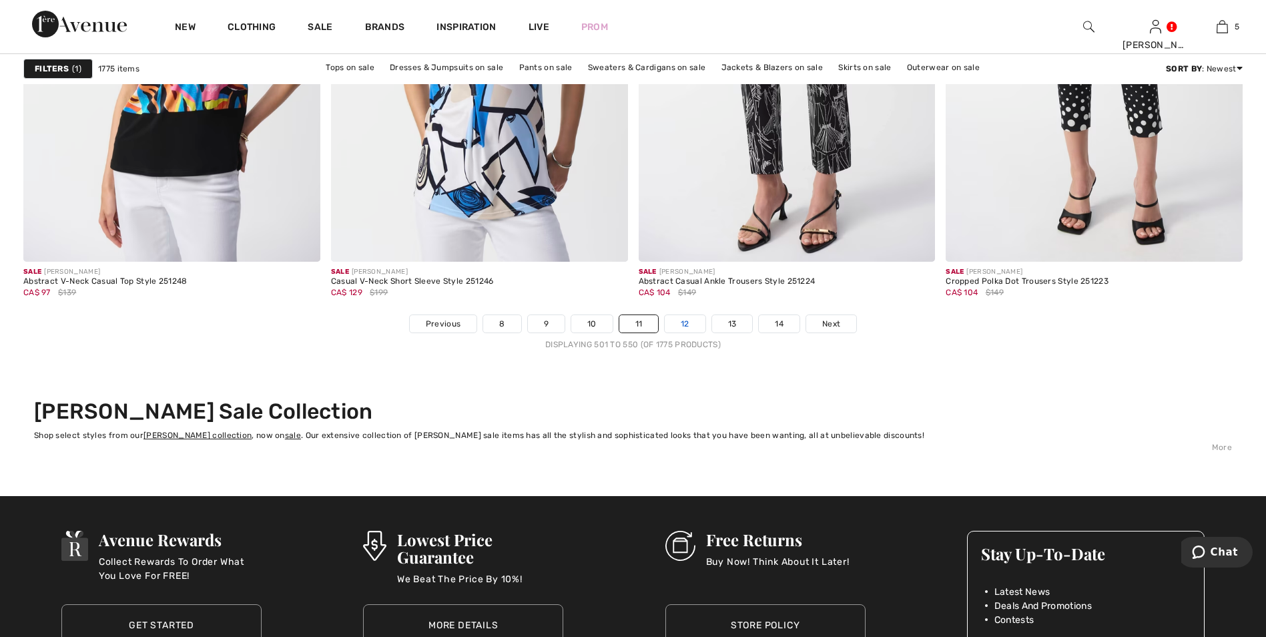
click at [689, 324] on link "12" at bounding box center [685, 323] width 41 height 17
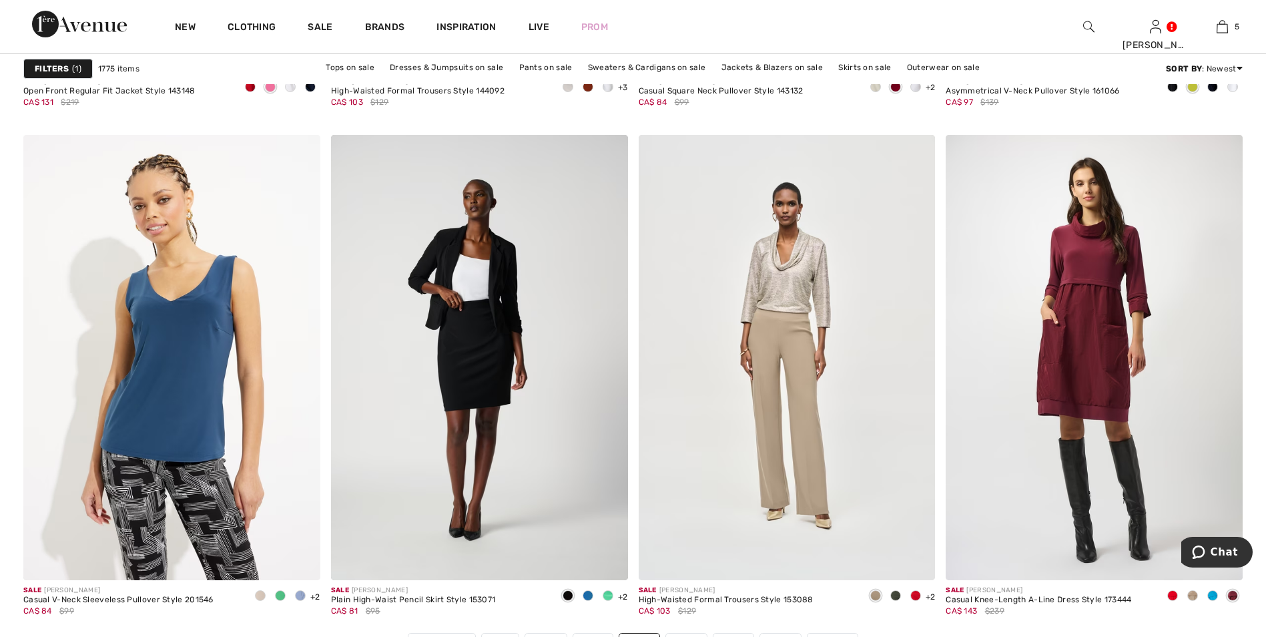
scroll to position [7607, 0]
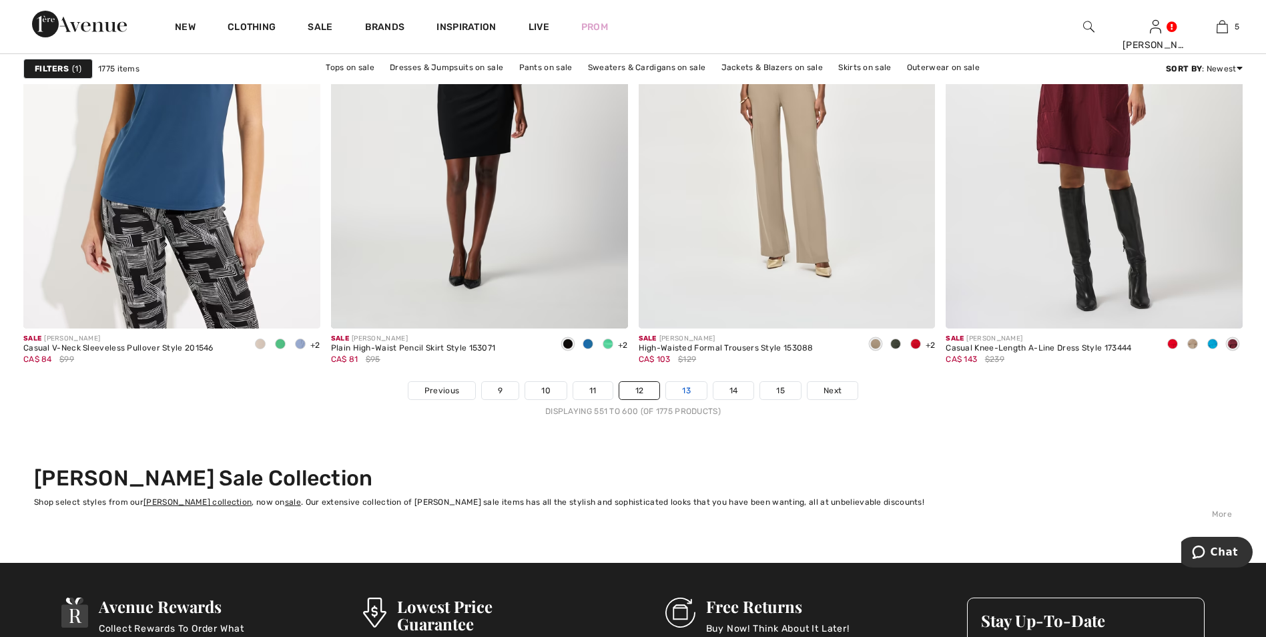
click at [681, 398] on link "13" at bounding box center [686, 390] width 41 height 17
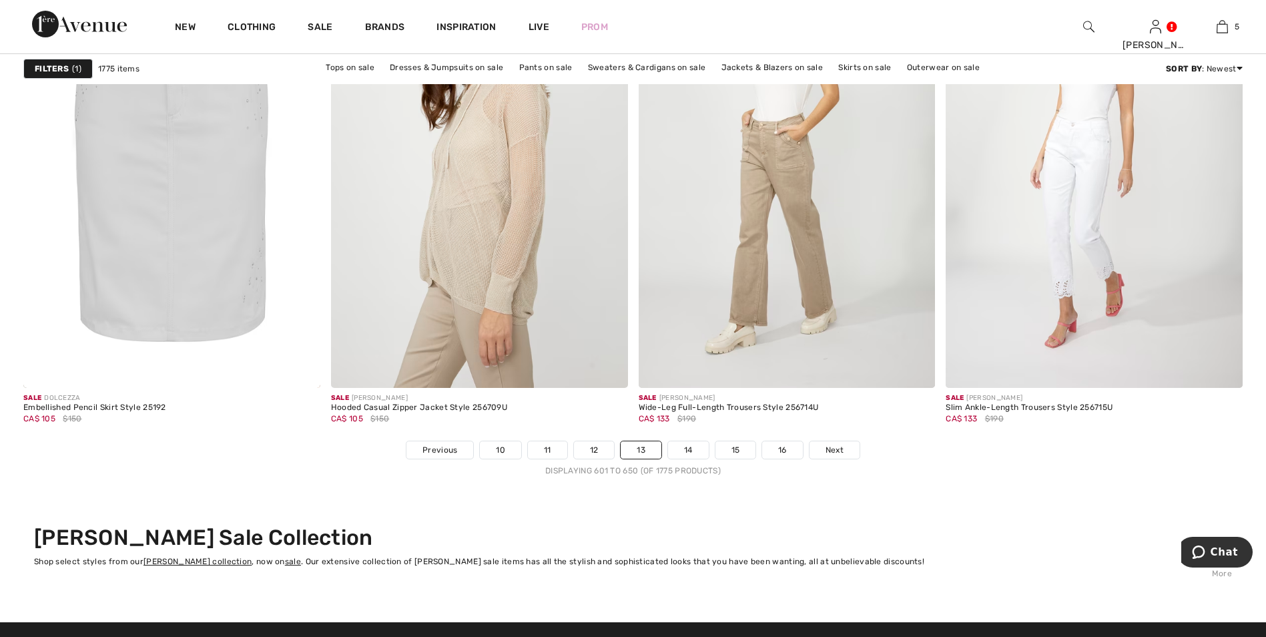
scroll to position [7607, 0]
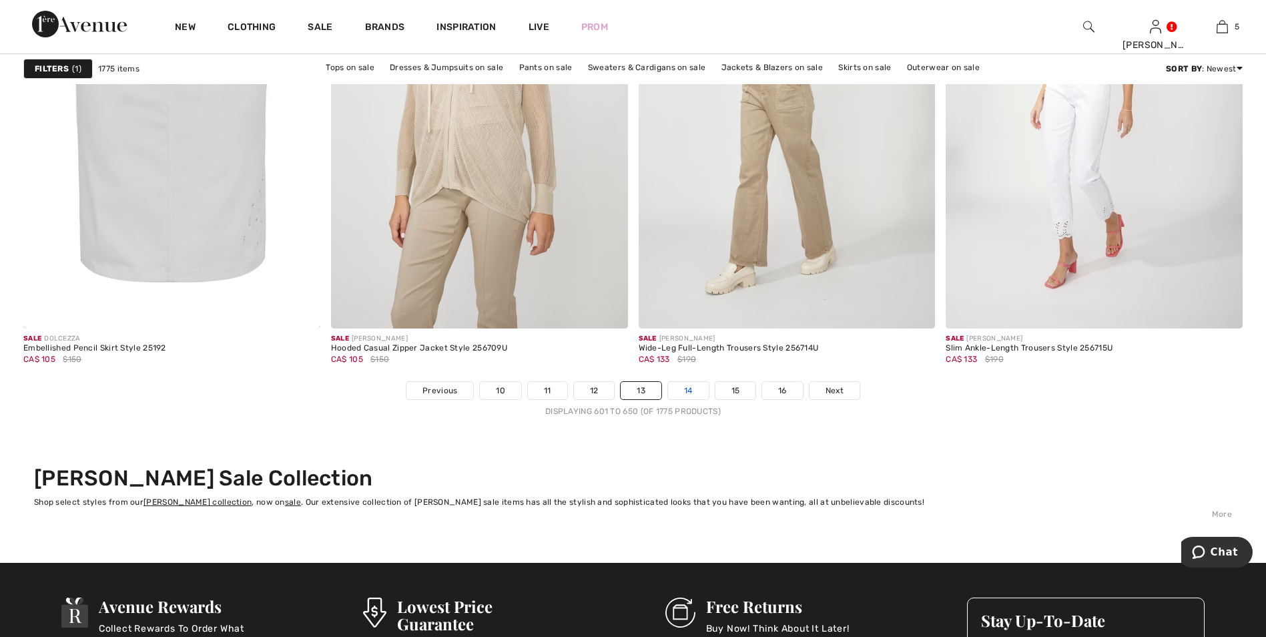
click at [681, 390] on link "14" at bounding box center [688, 390] width 41 height 17
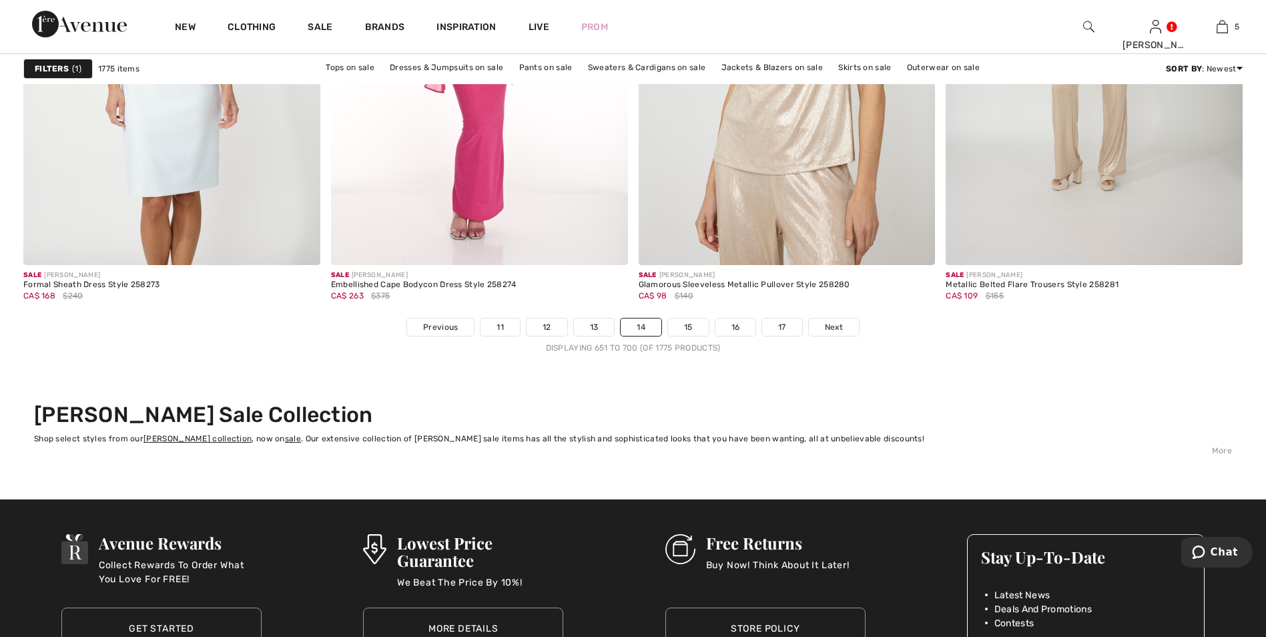
scroll to position [7674, 0]
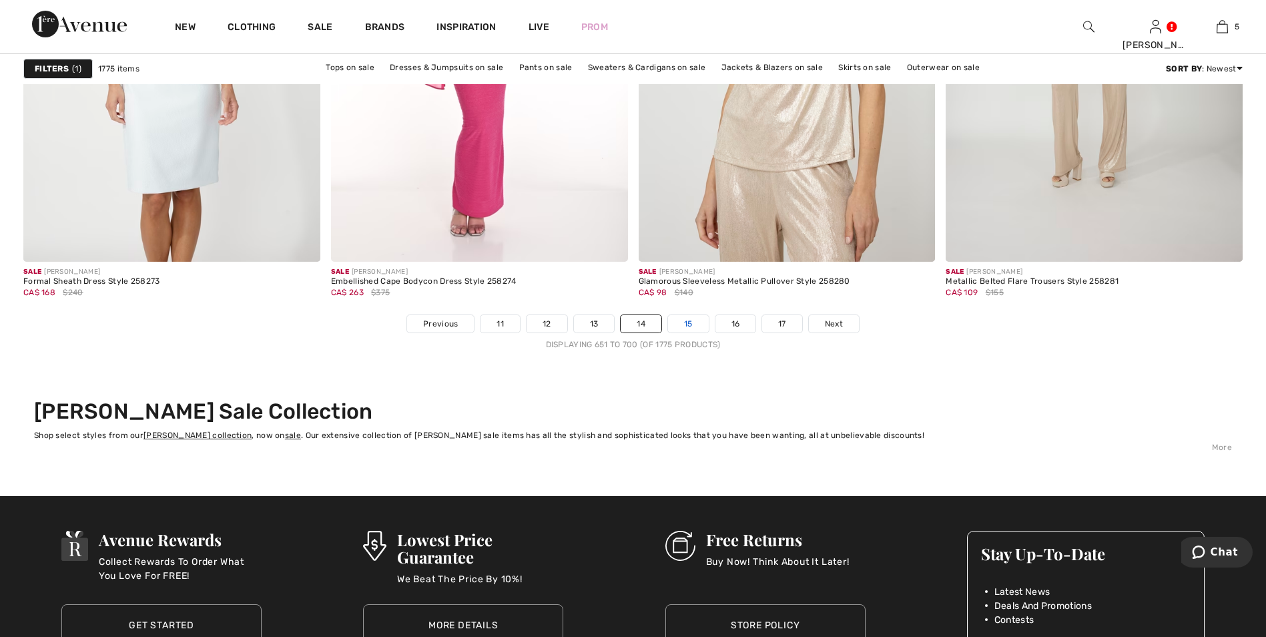
click at [689, 324] on link "15" at bounding box center [688, 323] width 41 height 17
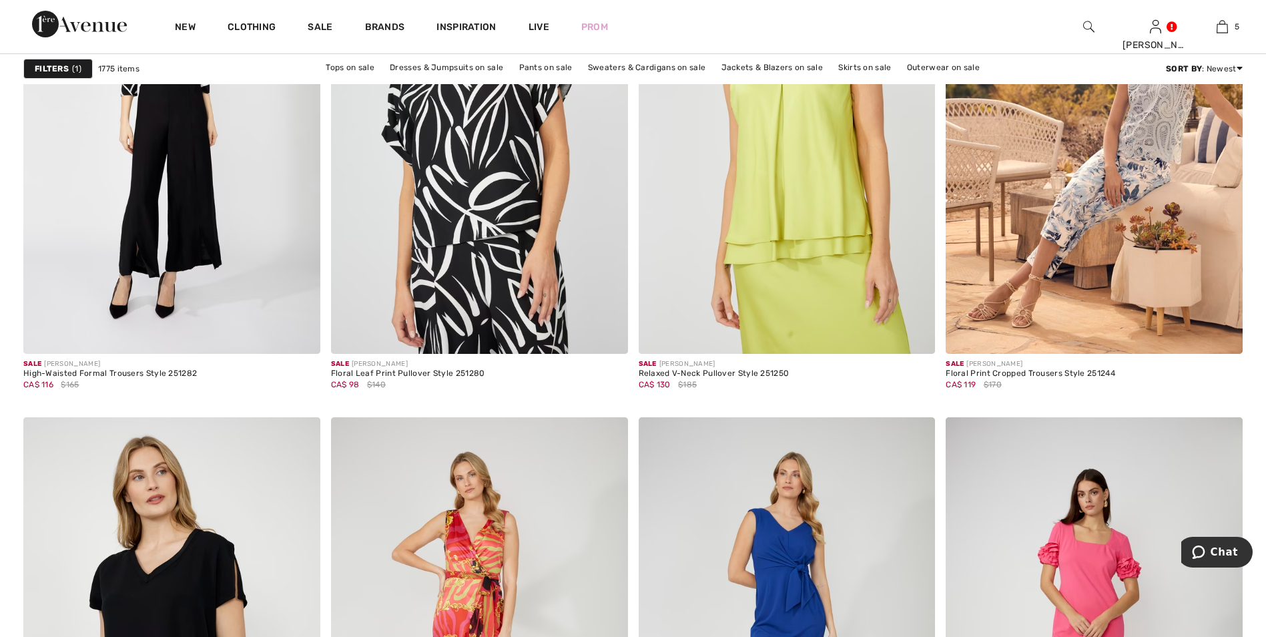
scroll to position [7473, 0]
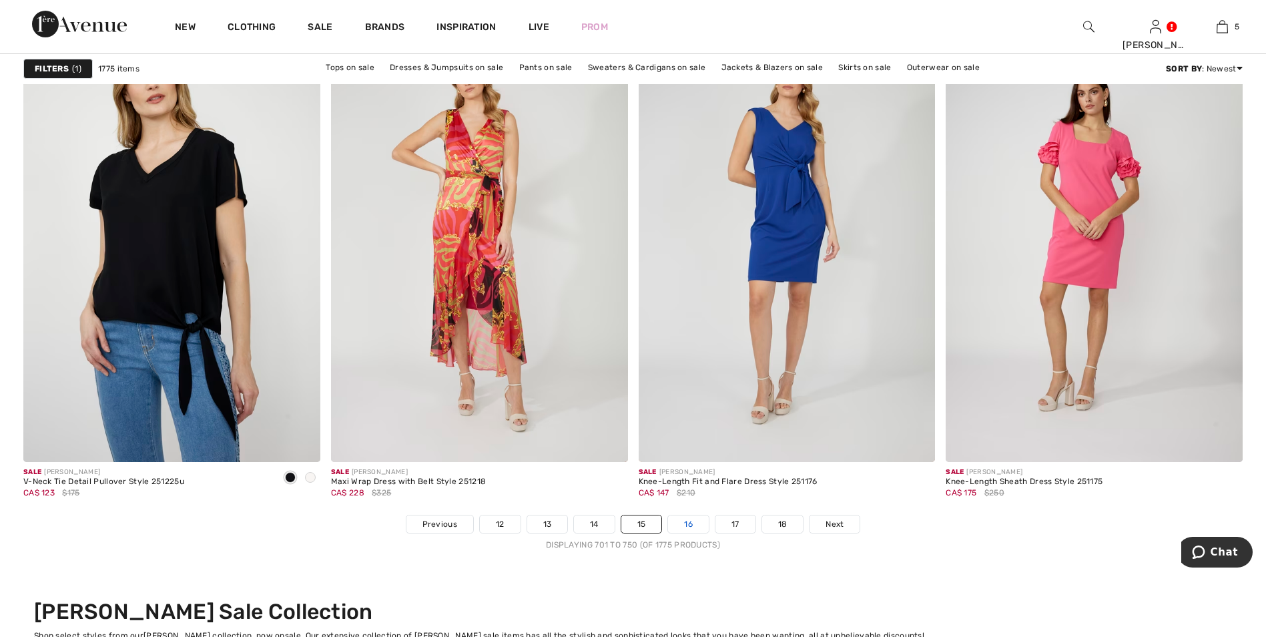
click at [689, 530] on link "16" at bounding box center [688, 523] width 41 height 17
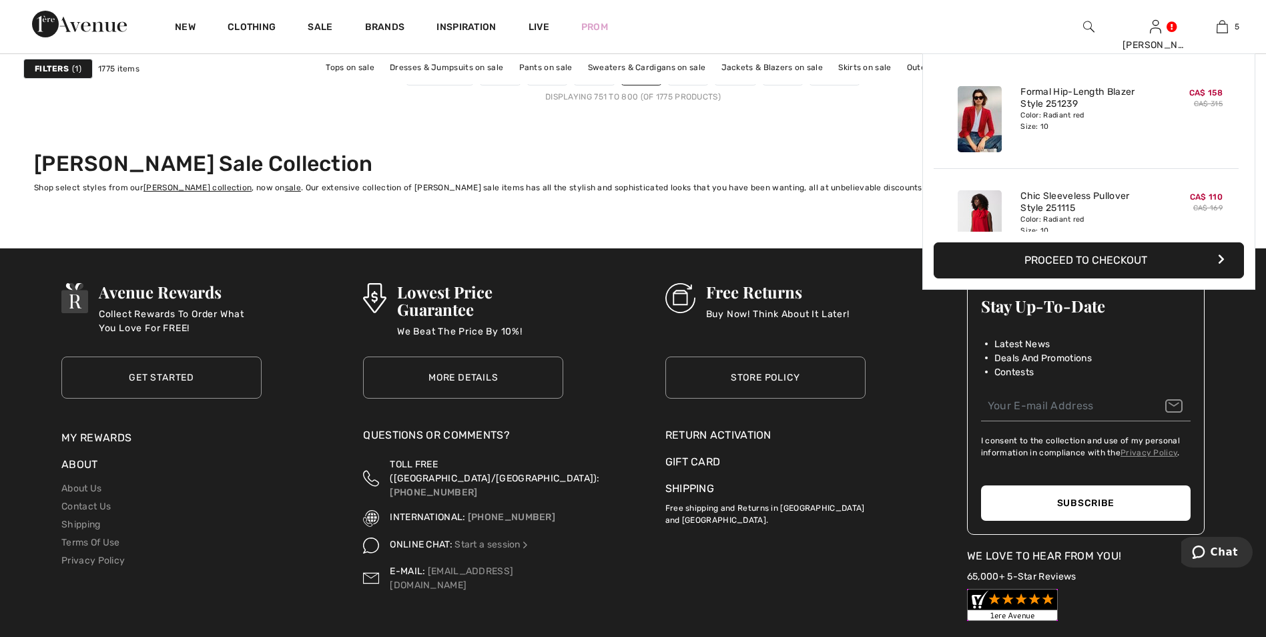
scroll to position [7588, 0]
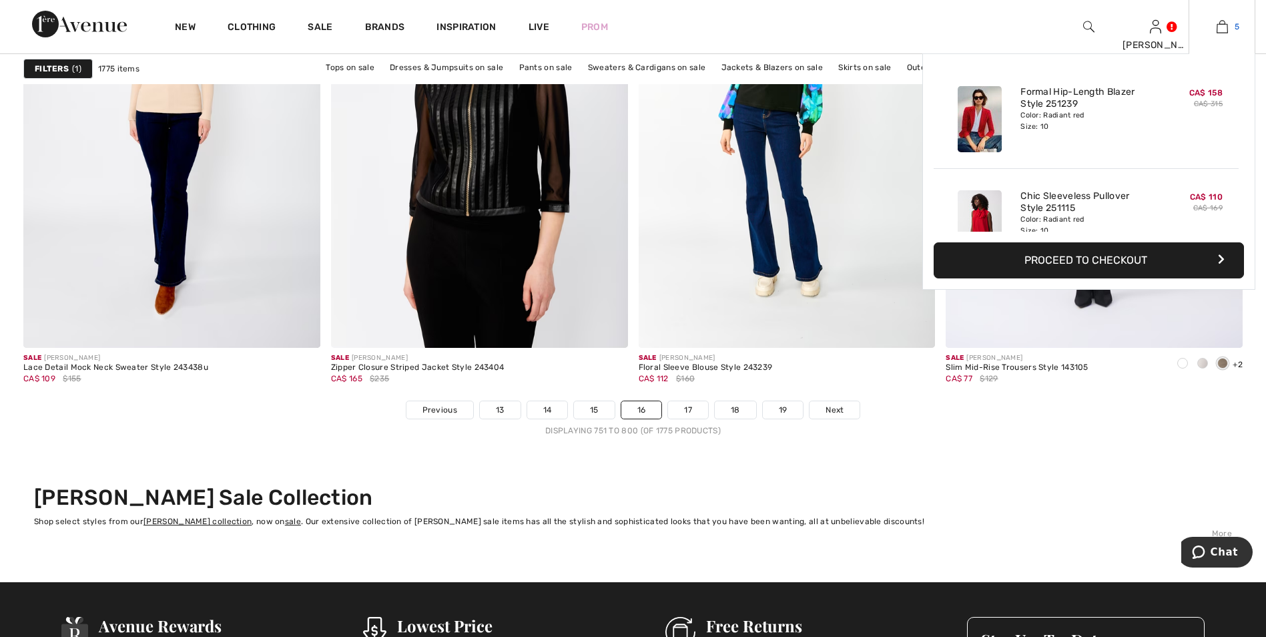
click at [1223, 26] on img at bounding box center [1221, 27] width 11 height 16
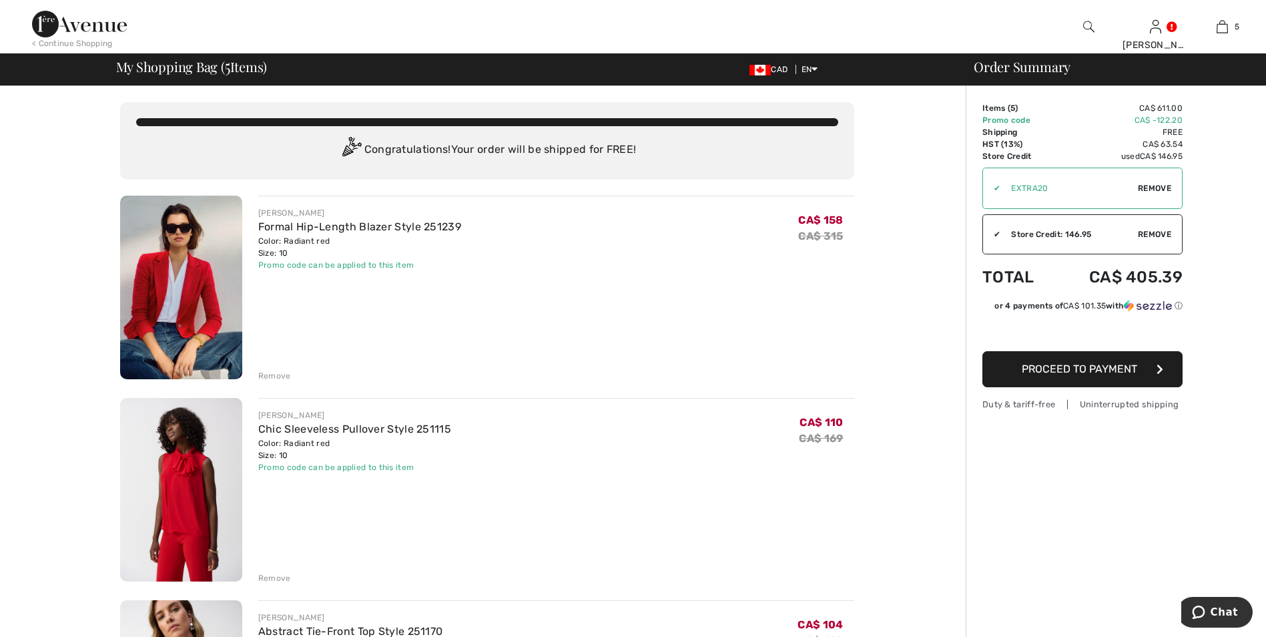
click at [1042, 374] on span "Proceed to Payment" at bounding box center [1079, 368] width 115 height 13
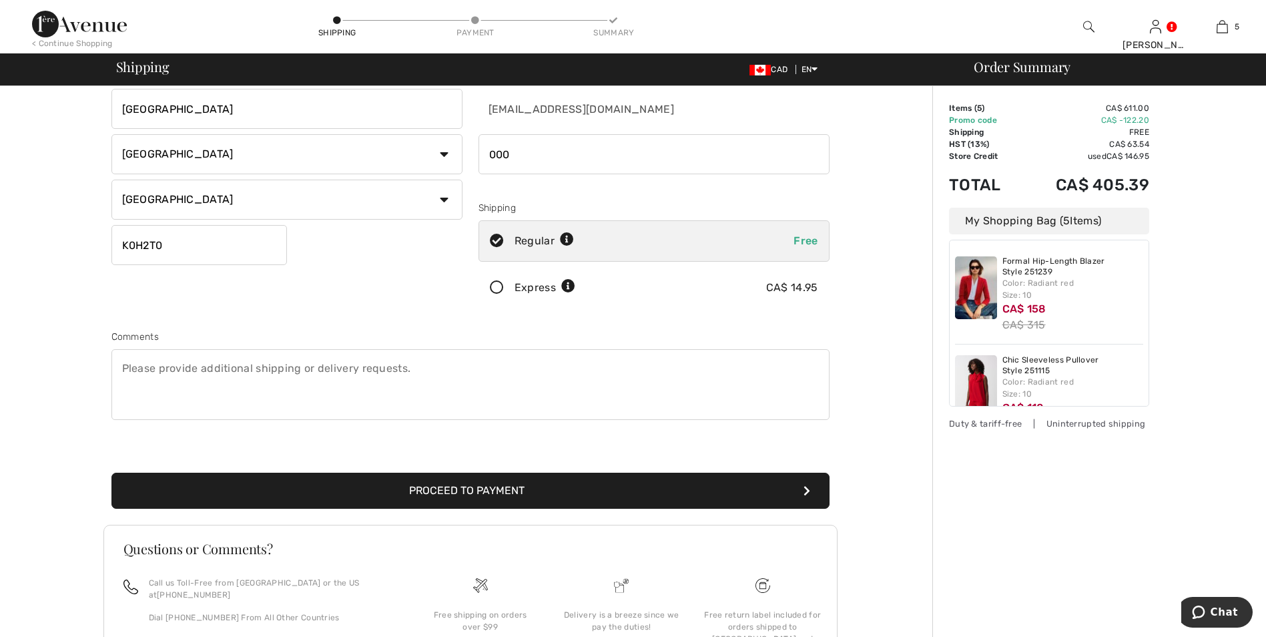
scroll to position [221, 0]
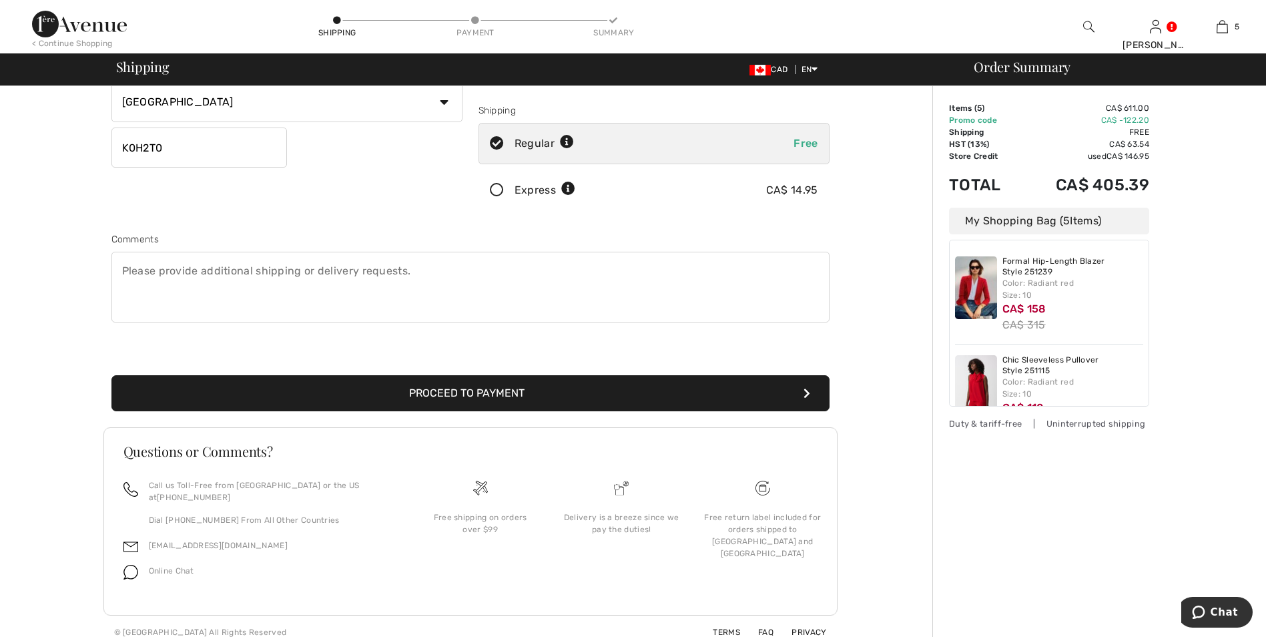
click at [460, 394] on button "Proceed to Payment" at bounding box center [470, 393] width 718 height 36
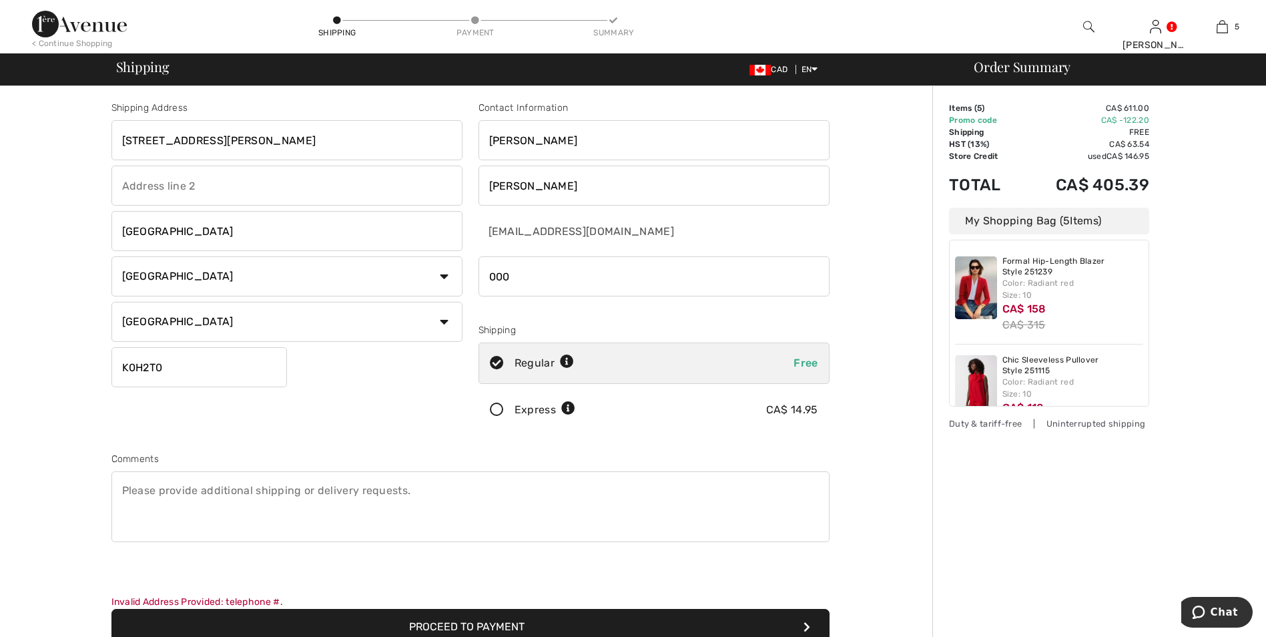
scroll to position [0, 0]
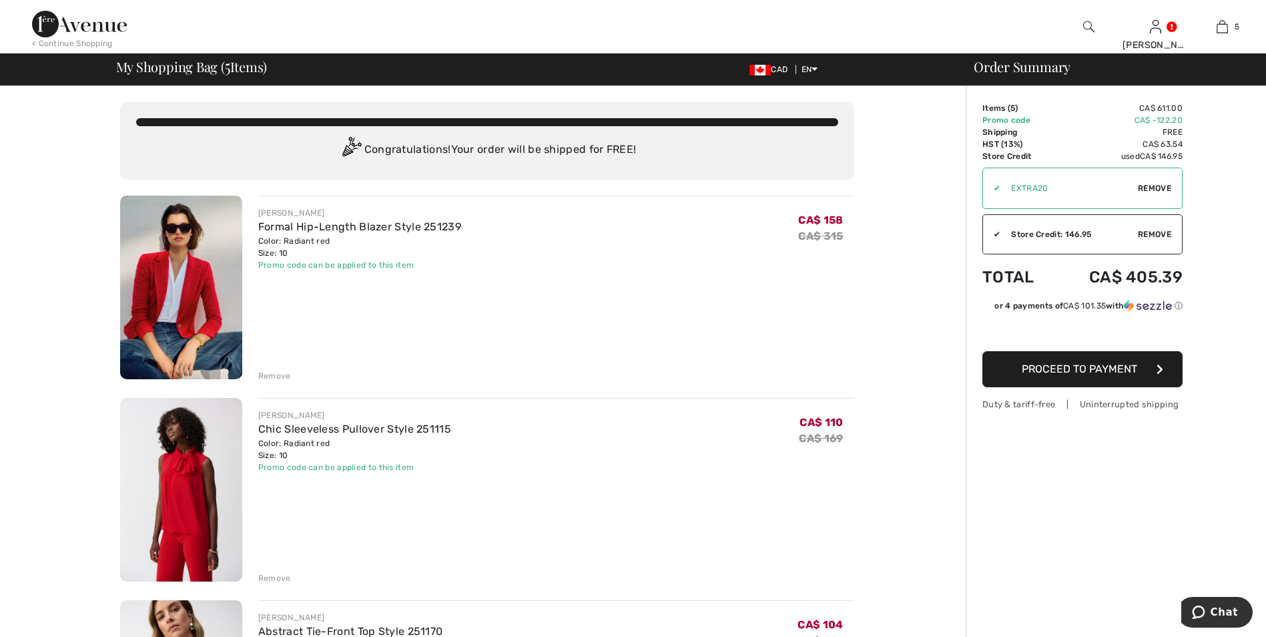
click at [1104, 370] on span "Proceed to Payment" at bounding box center [1079, 368] width 115 height 13
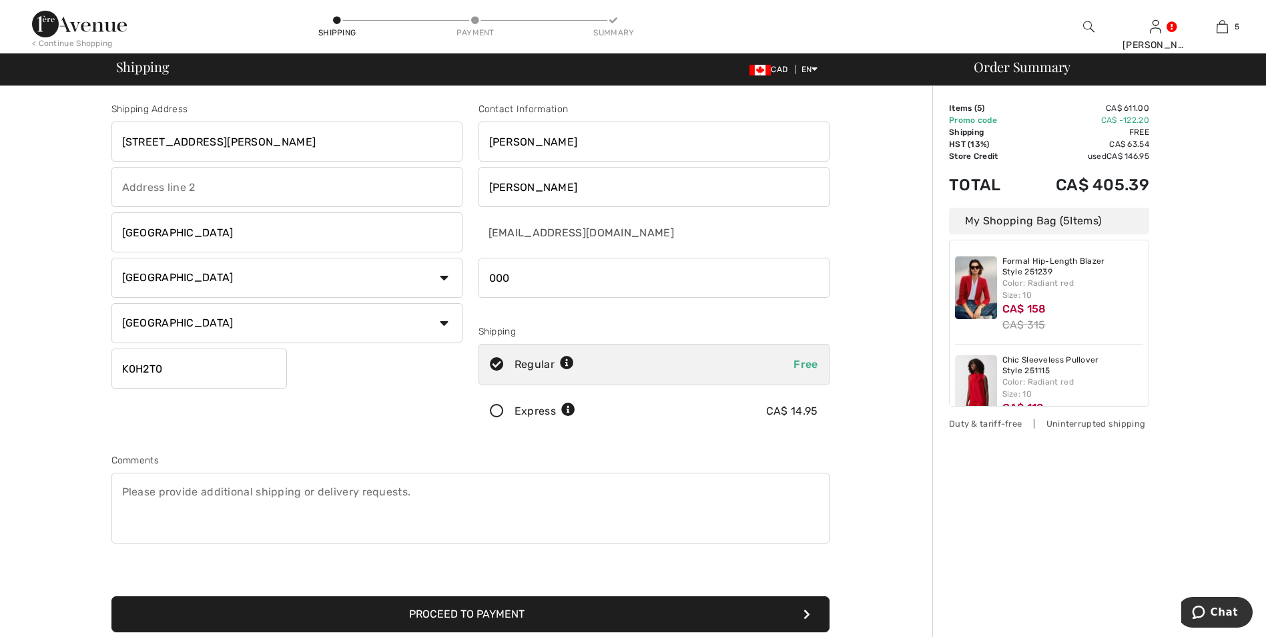
click at [534, 277] on input "phone" at bounding box center [653, 278] width 351 height 40
type input "0"
click at [585, 275] on input "phone" at bounding box center [653, 278] width 351 height 40
type input "6133763740"
click at [488, 615] on button "Proceed to Payment" at bounding box center [470, 614] width 718 height 36
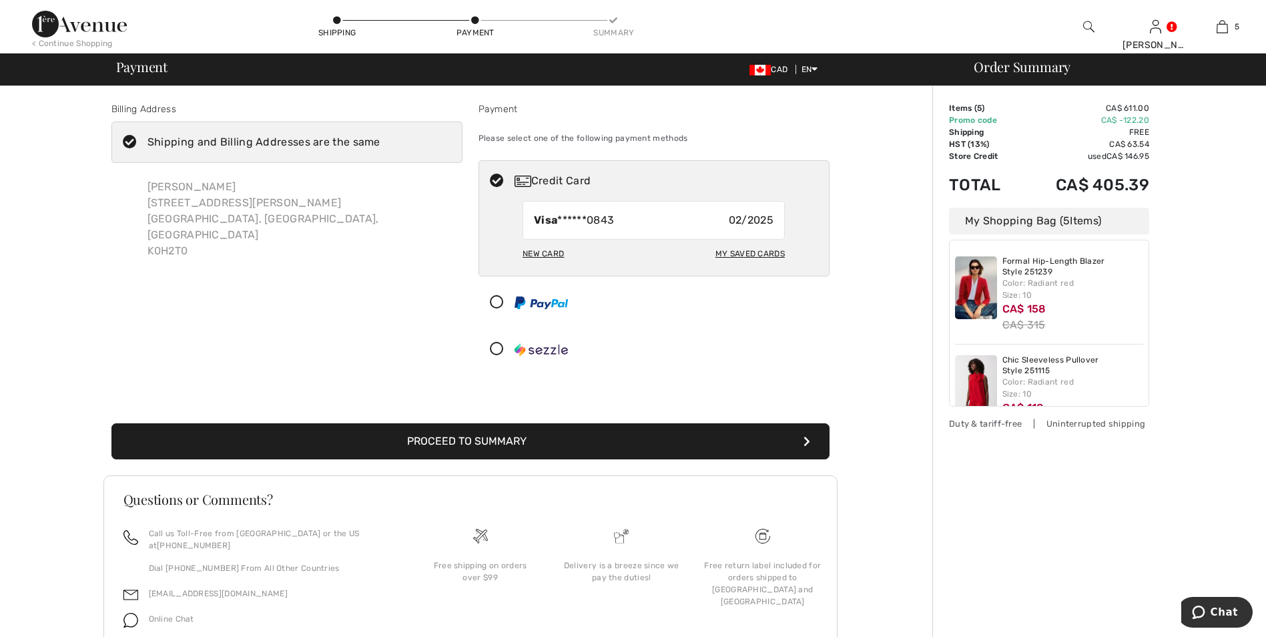
click at [249, 139] on div "Shipping and Billing Addresses are the same" at bounding box center [263, 142] width 233 height 16
click at [380, 139] on input "Shipping and Billing Addresses are the same" at bounding box center [384, 142] width 9 height 40
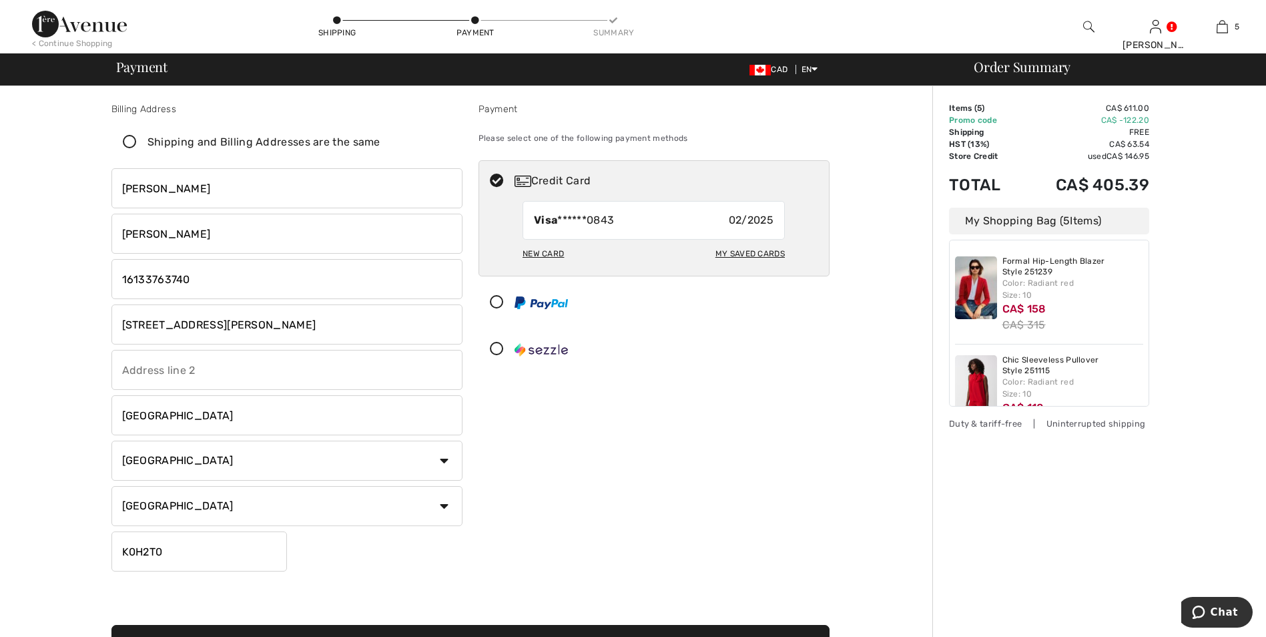
checkbox input "false"
click at [218, 417] on input "Sydenham" at bounding box center [286, 415] width 351 height 40
type input "S"
type input "R. R."
click at [226, 318] on input "[STREET_ADDRESS][PERSON_NAME]" at bounding box center [286, 324] width 351 height 40
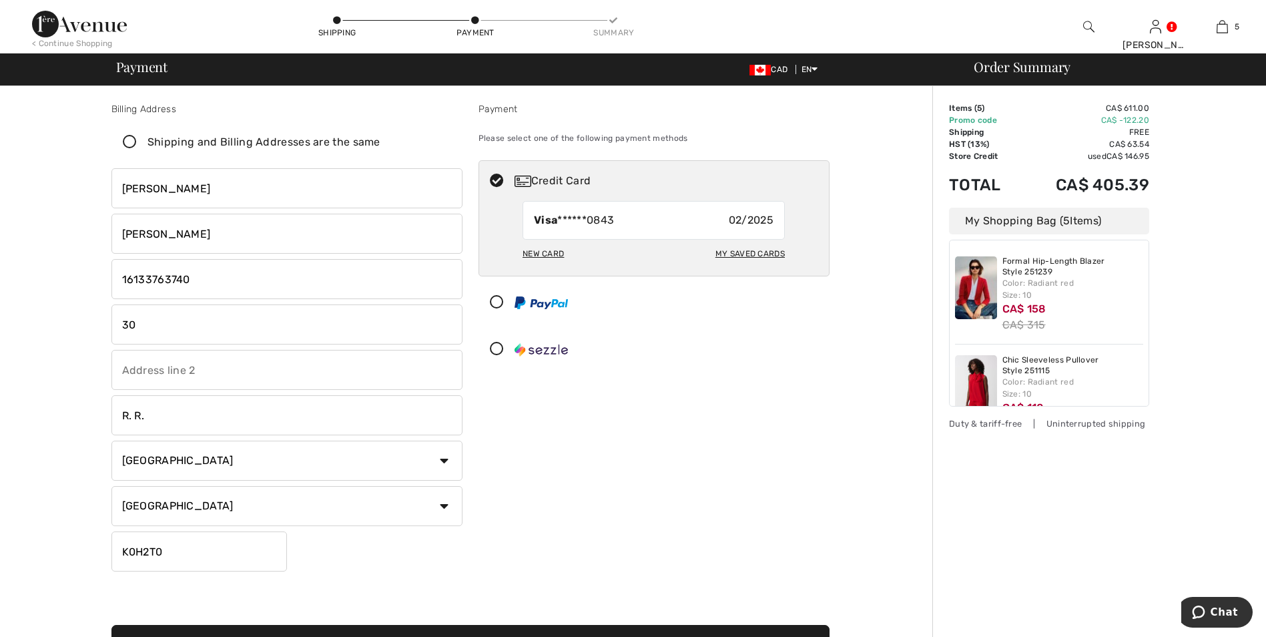
type input "3"
type input "R. R. #1"
click at [584, 494] on div "Payment Please select one of the following payment methods Credit Card Visa ***…" at bounding box center [653, 339] width 367 height 474
click at [177, 416] on input "R. R." at bounding box center [286, 415] width 351 height 40
type input "R"
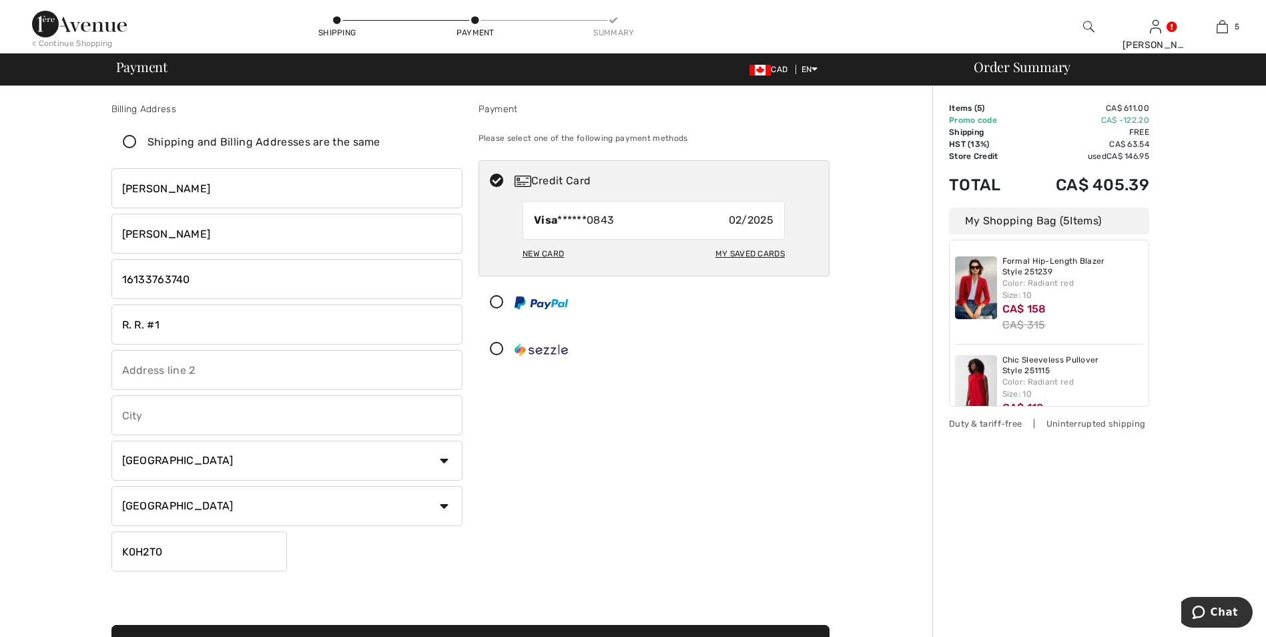
type input "e"
type input "Elginburg"
click at [173, 556] on input "K0H2T0" at bounding box center [198, 551] width 175 height 40
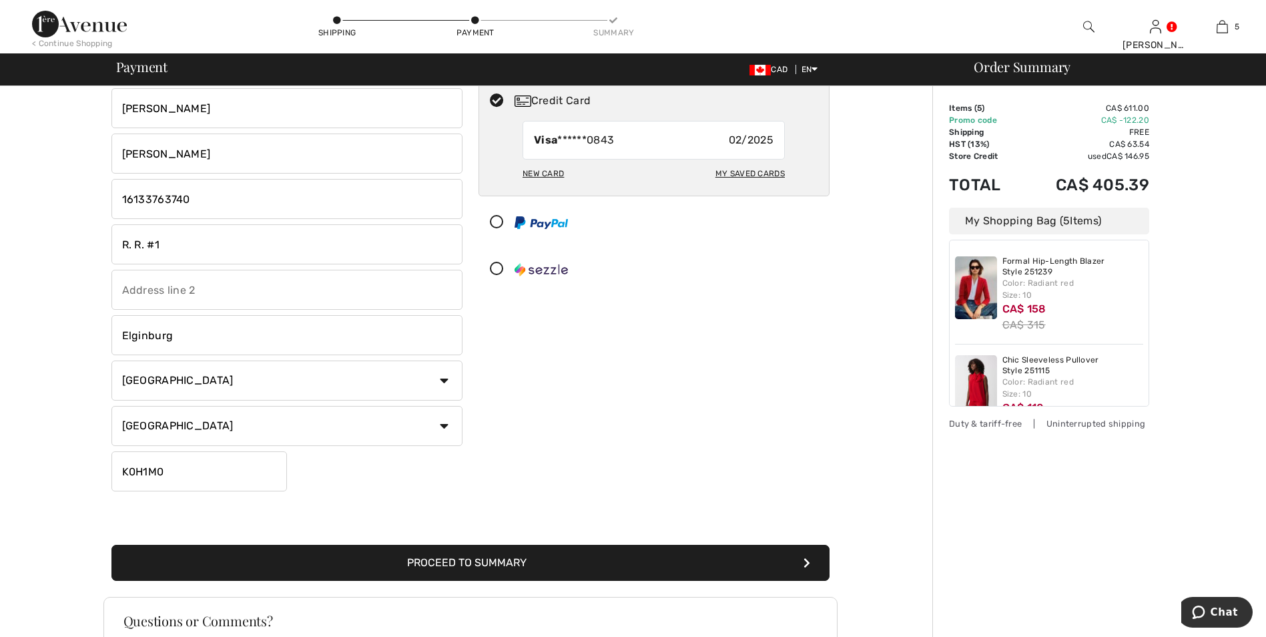
scroll to position [250, 0]
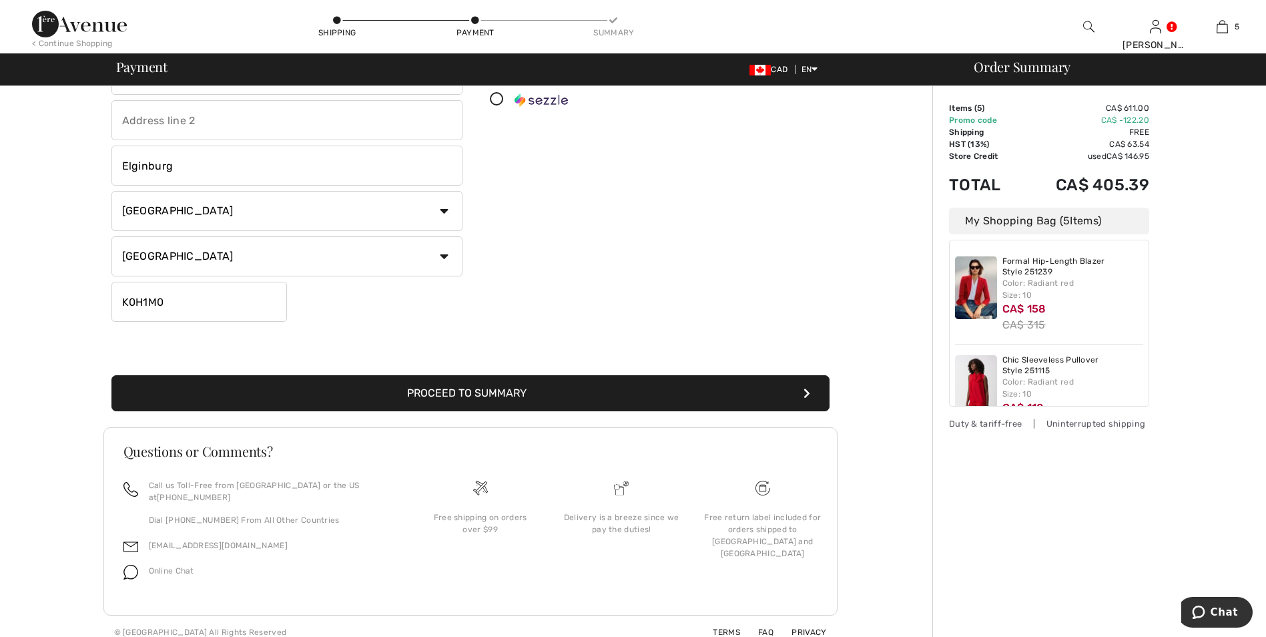
type input "K0H1M0"
click at [467, 388] on button "Proceed to Summary" at bounding box center [470, 393] width 718 height 36
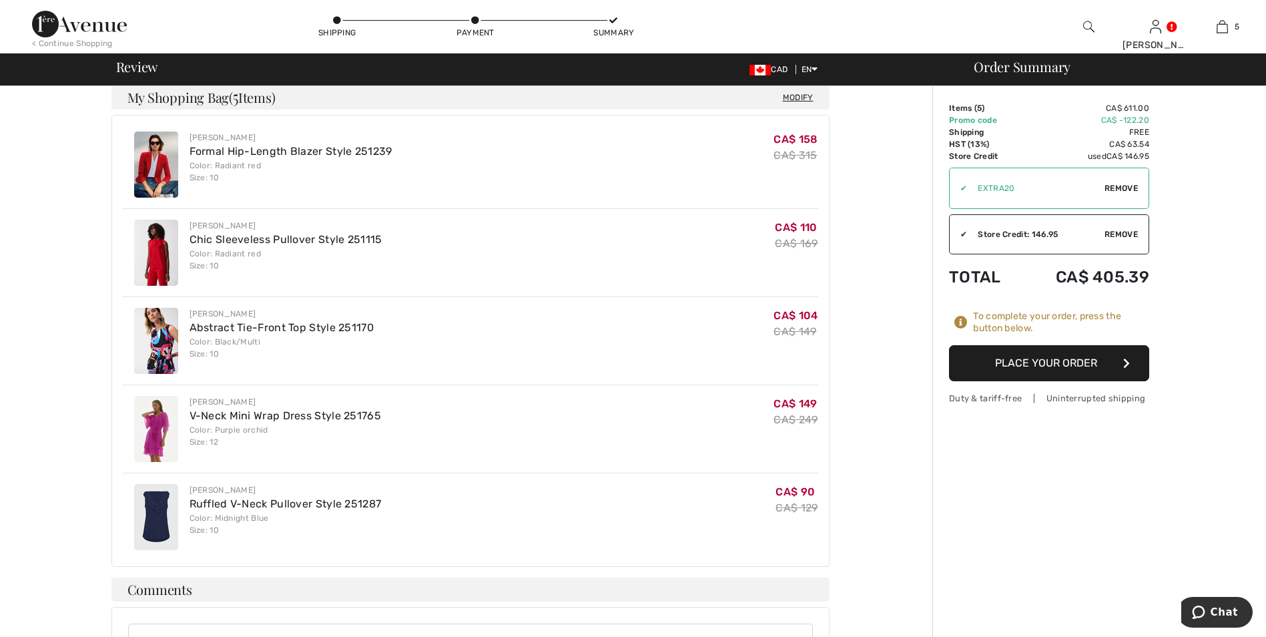
scroll to position [320, 0]
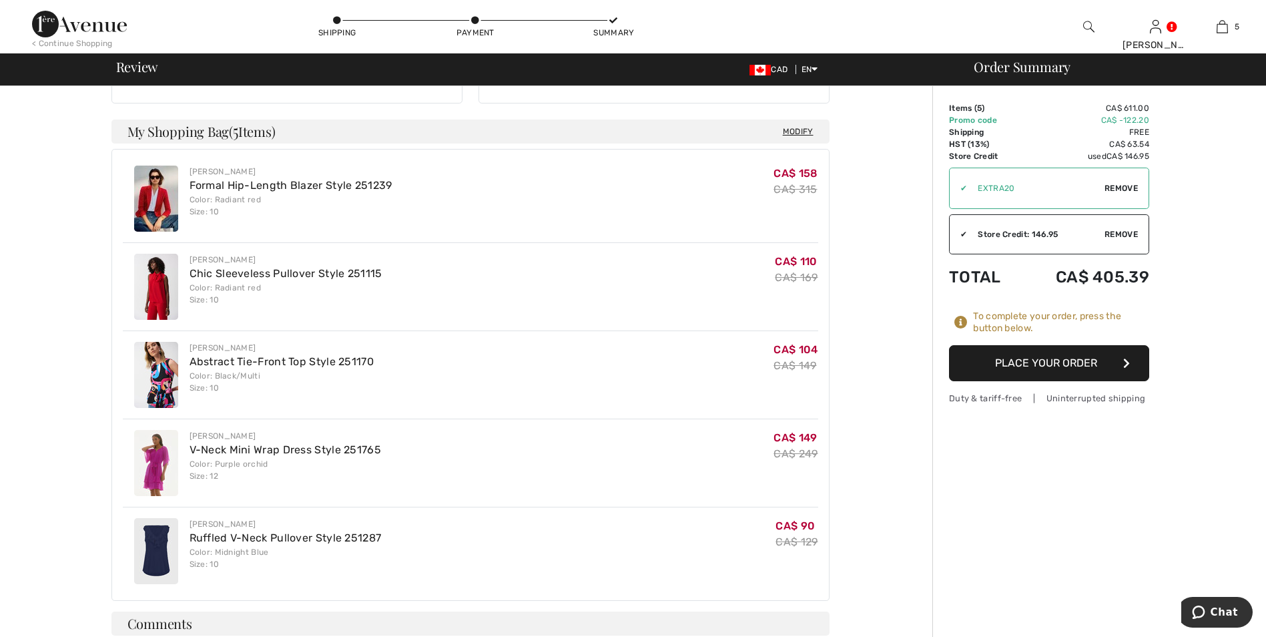
click at [1040, 368] on button "Place Your Order" at bounding box center [1049, 363] width 200 height 36
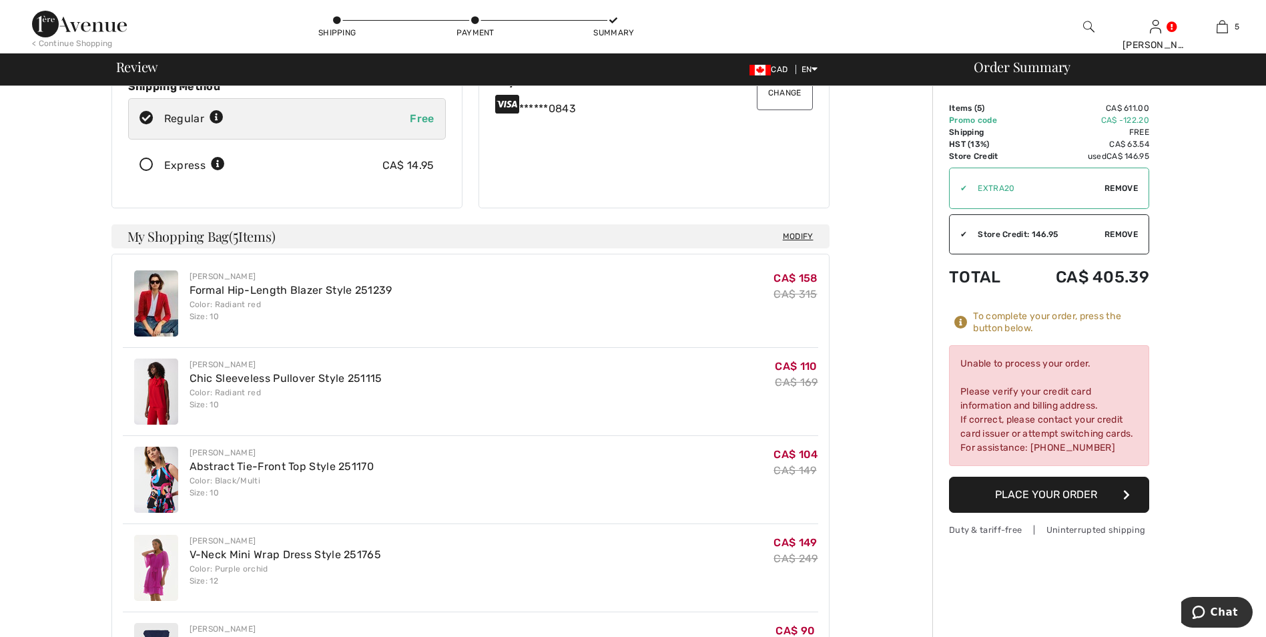
scroll to position [0, 0]
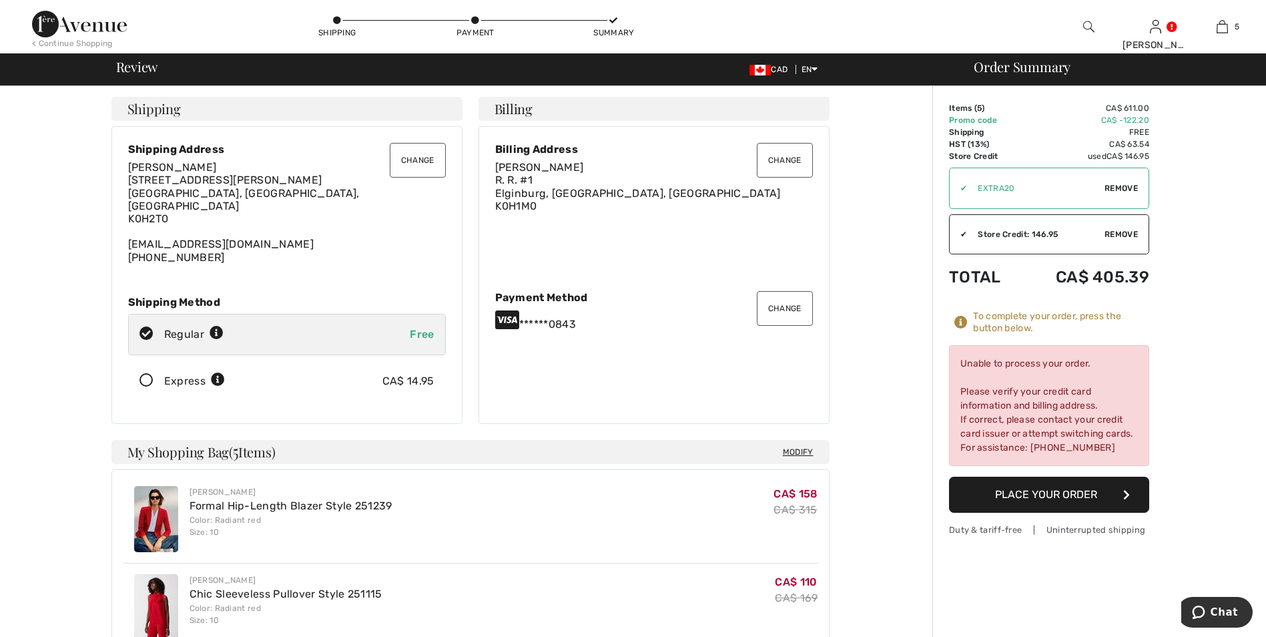
click at [781, 302] on button "Change" at bounding box center [785, 308] width 56 height 35
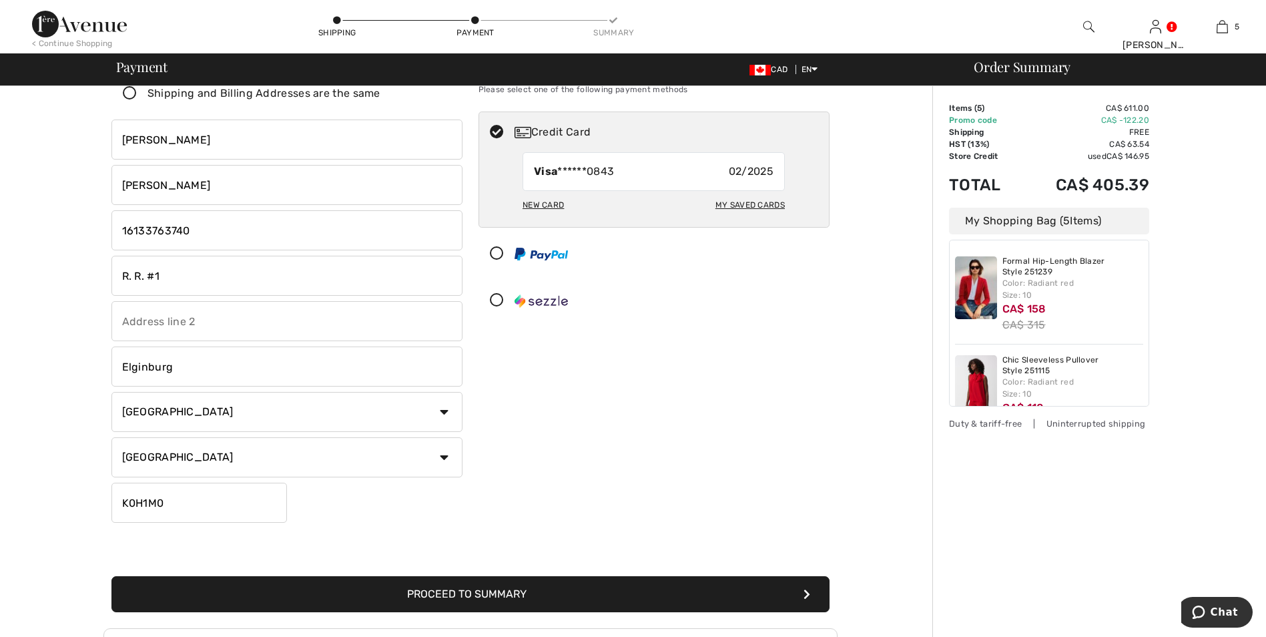
click at [648, 167] on div "Visa ******0843 02/2025" at bounding box center [653, 171] width 262 height 39
click at [548, 202] on div "New Card" at bounding box center [542, 205] width 41 height 23
radio input "true"
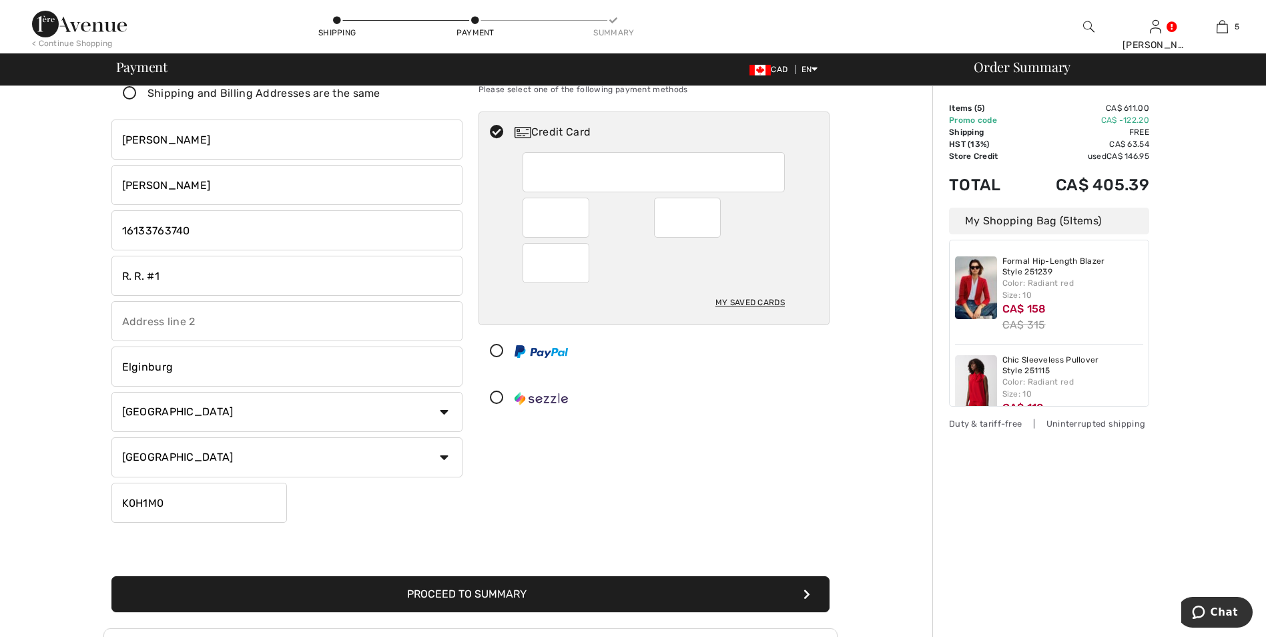
click at [470, 591] on button "Proceed to Summary" at bounding box center [470, 594] width 718 height 36
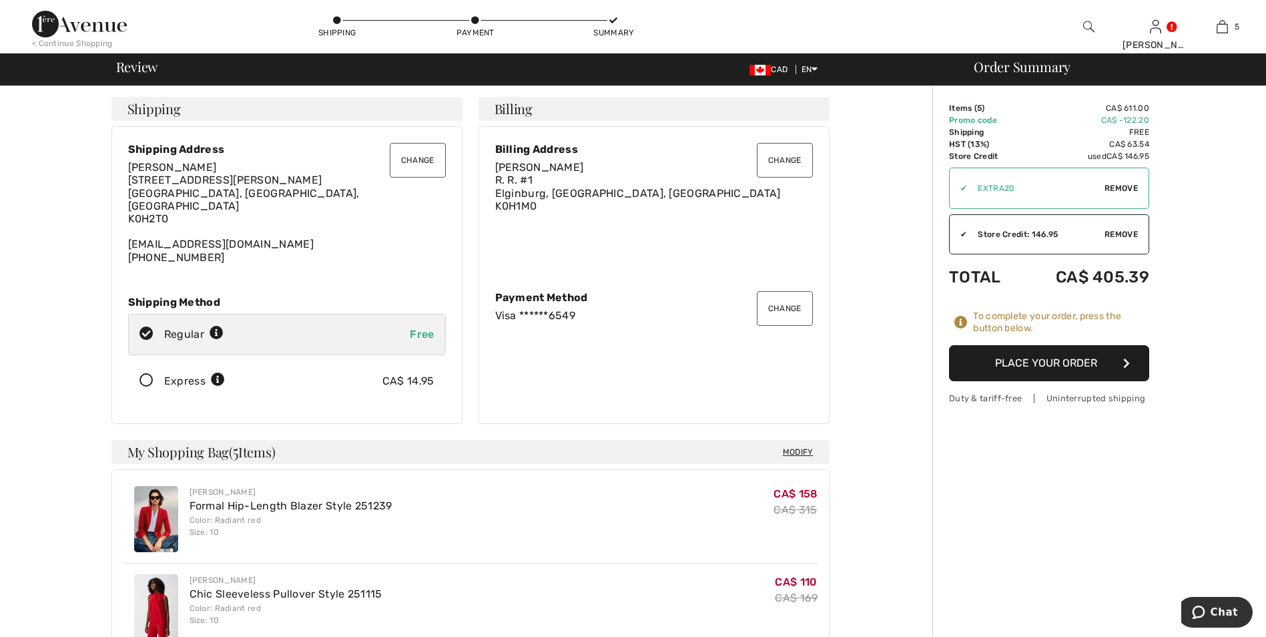
click at [1010, 364] on button "Place Your Order" at bounding box center [1049, 363] width 200 height 36
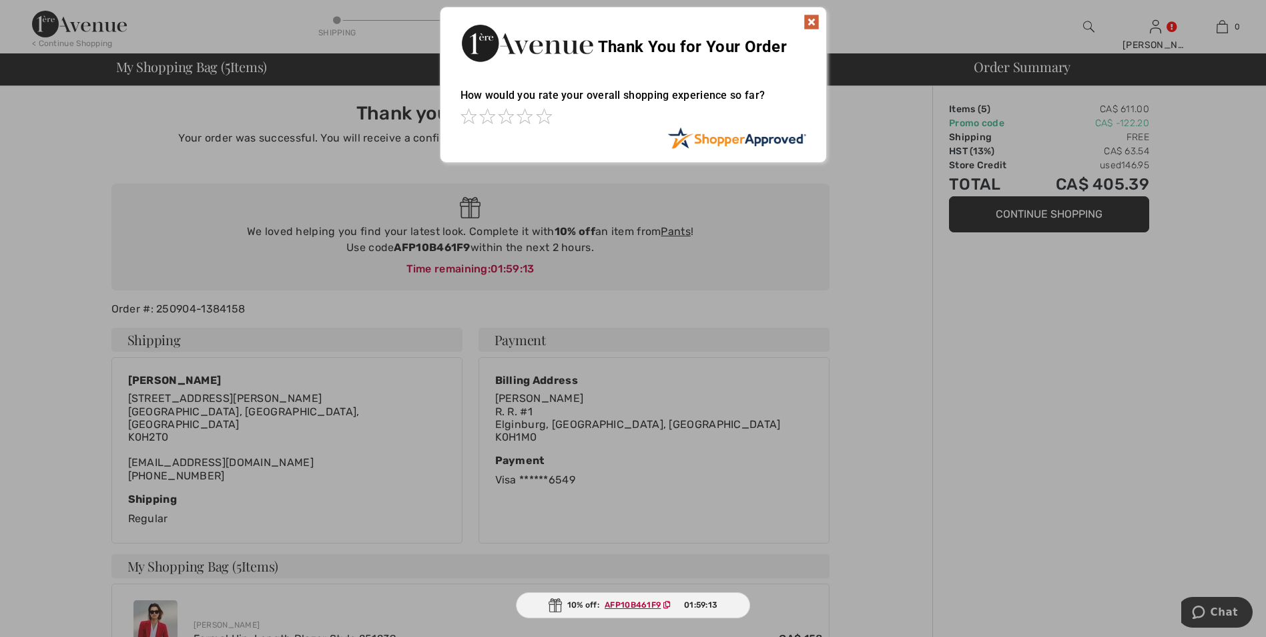
click at [815, 23] on img at bounding box center [811, 22] width 16 height 16
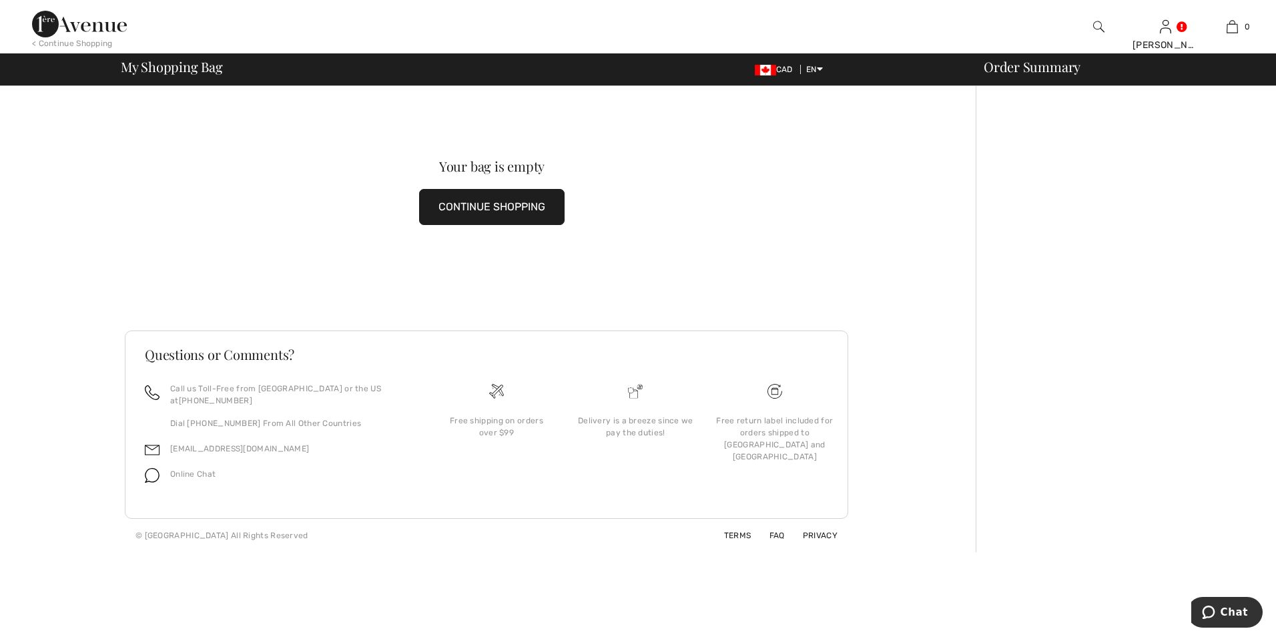
click at [157, 251] on div "Your bag is empty CONTINUE SHOPPING" at bounding box center [492, 192] width 734 height 212
click at [448, 205] on button "CONTINUE SHOPPING" at bounding box center [491, 207] width 145 height 36
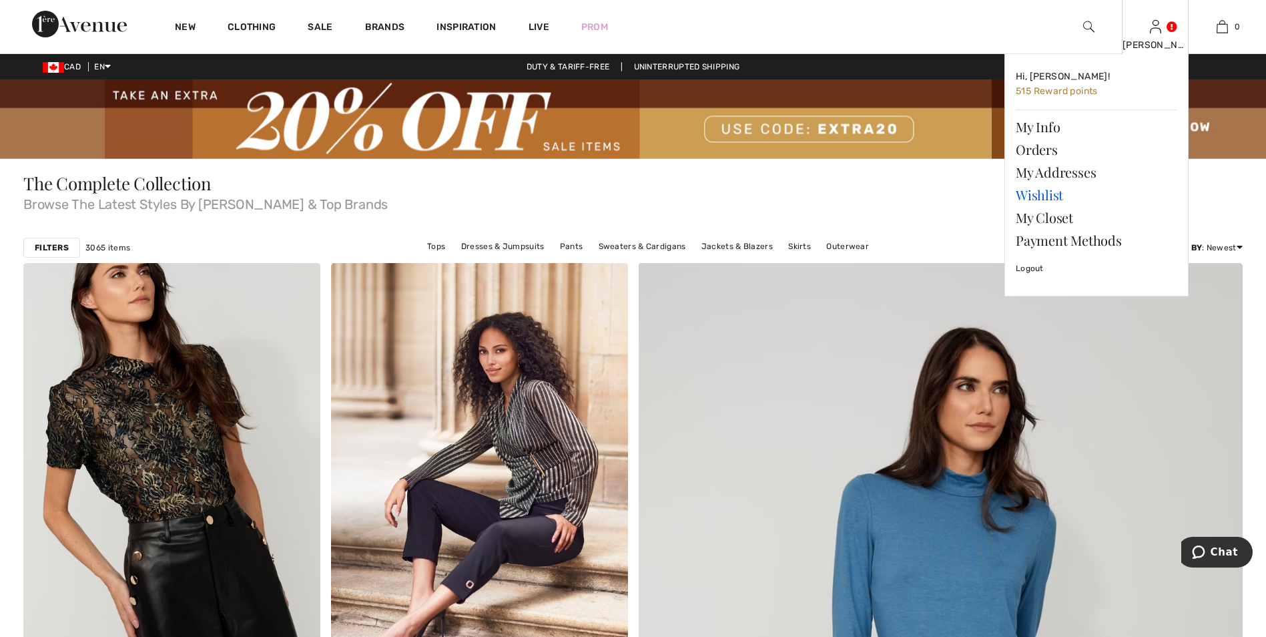
click at [1044, 199] on link "Wishlist" at bounding box center [1096, 195] width 161 height 23
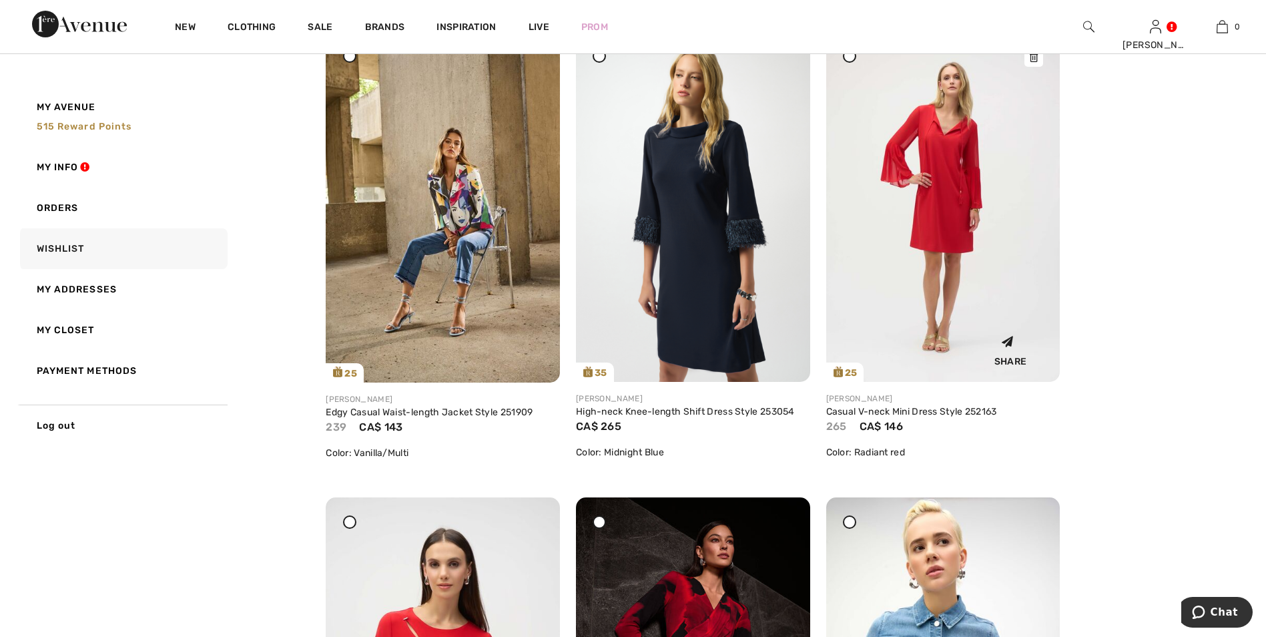
scroll to position [1201, 0]
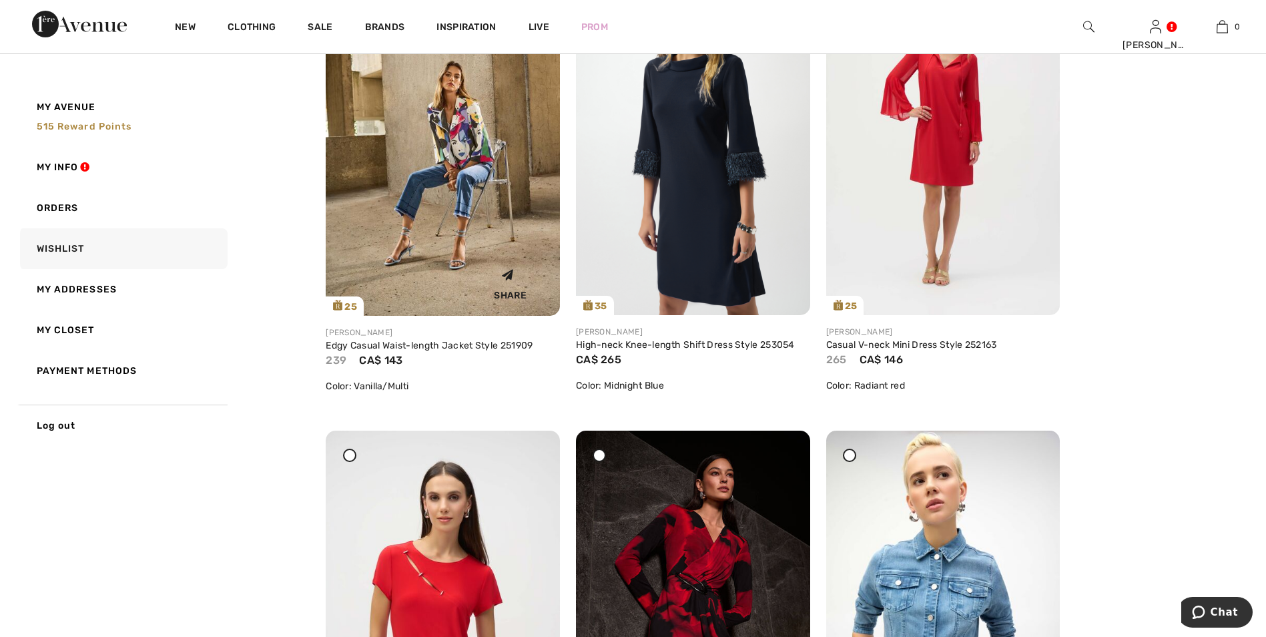
click at [470, 152] on img at bounding box center [443, 140] width 234 height 351
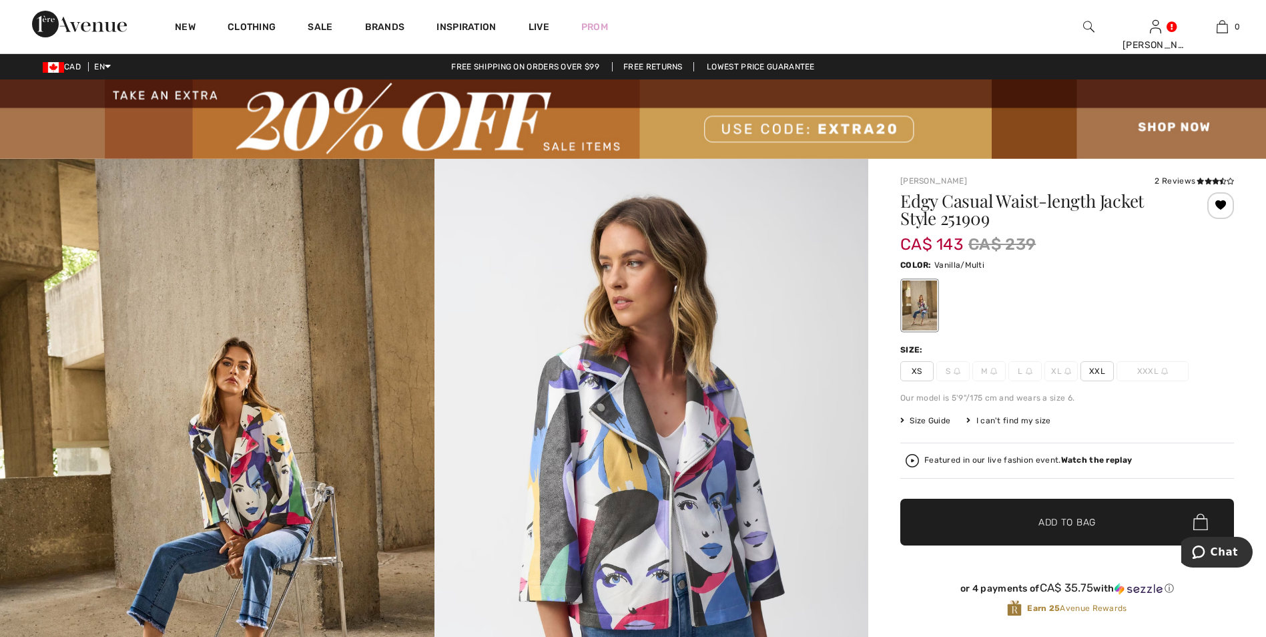
click at [1220, 204] on div at bounding box center [1220, 205] width 27 height 27
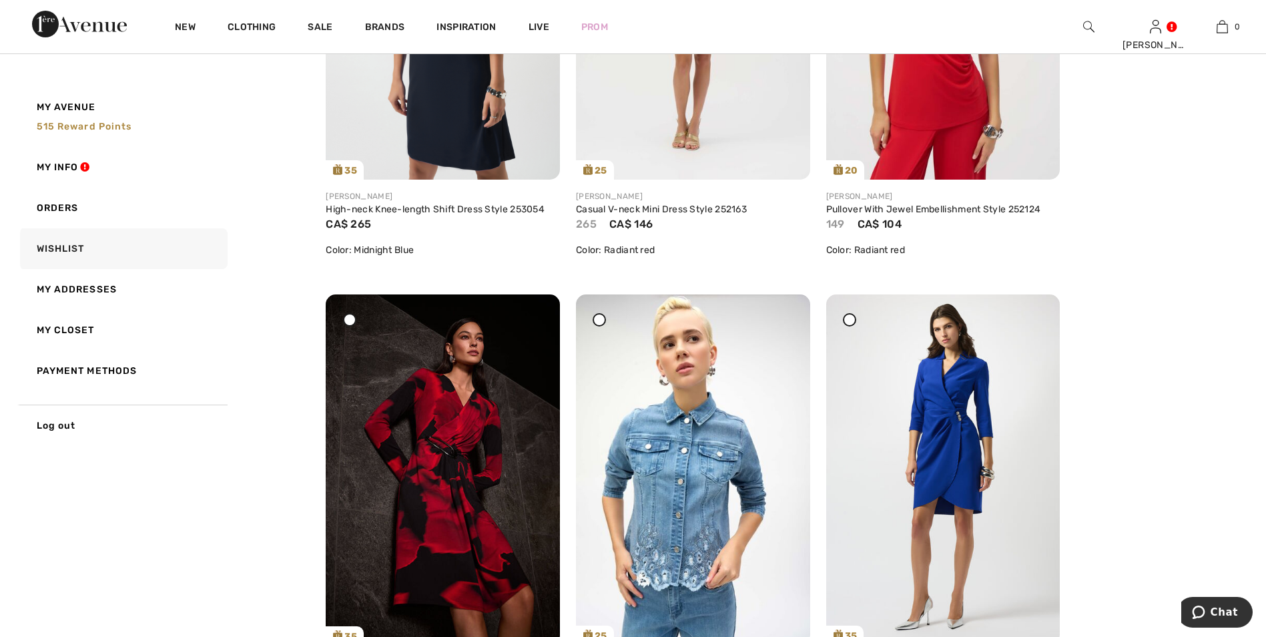
scroll to position [1468, 0]
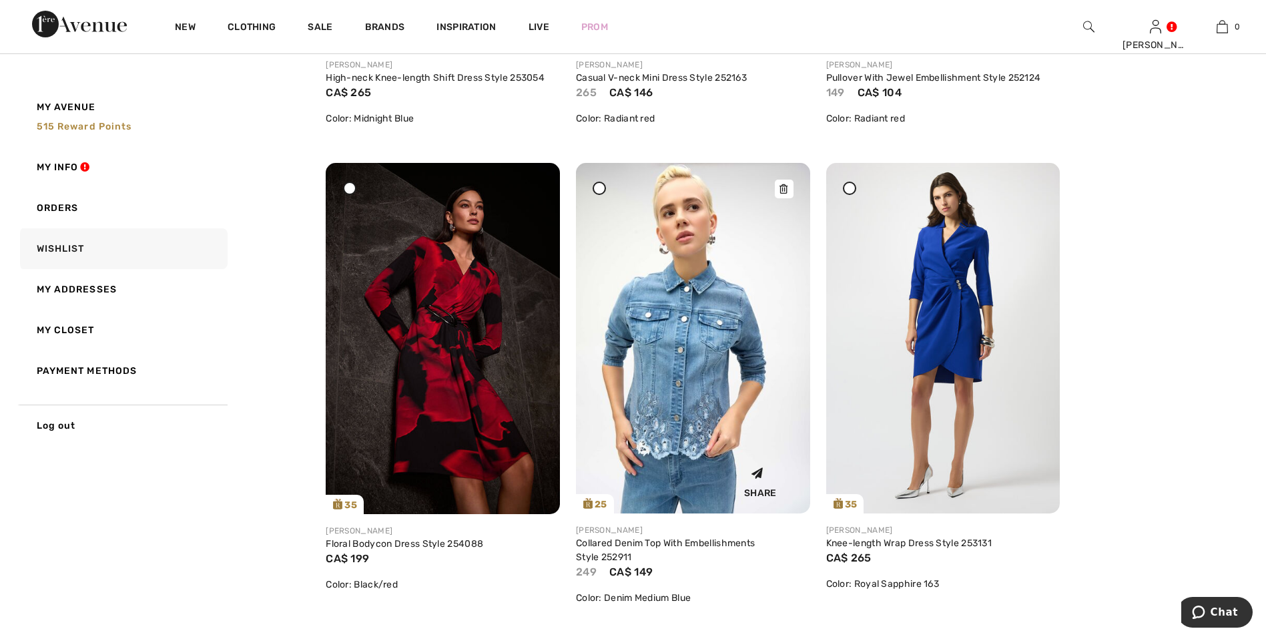
click at [690, 364] on img at bounding box center [693, 338] width 234 height 350
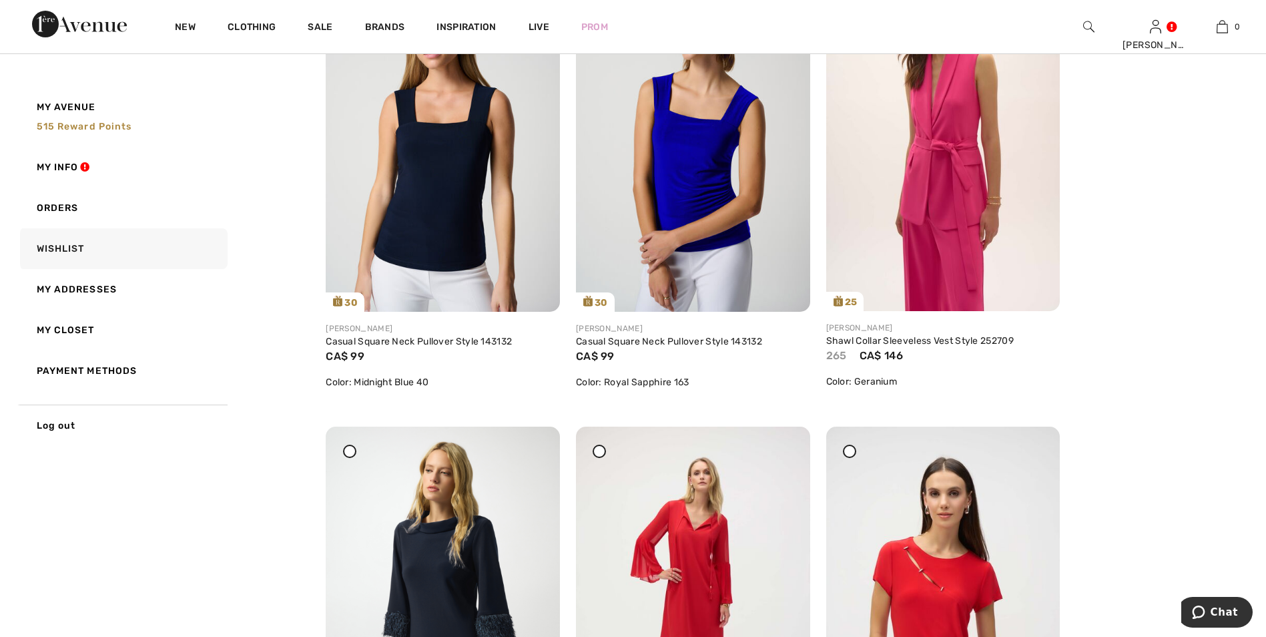
scroll to position [734, 0]
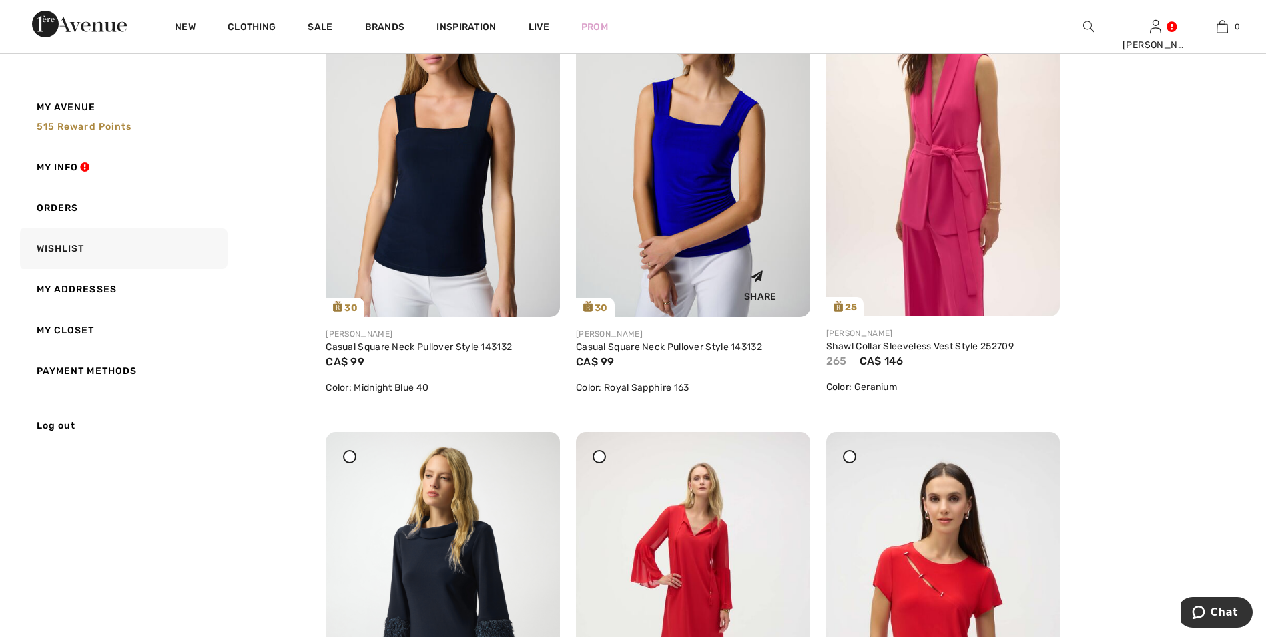
click at [702, 222] on img at bounding box center [693, 141] width 234 height 351
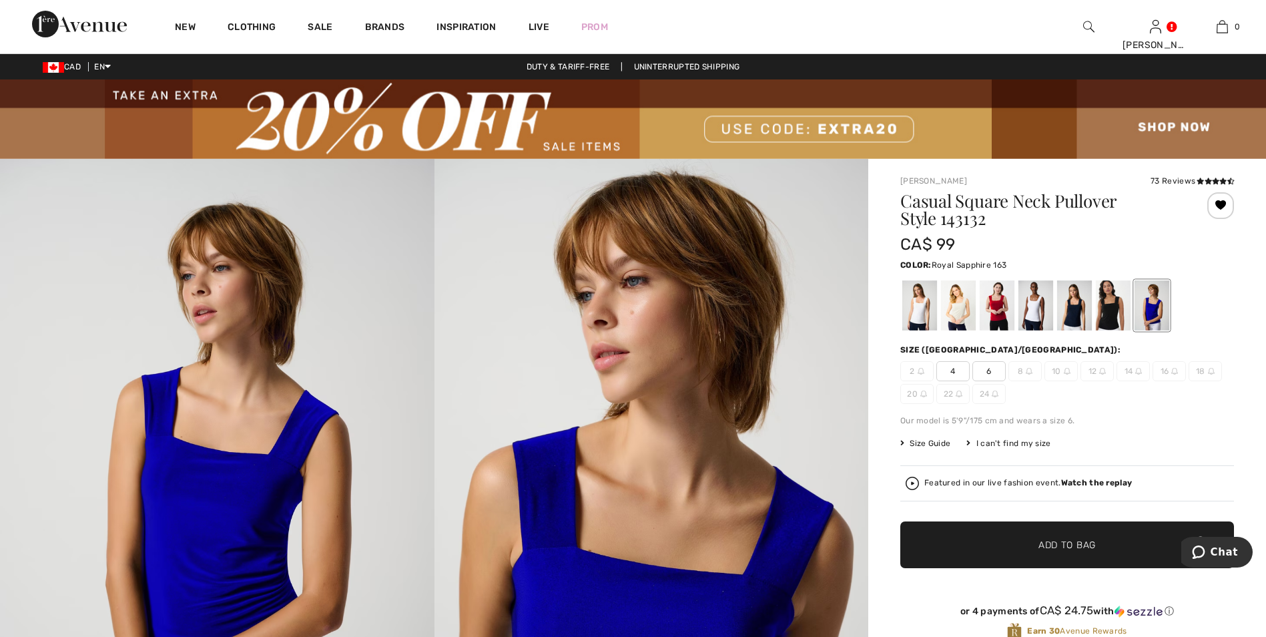
click at [985, 372] on span "6" at bounding box center [988, 371] width 33 height 20
click at [994, 550] on span "✔ Added to Bag Add to Bag" at bounding box center [1067, 544] width 334 height 47
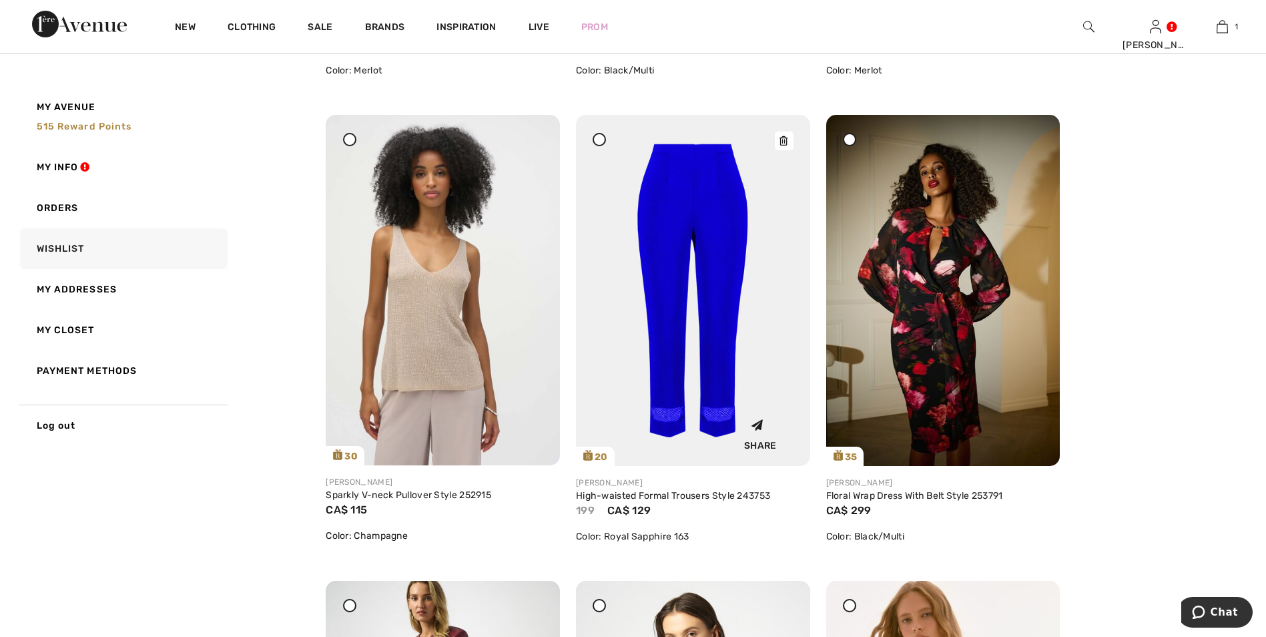
scroll to position [2469, 0]
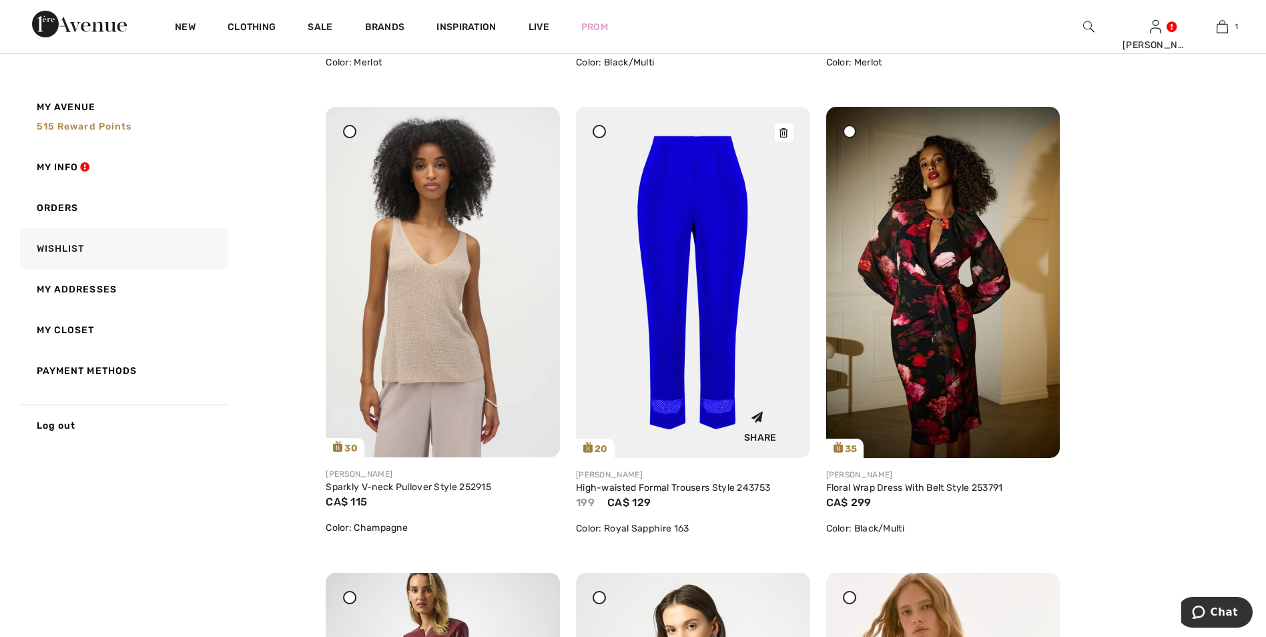
click at [710, 268] on img at bounding box center [693, 282] width 234 height 351
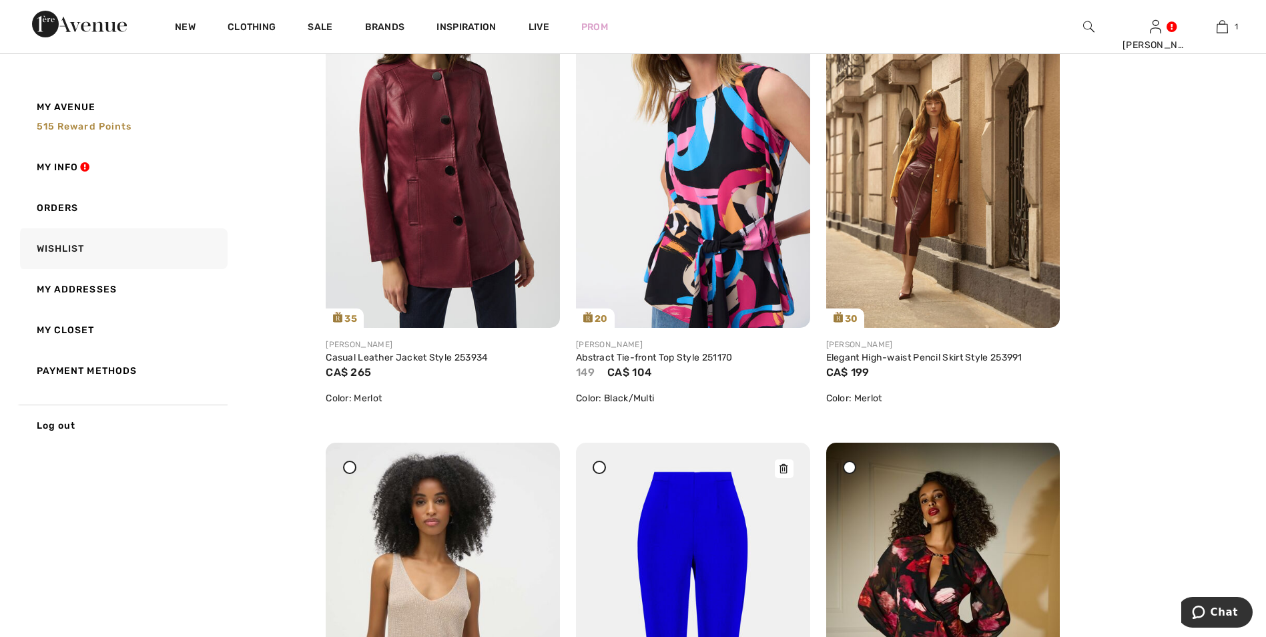
scroll to position [2402, 0]
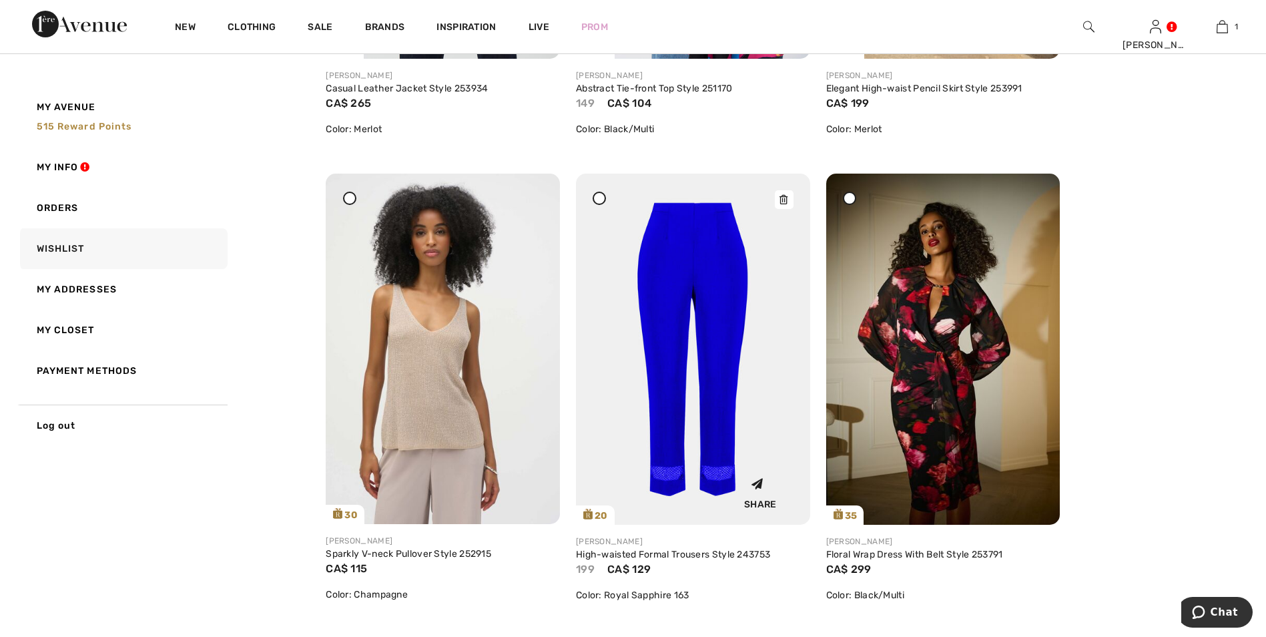
click at [716, 398] on img at bounding box center [693, 348] width 234 height 351
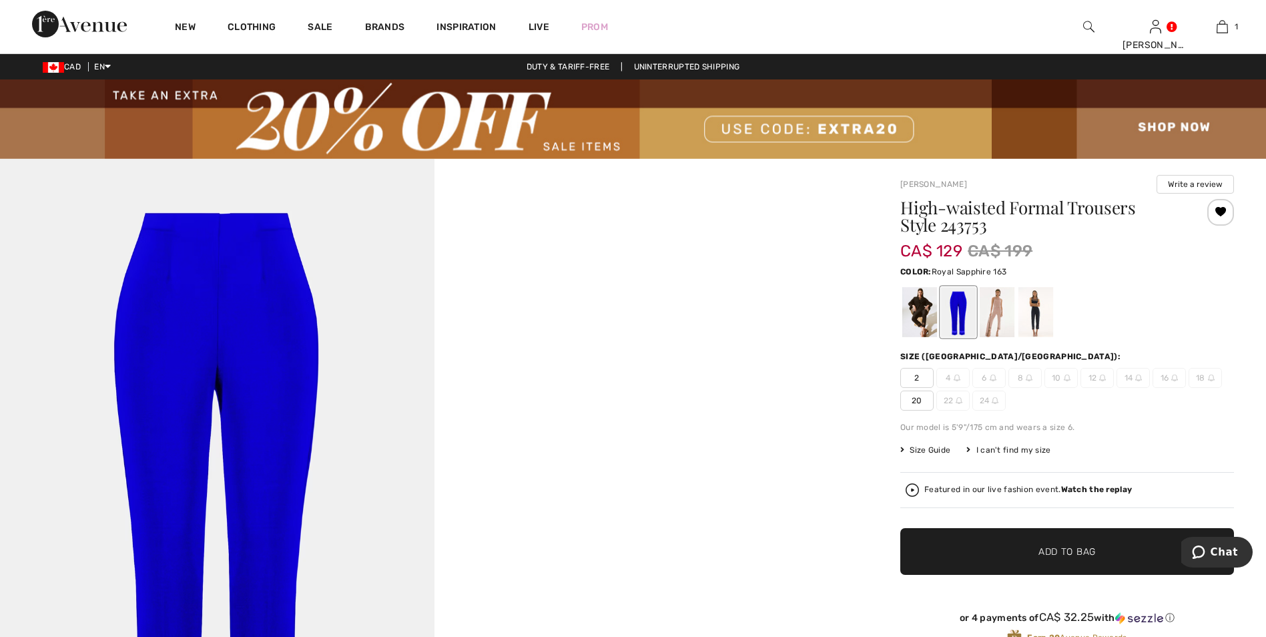
click at [996, 448] on div "I can't find my size" at bounding box center [1008, 450] width 84 height 12
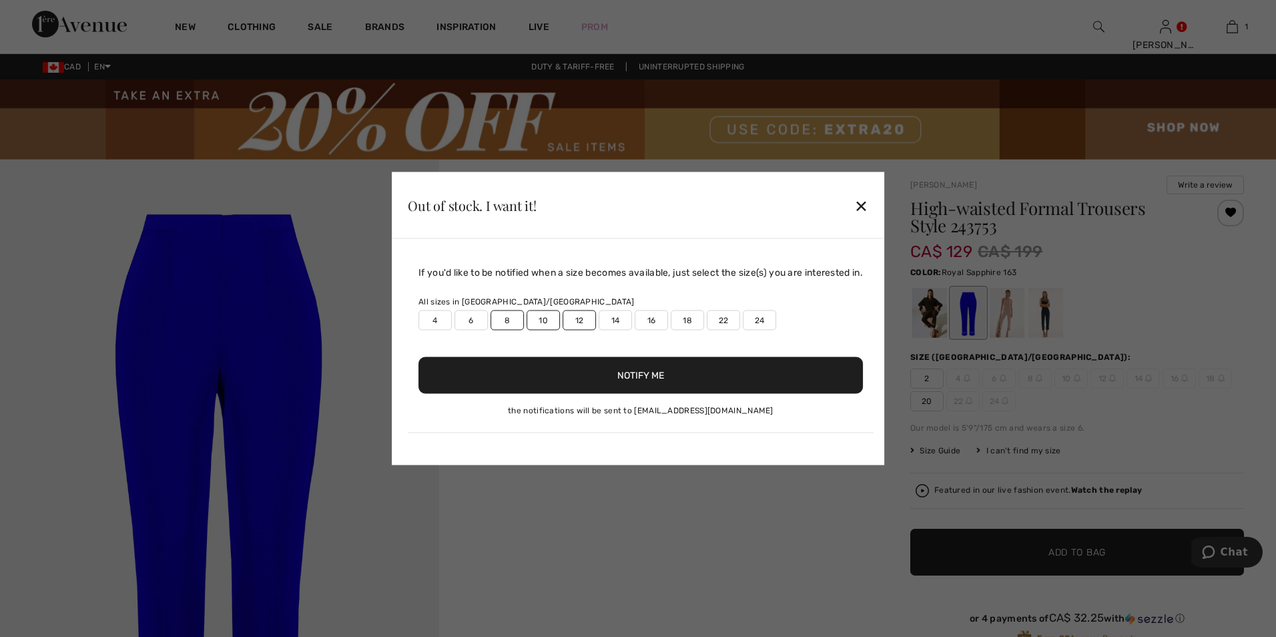
click at [602, 374] on button "Notify Me" at bounding box center [640, 375] width 444 height 37
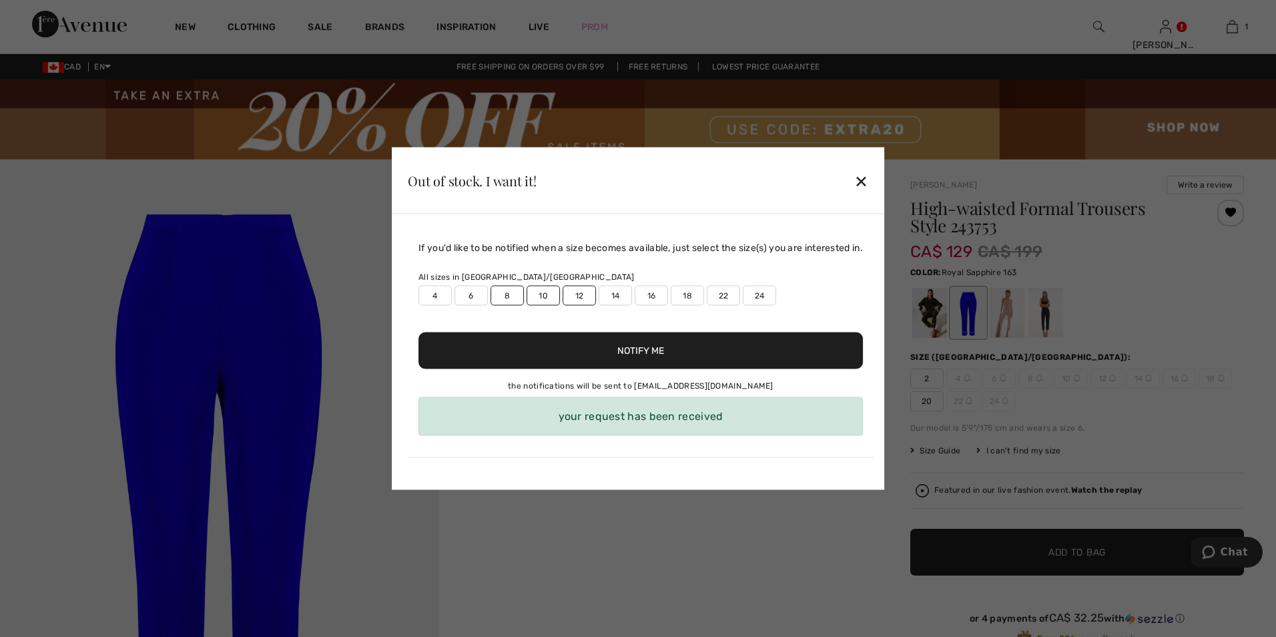
click at [863, 181] on div "✕" at bounding box center [861, 180] width 14 height 28
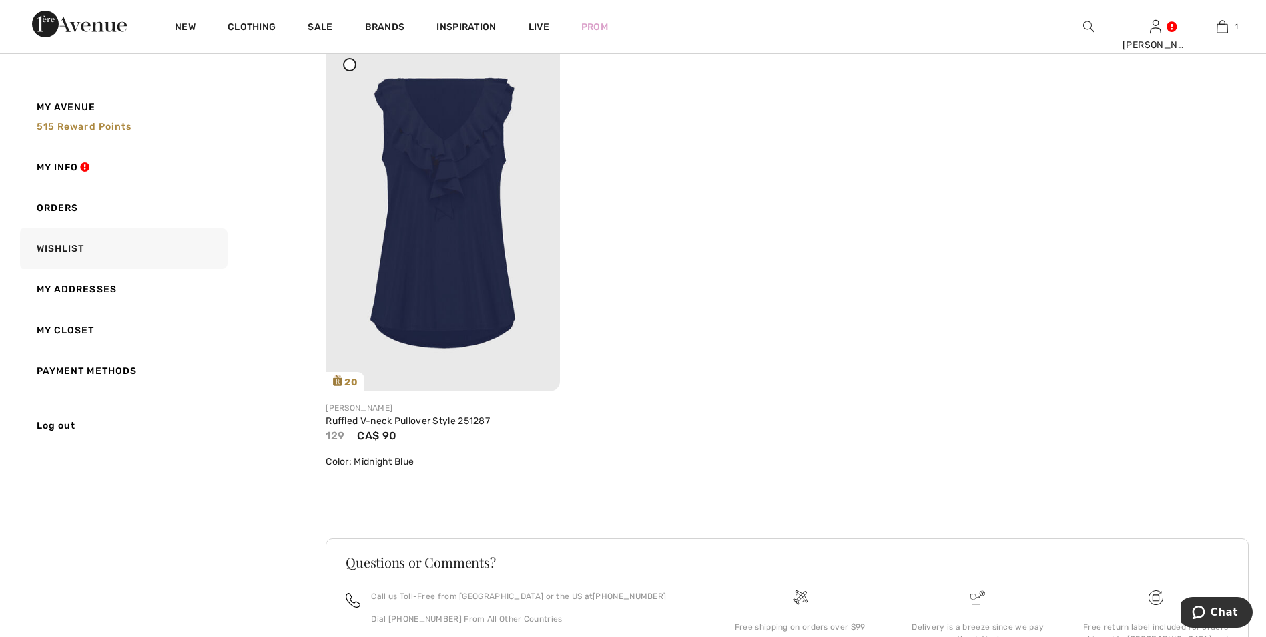
scroll to position [3937, 0]
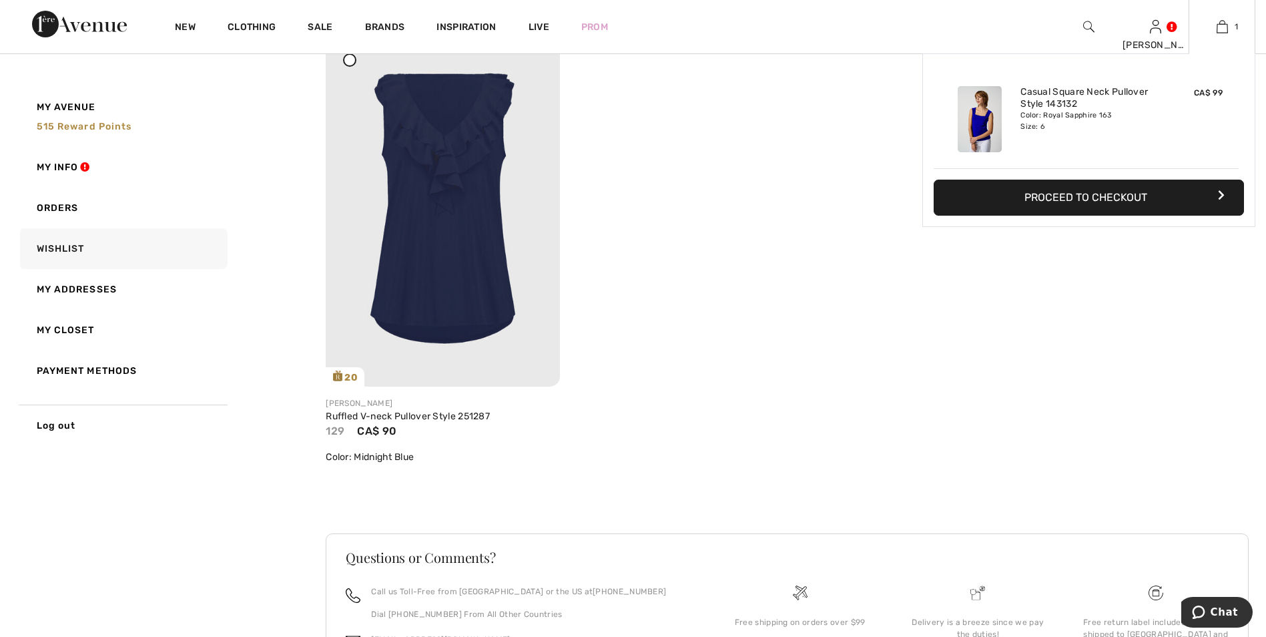
click at [1053, 196] on button "Proceed to Checkout" at bounding box center [1089, 197] width 310 height 36
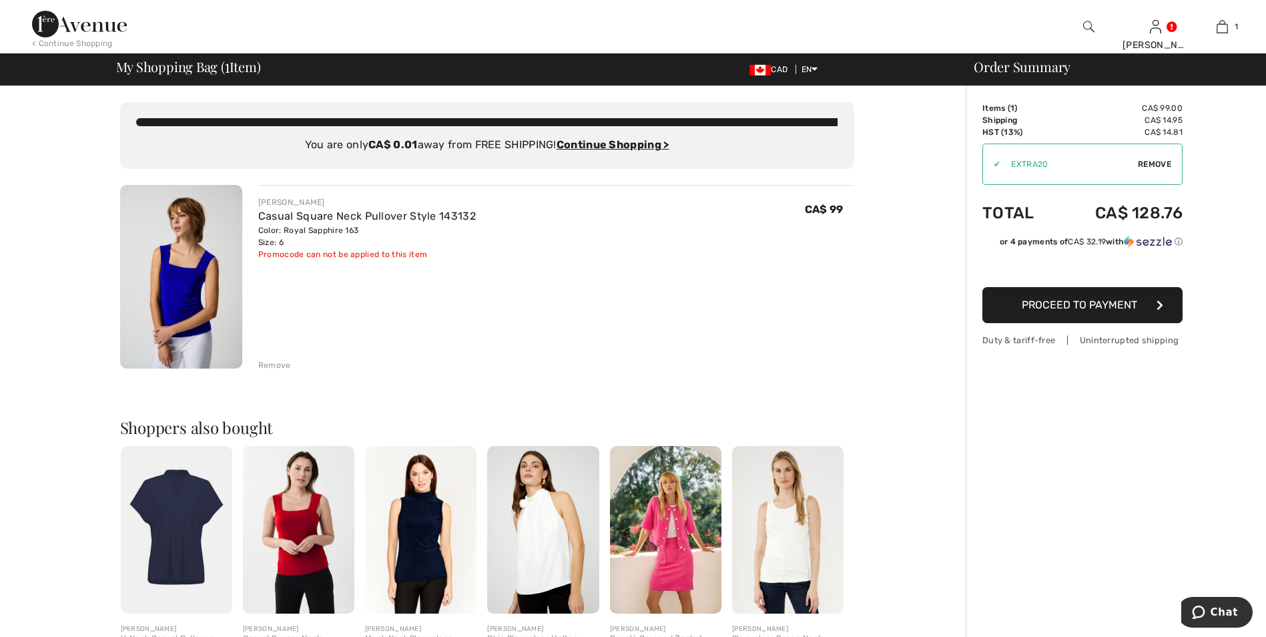
click at [755, 308] on div "[PERSON_NAME] Casual Square Neck Pullover Style 143132 Color: Royal Sapphire 16…" at bounding box center [556, 278] width 596 height 186
